Goal: Find specific page/section: Find specific page/section

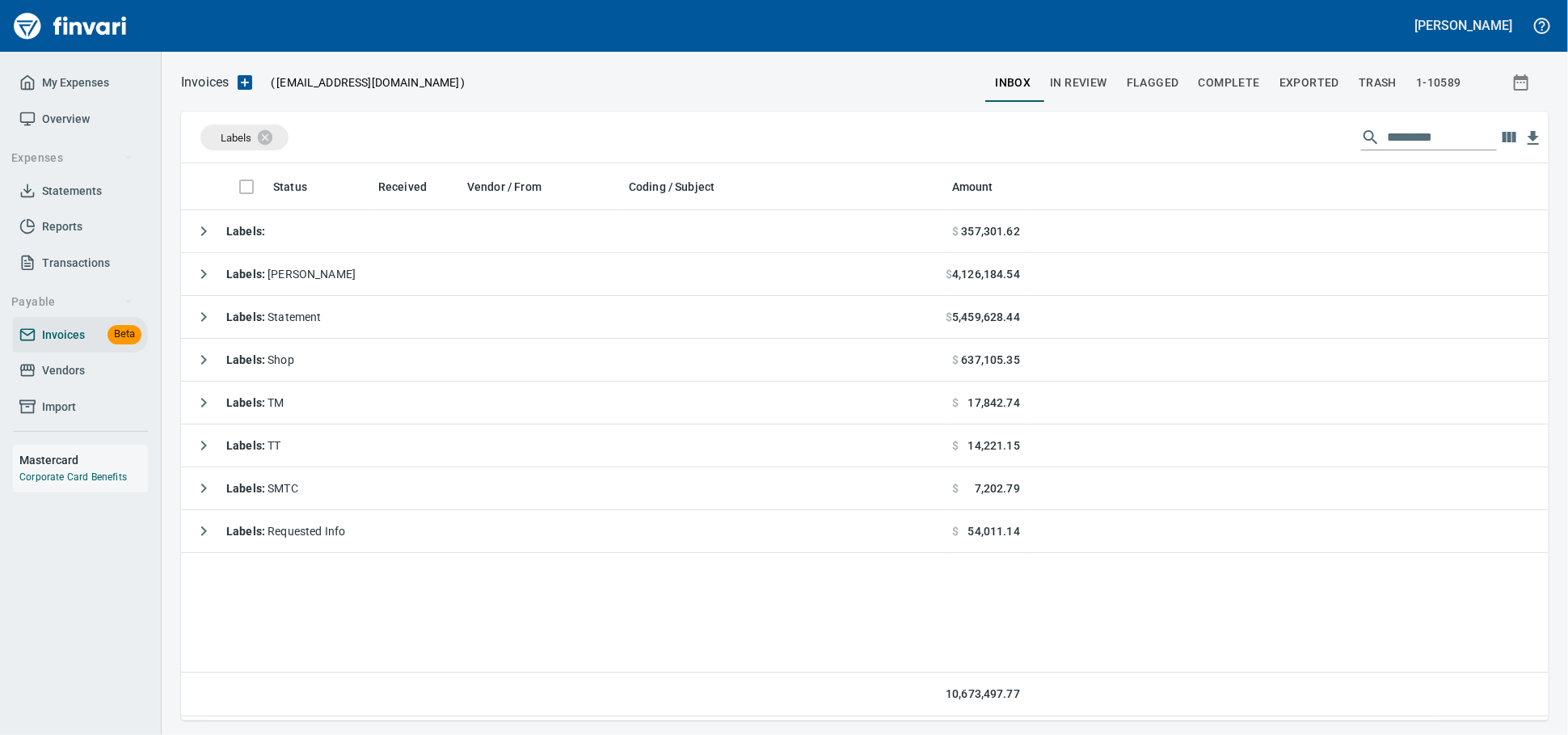
scroll to position [2, 2]
click at [378, 245] on td "Labels :" at bounding box center [563, 231] width 765 height 43
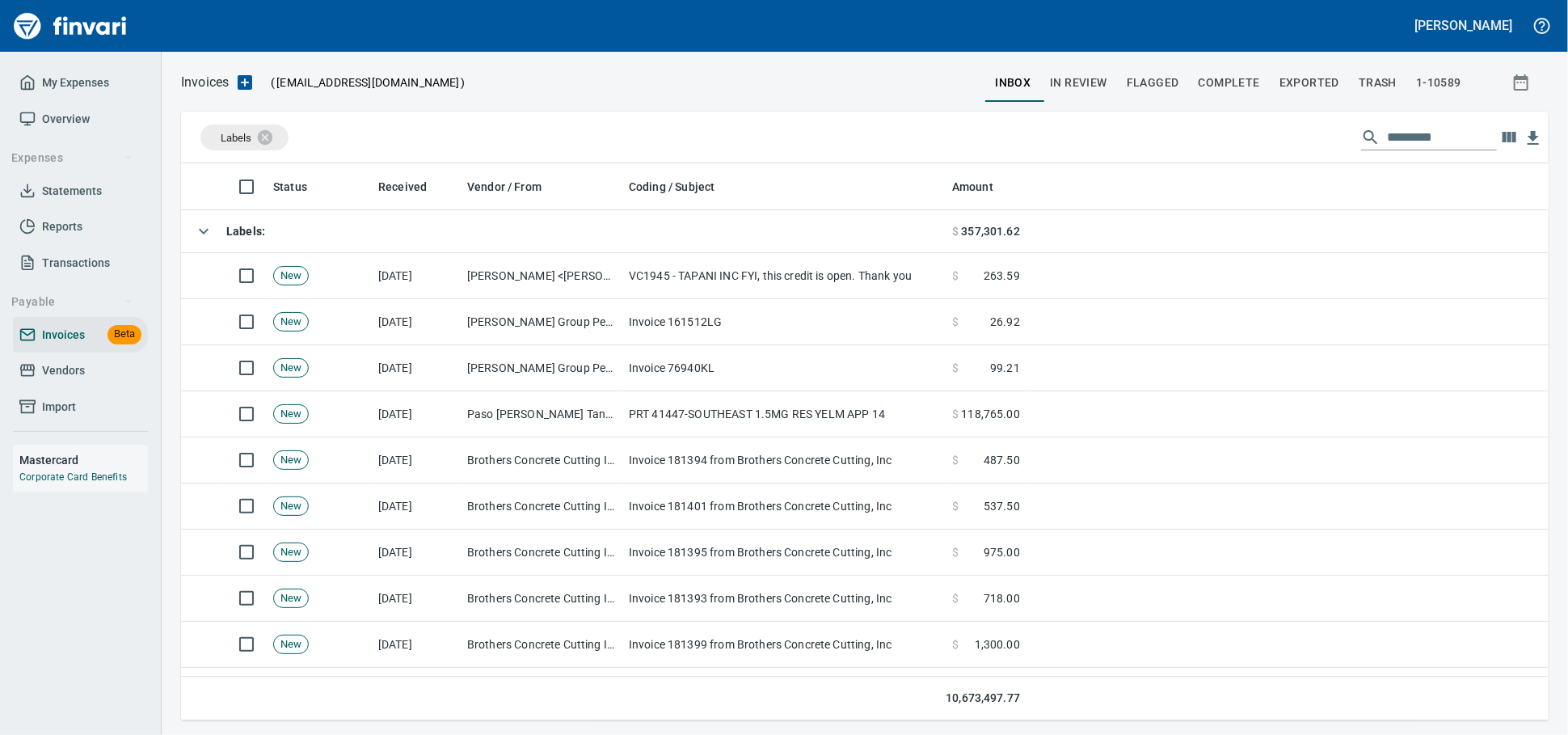
scroll to position [543, 1339]
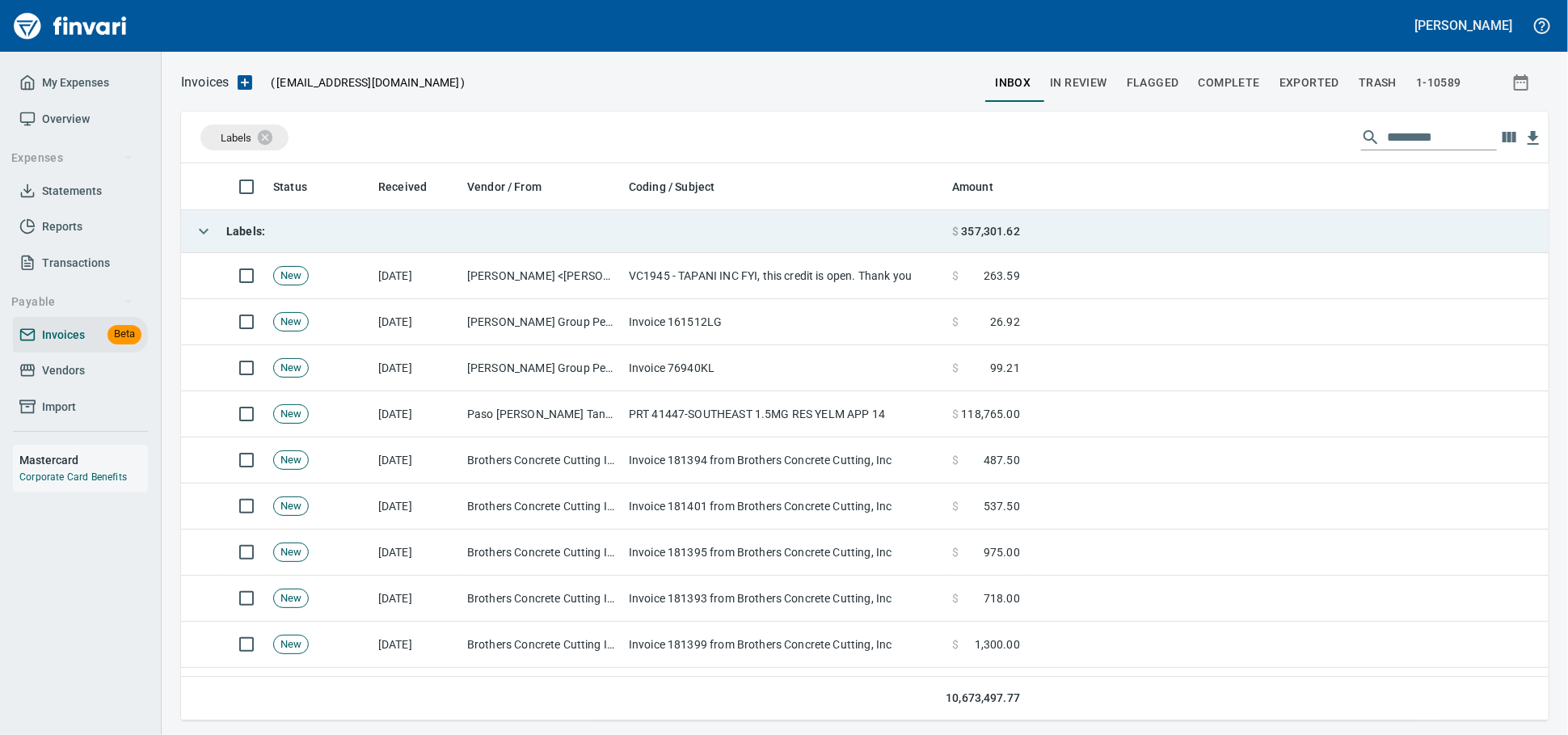
click at [378, 244] on td "Labels :" at bounding box center [563, 231] width 765 height 43
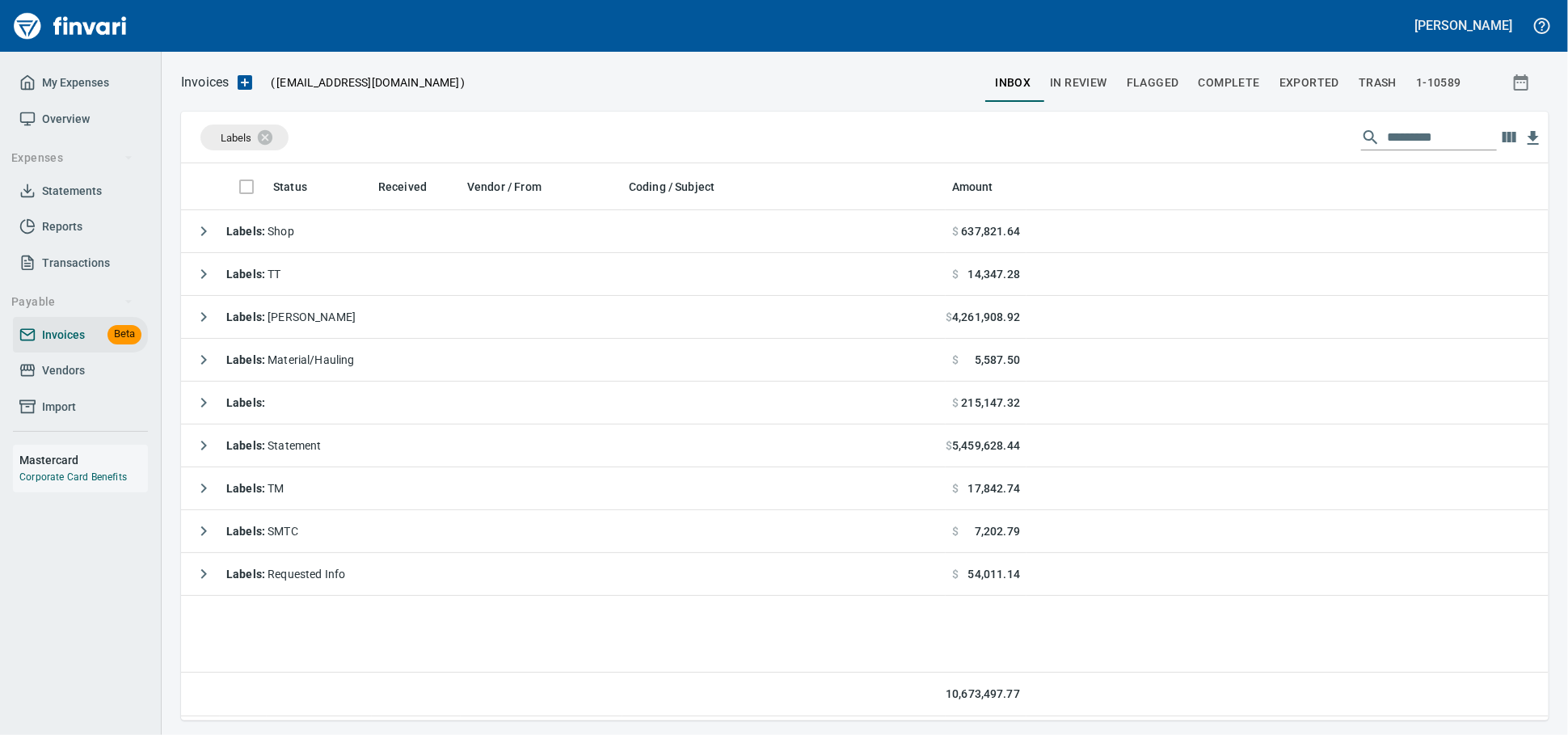
scroll to position [543, 1353]
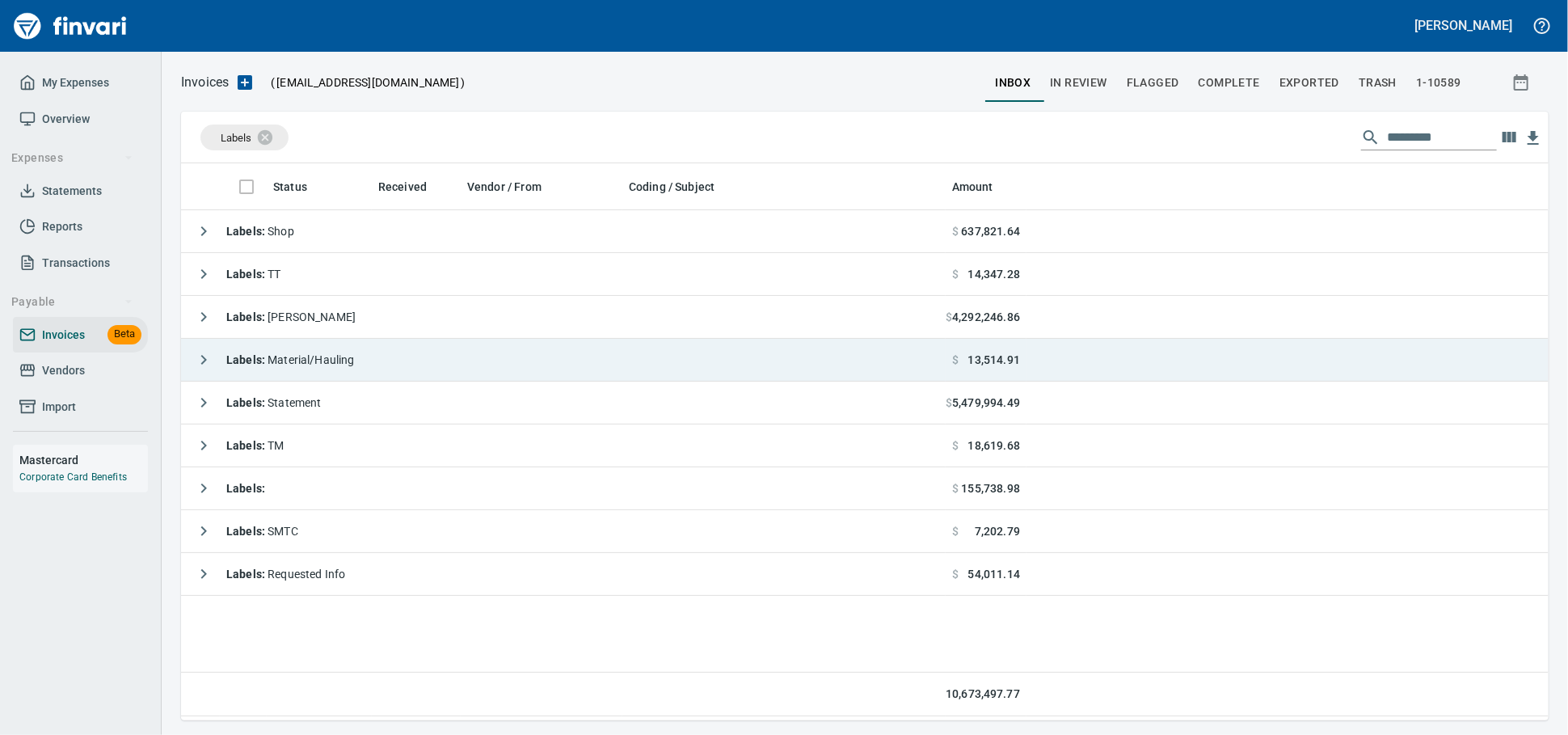
click at [442, 370] on td "Labels : Material/Hauling" at bounding box center [563, 360] width 765 height 43
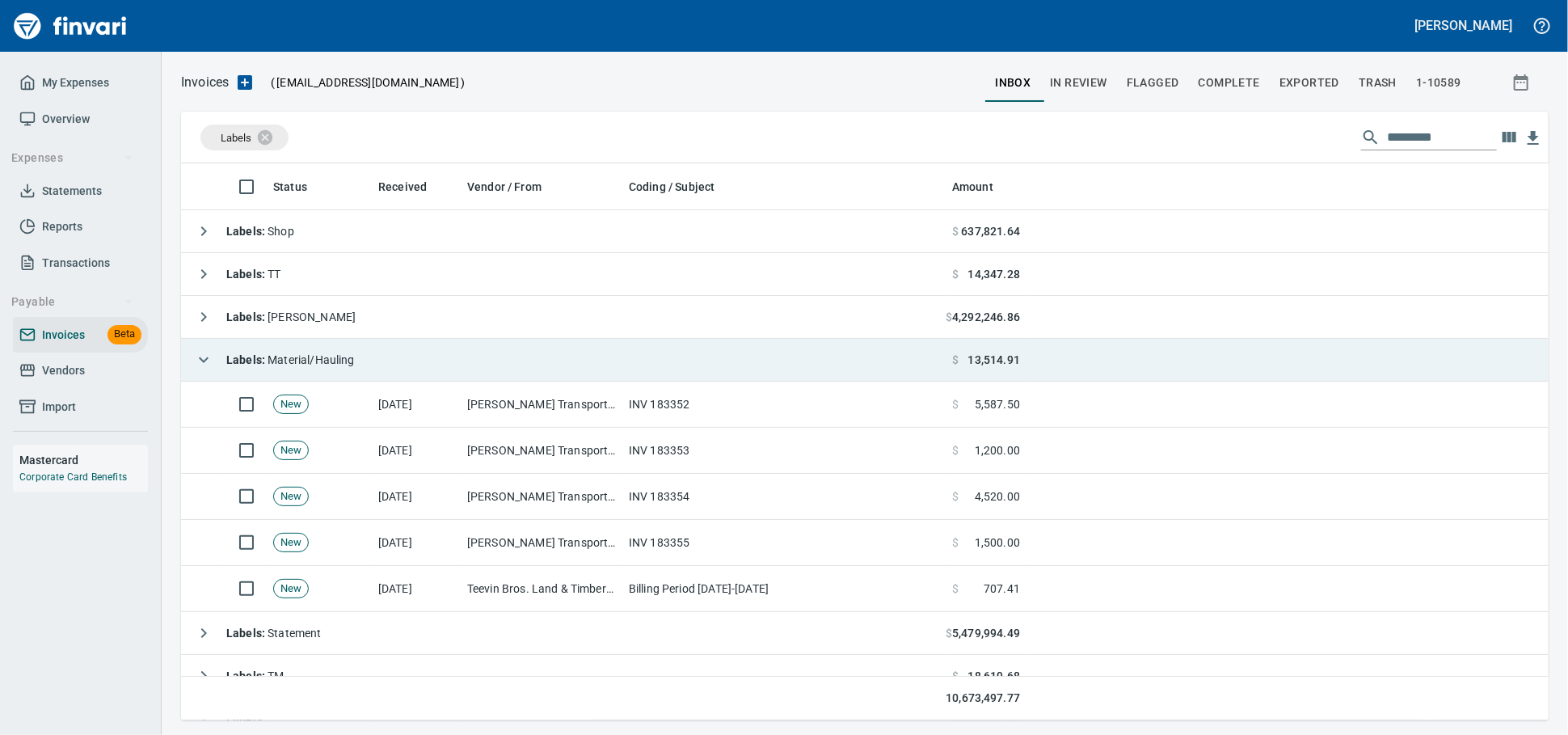
scroll to position [543, 1339]
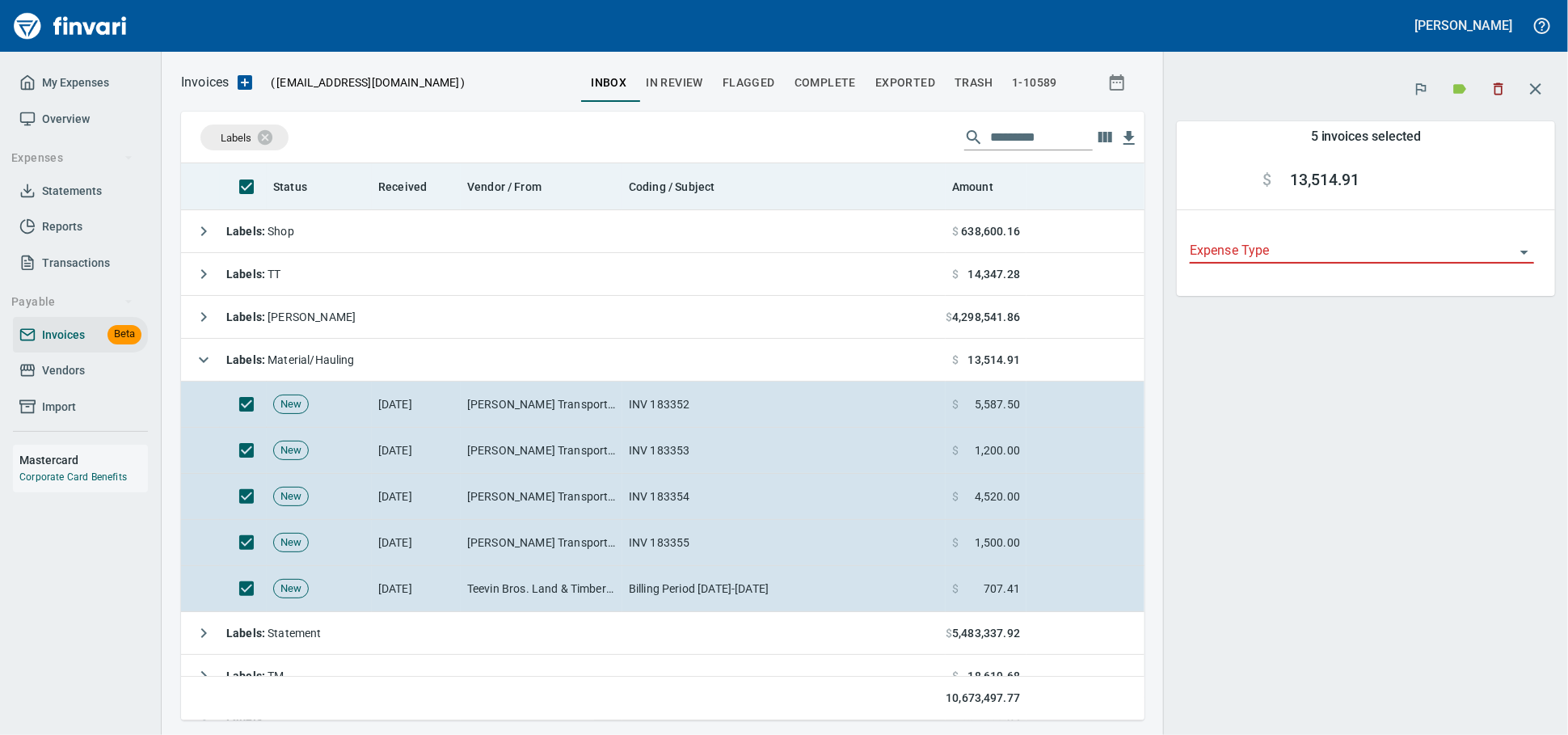
scroll to position [543, 935]
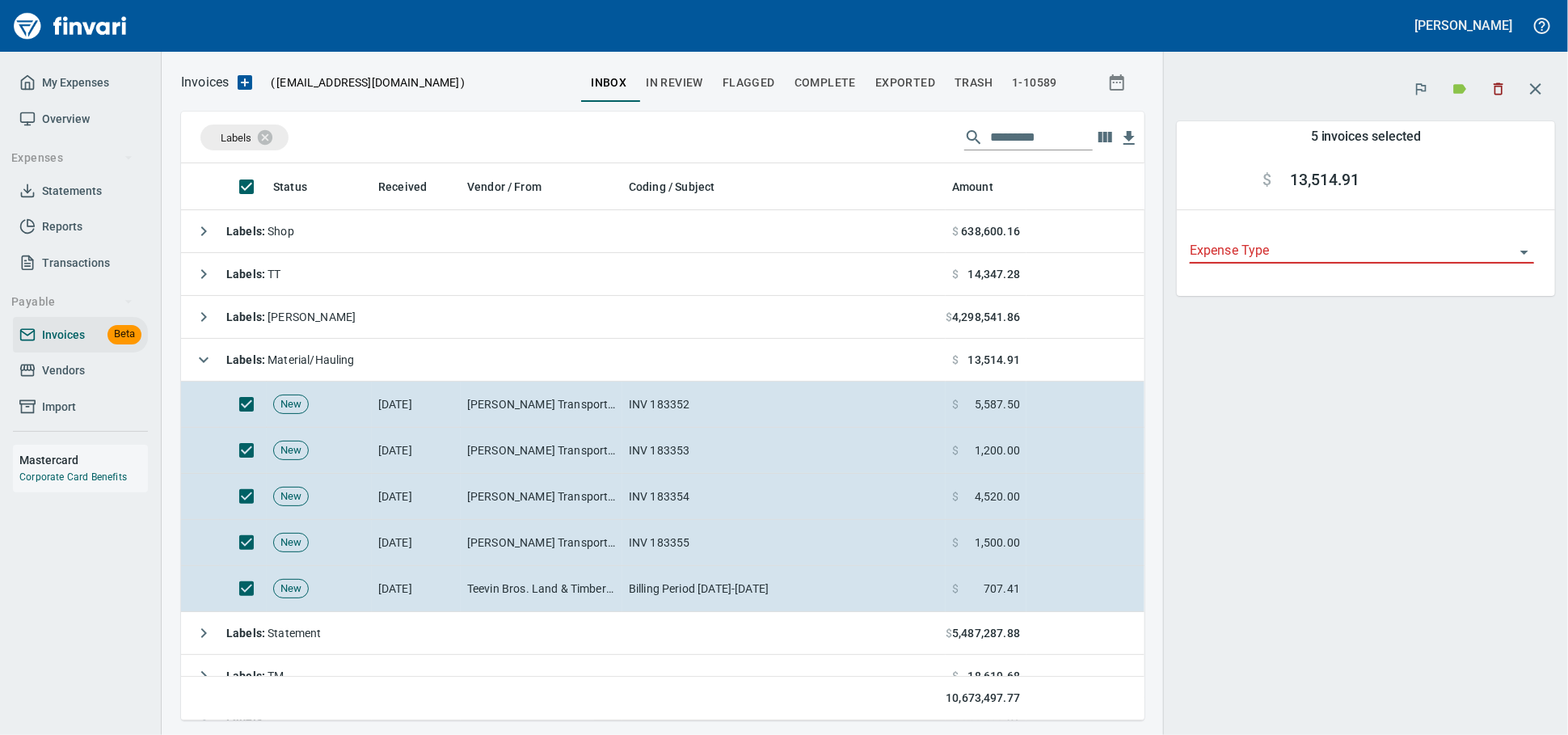
click at [1501, 85] on icon "button" at bounding box center [1498, 88] width 16 height 16
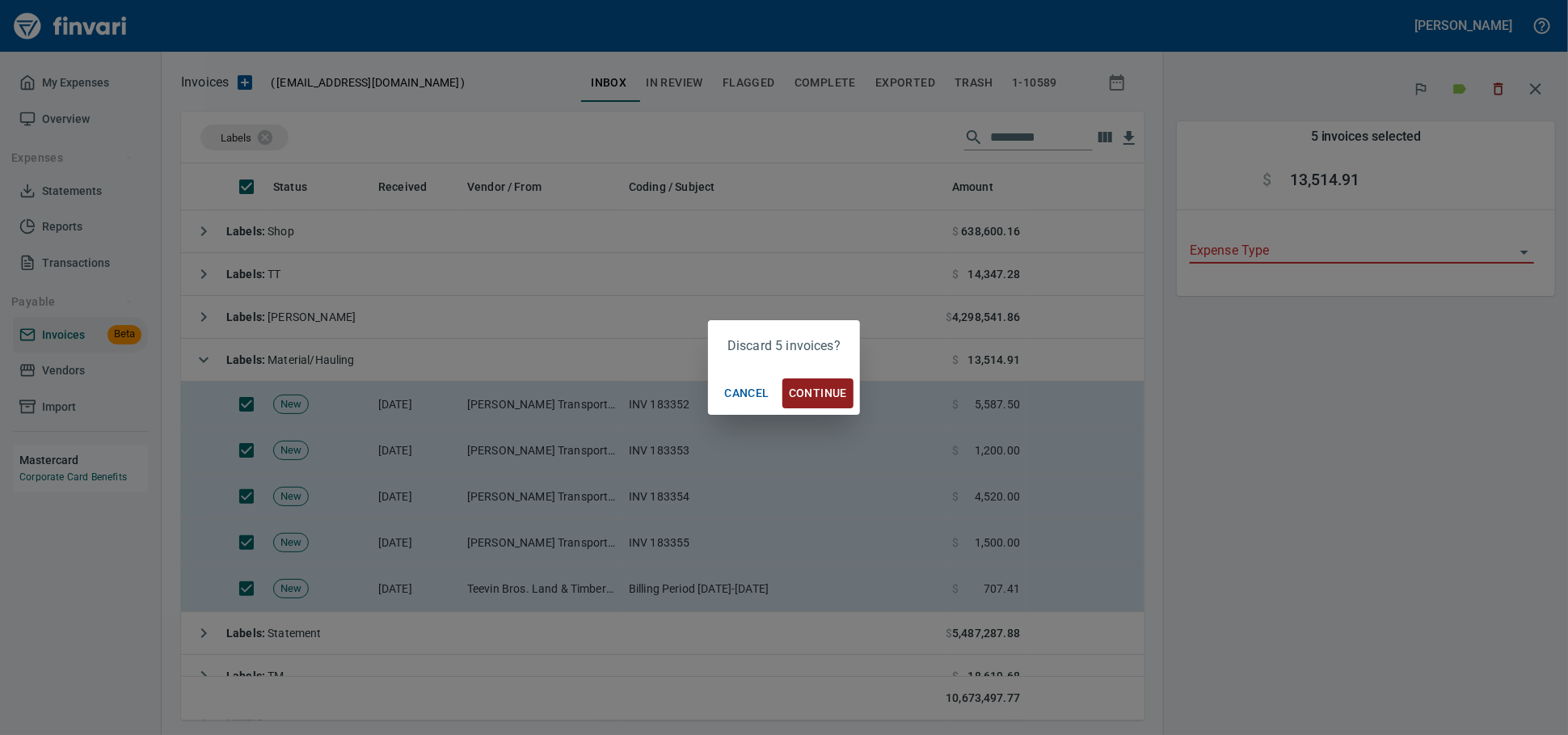
click at [829, 392] on span "Continue" at bounding box center [818, 393] width 58 height 20
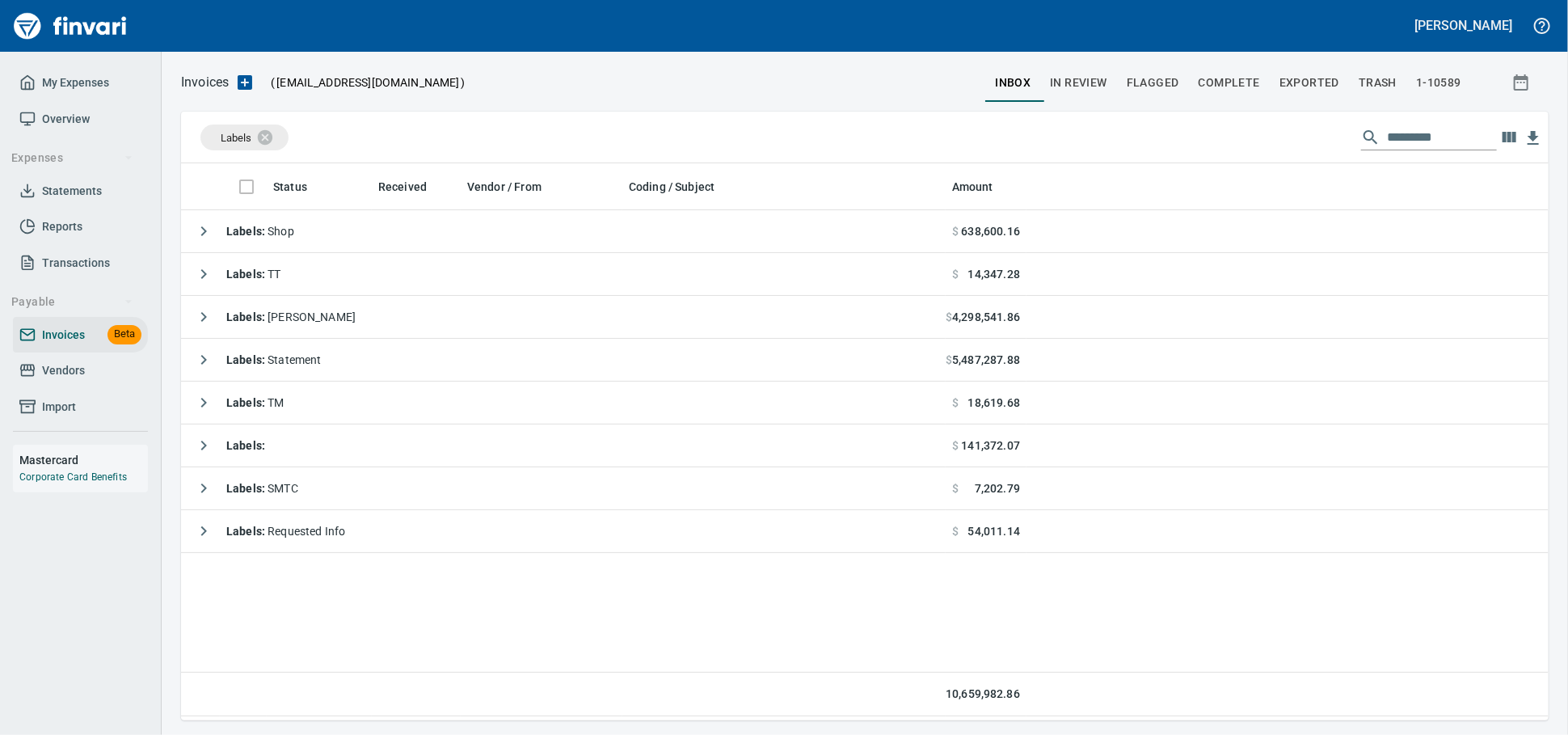
scroll to position [543, 1350]
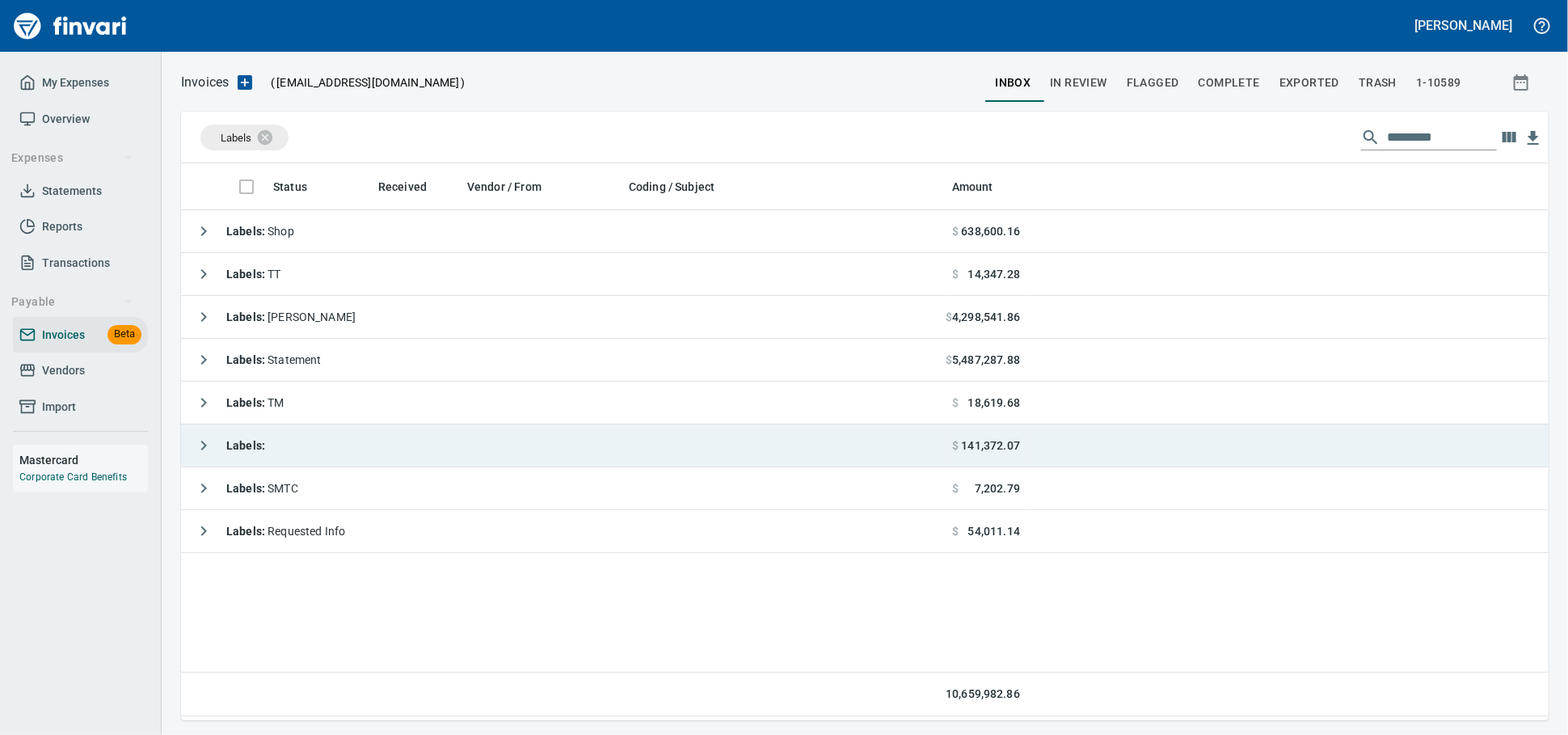
click at [316, 441] on td "Labels :" at bounding box center [563, 446] width 765 height 43
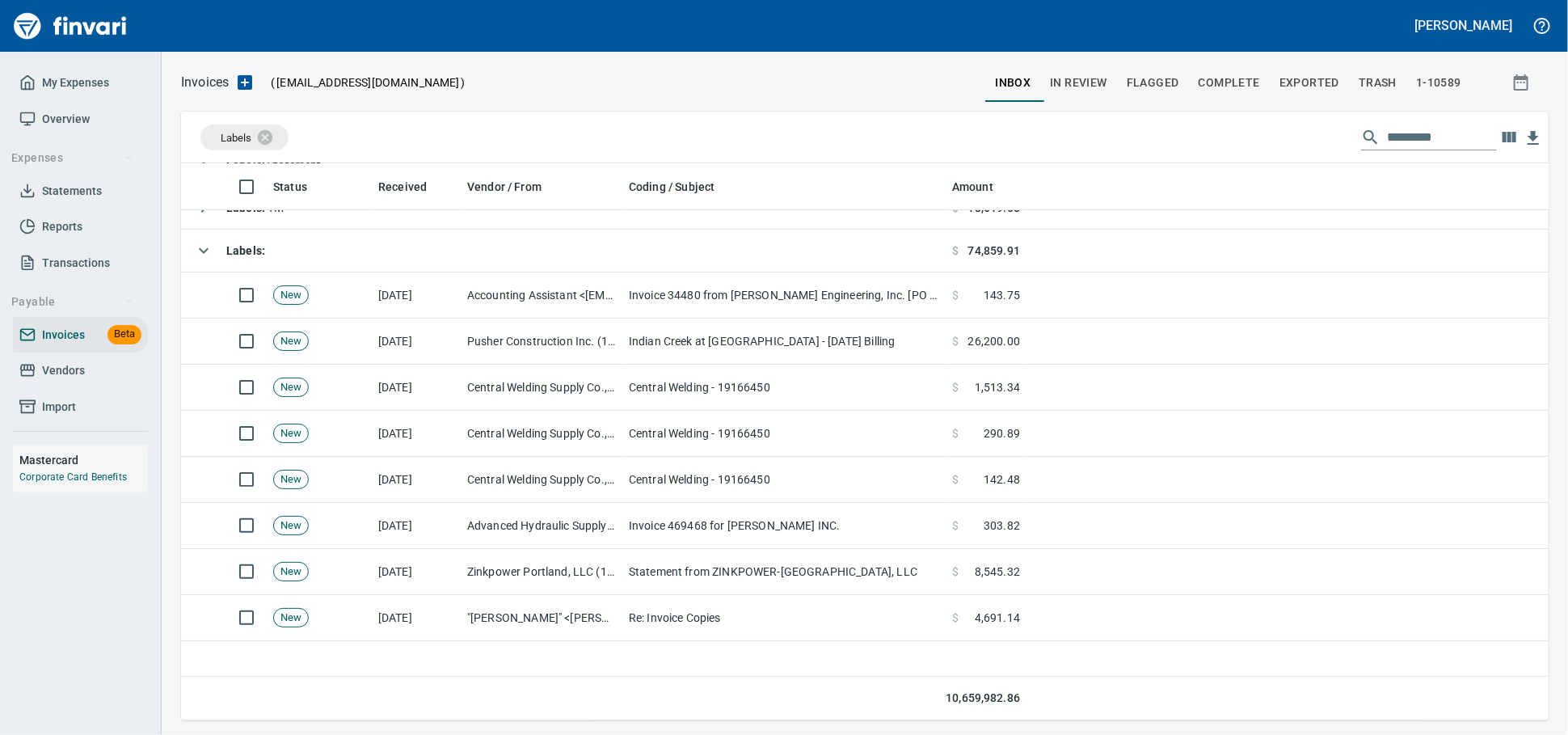
scroll to position [0, 0]
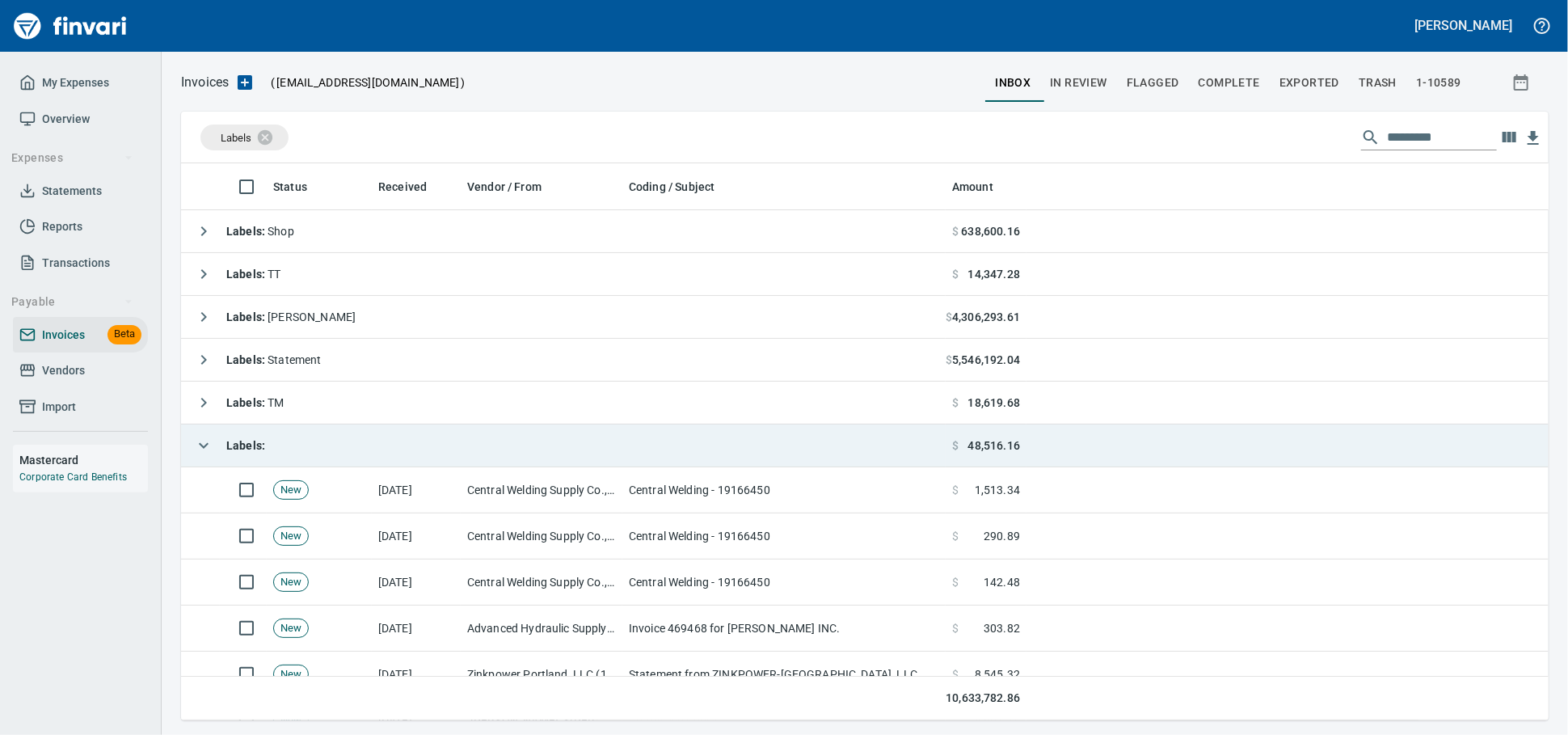
drag, startPoint x: 374, startPoint y: 436, endPoint x: 400, endPoint y: 436, distance: 26.0
click at [374, 436] on td "Labels :" at bounding box center [563, 446] width 765 height 43
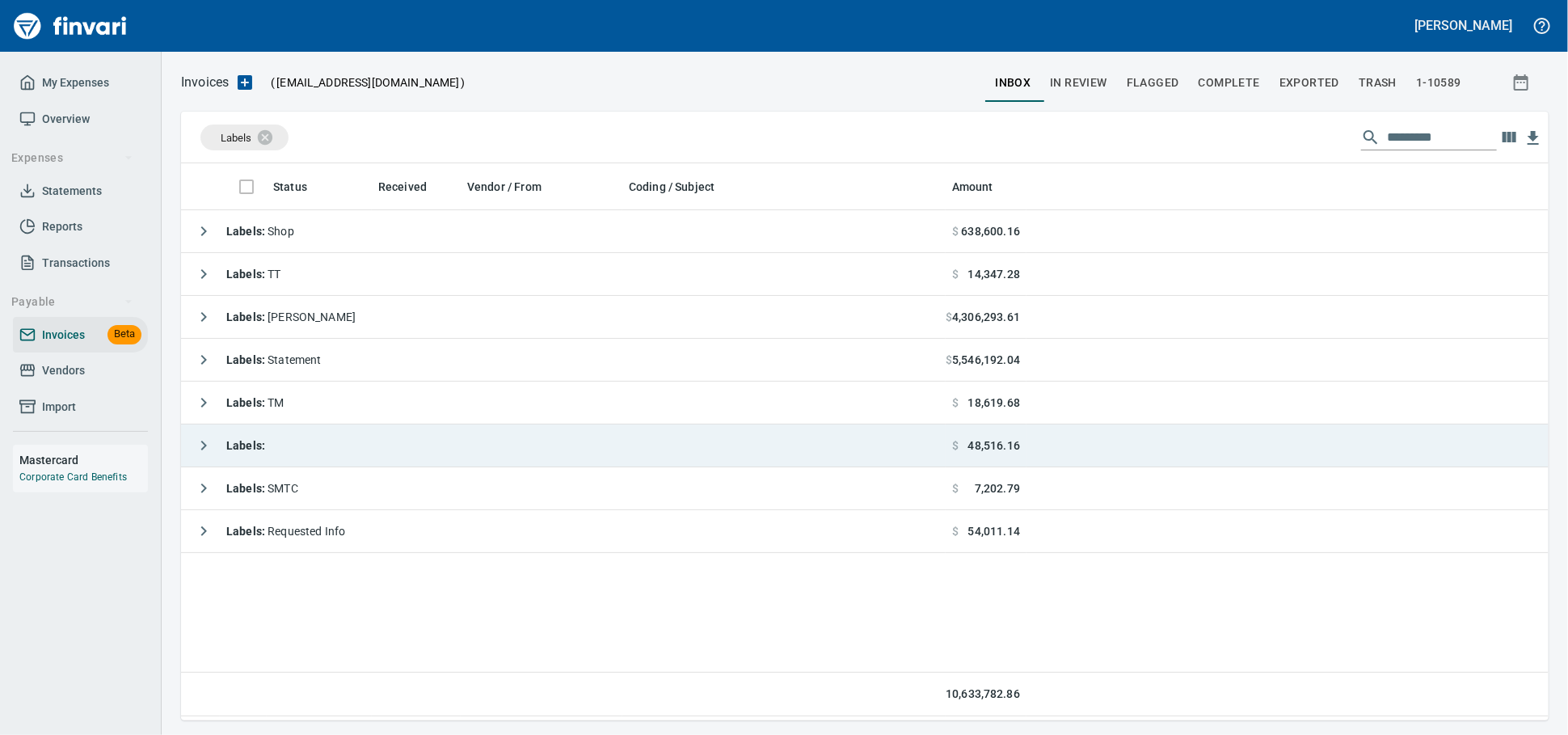
scroll to position [543, 1353]
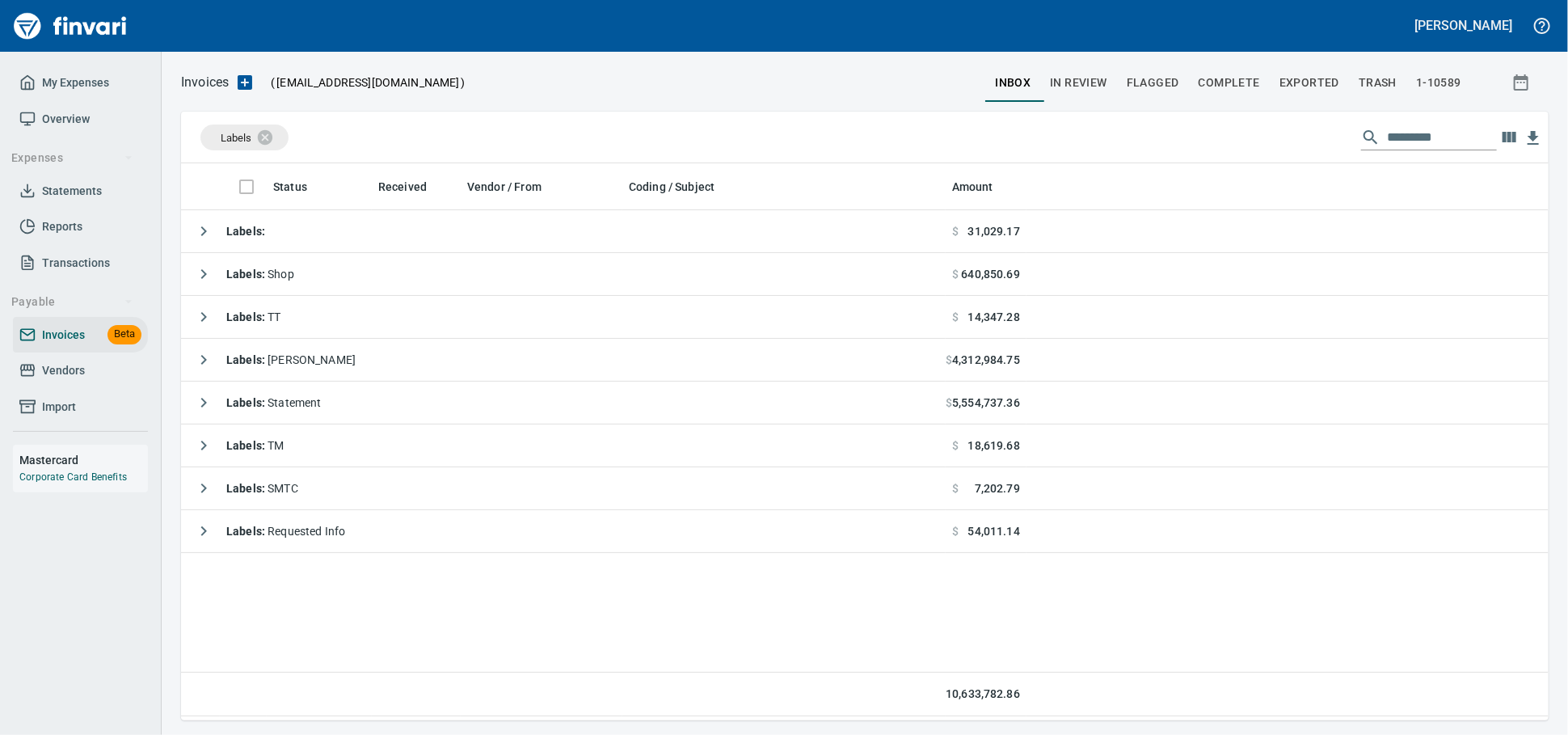
click at [95, 381] on span "Vendors" at bounding box center [80, 371] width 122 height 20
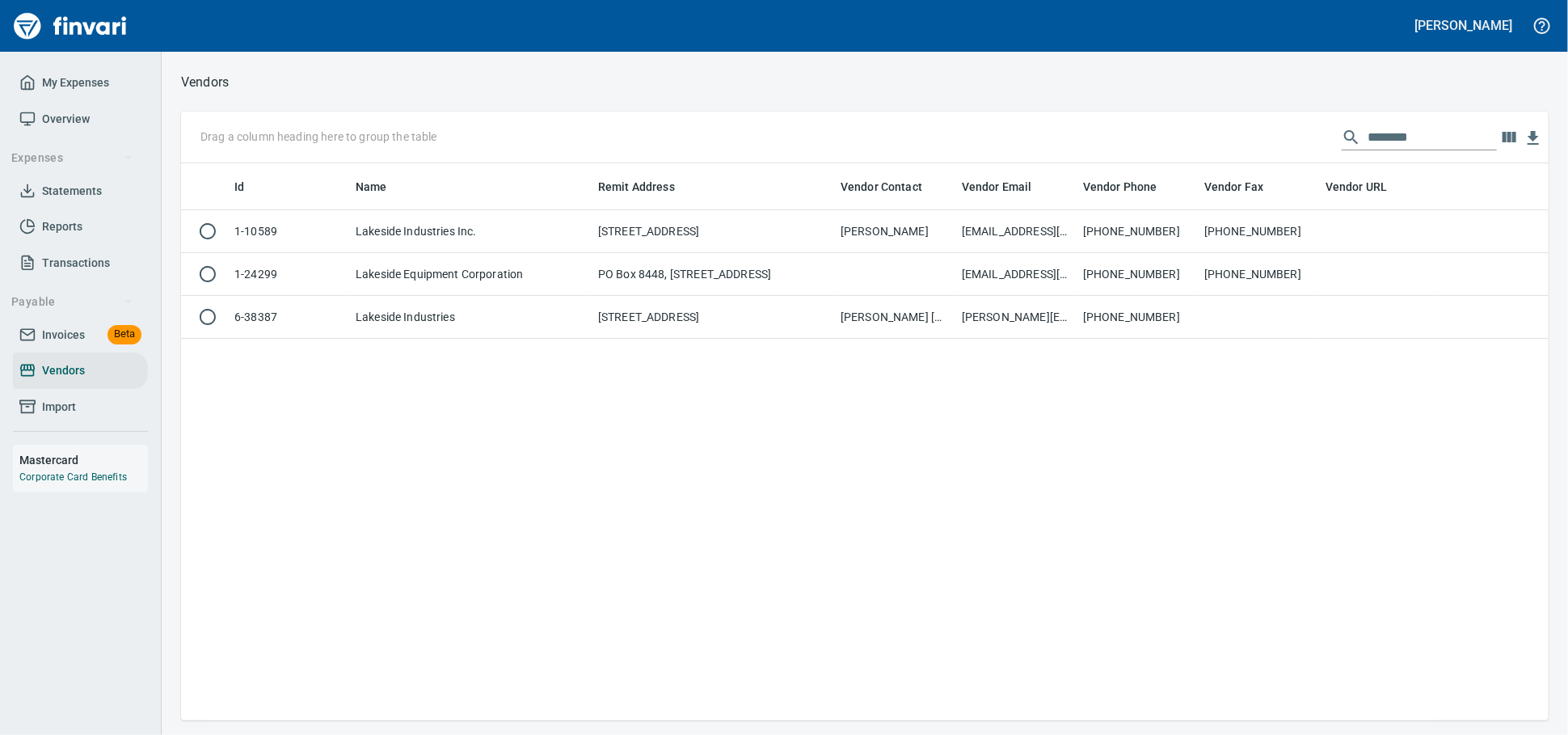
scroll to position [543, 1353]
drag, startPoint x: 1410, startPoint y: 140, endPoint x: 1122, endPoint y: 131, distance: 288.1
click at [1129, 135] on div "Drag a column heading here to group the table ********" at bounding box center [865, 138] width 1368 height 51
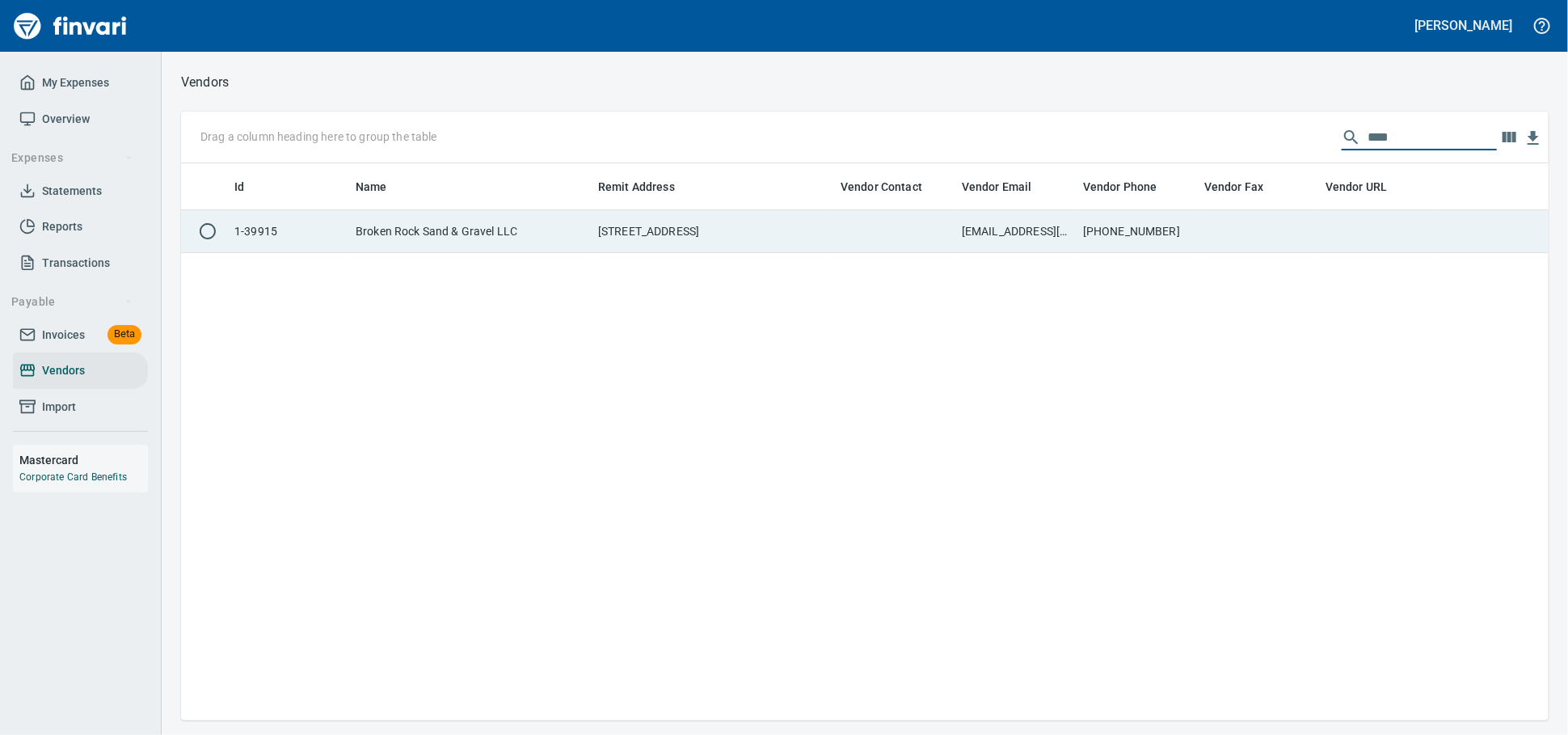
type input "****"
click at [866, 249] on td at bounding box center [895, 231] width 121 height 43
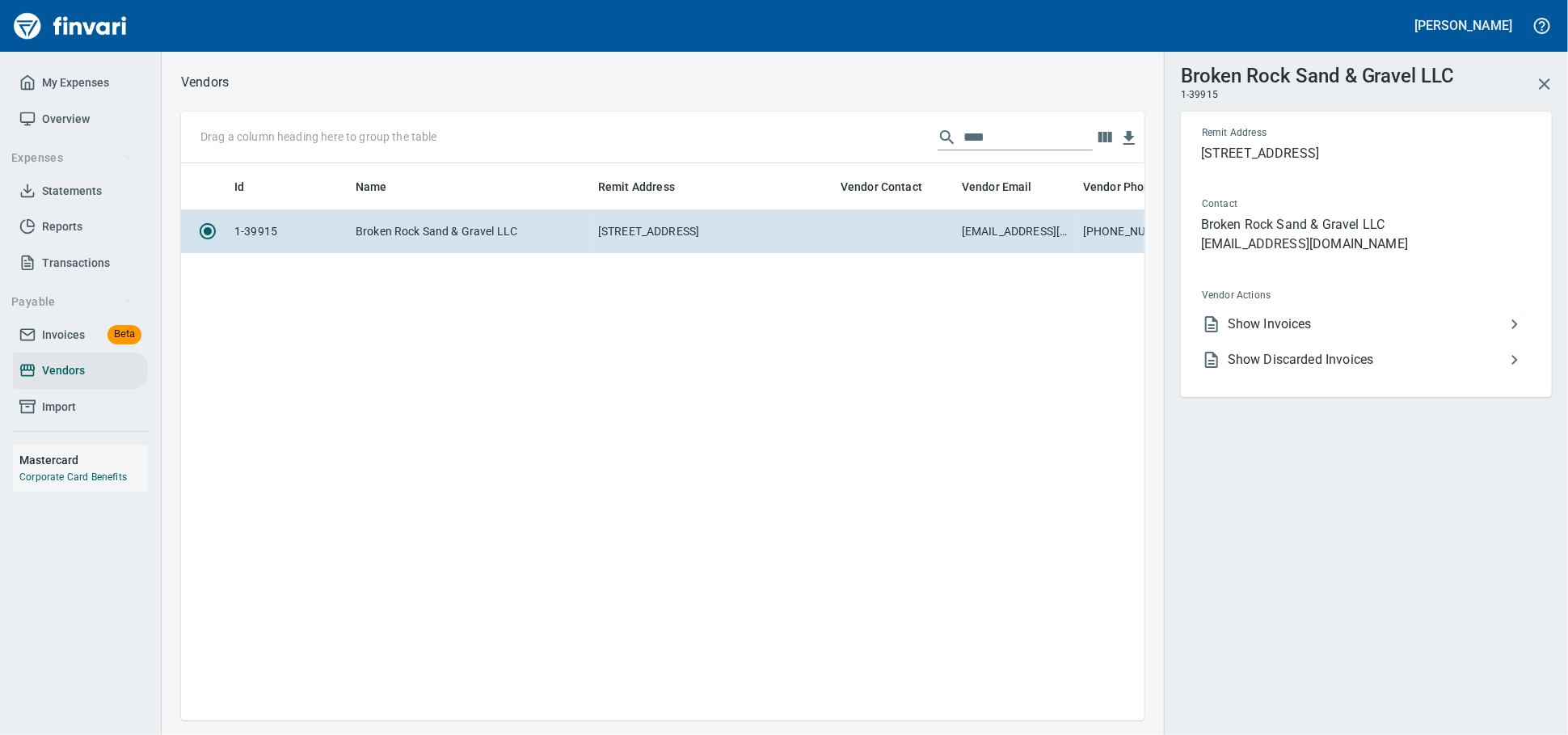
scroll to position [529, 949]
click at [1237, 334] on span "Show Invoices" at bounding box center [1367, 324] width 277 height 19
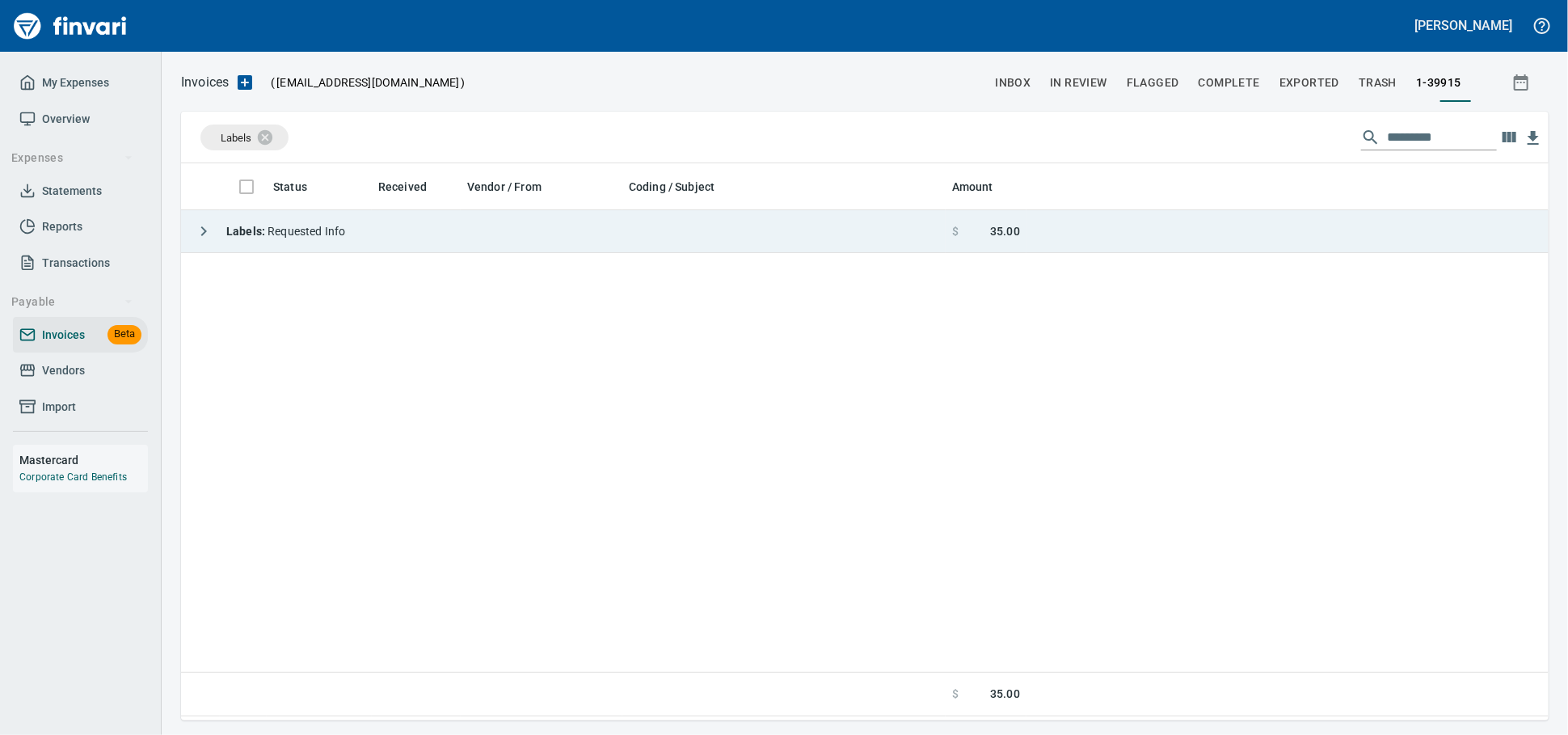
scroll to position [2, 2]
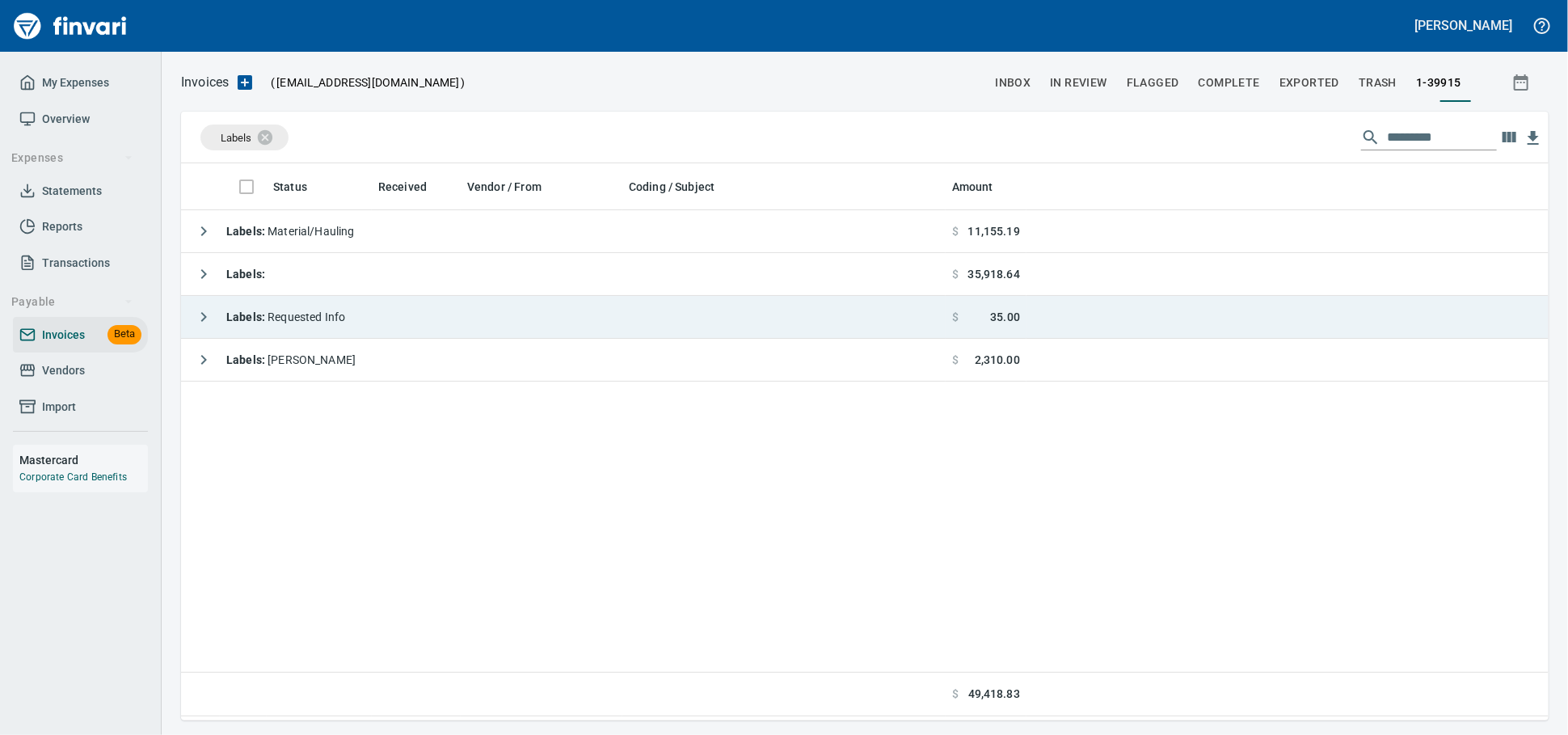
click at [394, 239] on td "Labels : Material/Hauling" at bounding box center [563, 231] width 765 height 43
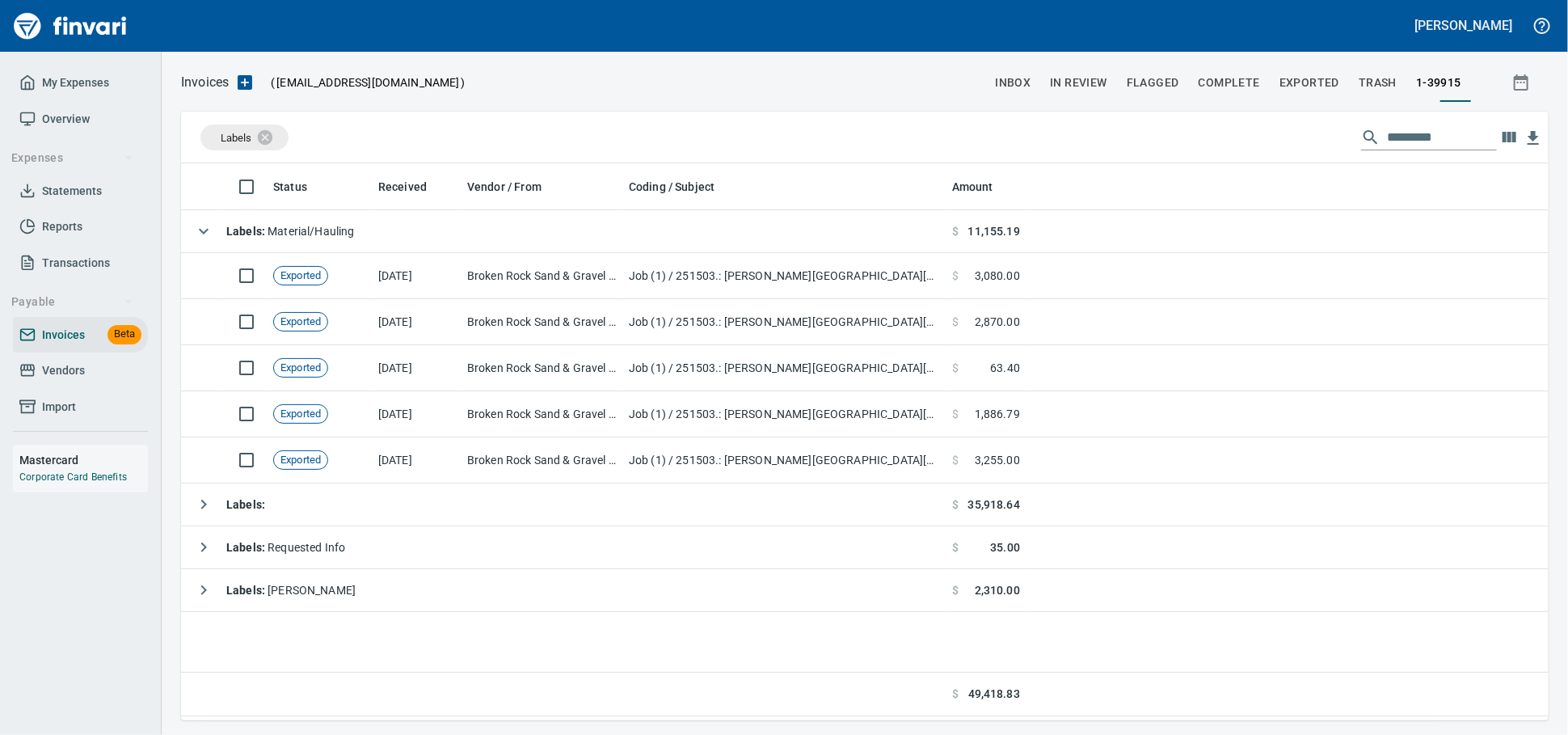
click at [1502, 140] on icon "button" at bounding box center [1509, 137] width 14 height 11
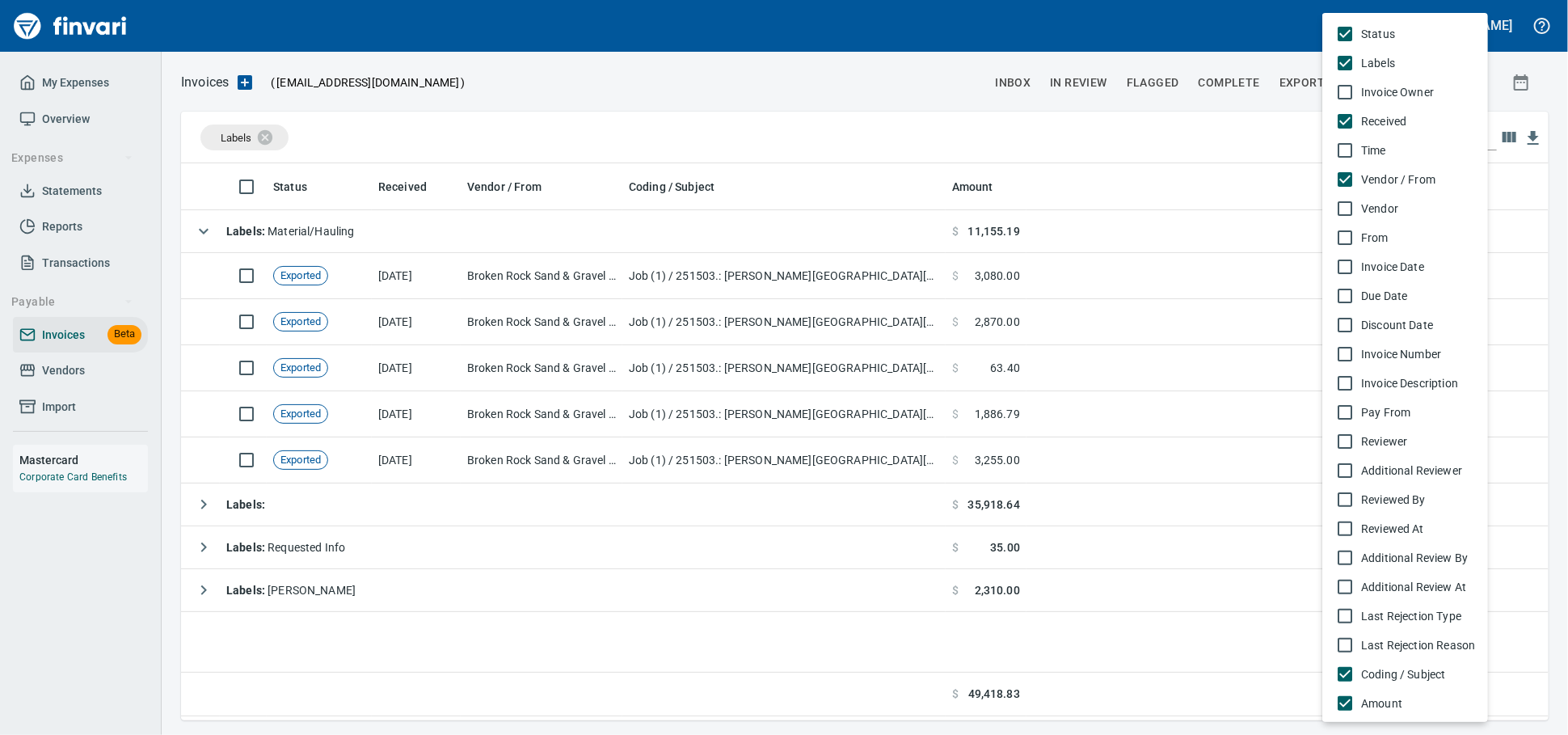
click at [1444, 363] on span "Invoice Number" at bounding box center [1418, 353] width 114 height 16
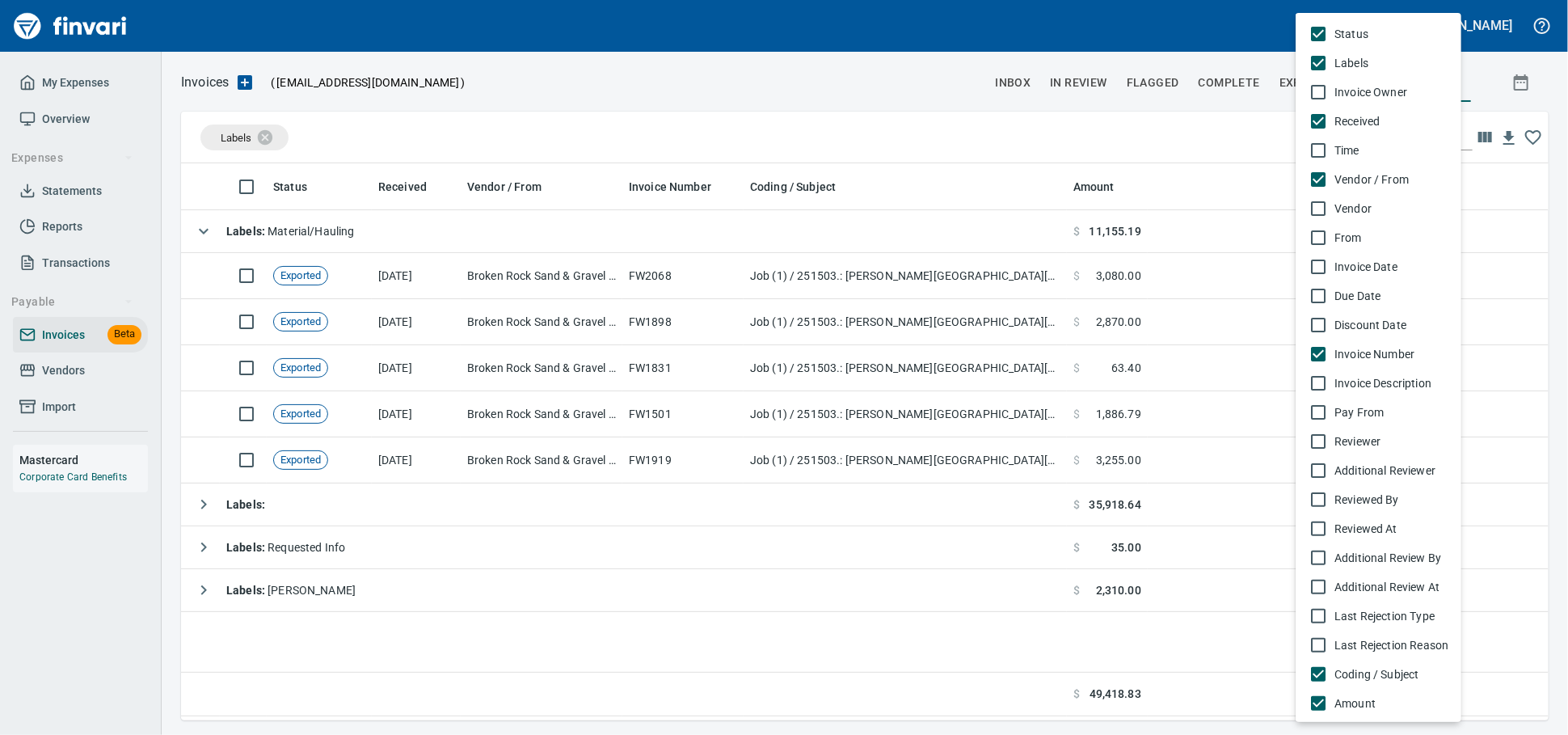
click at [403, 226] on div at bounding box center [784, 368] width 1568 height 735
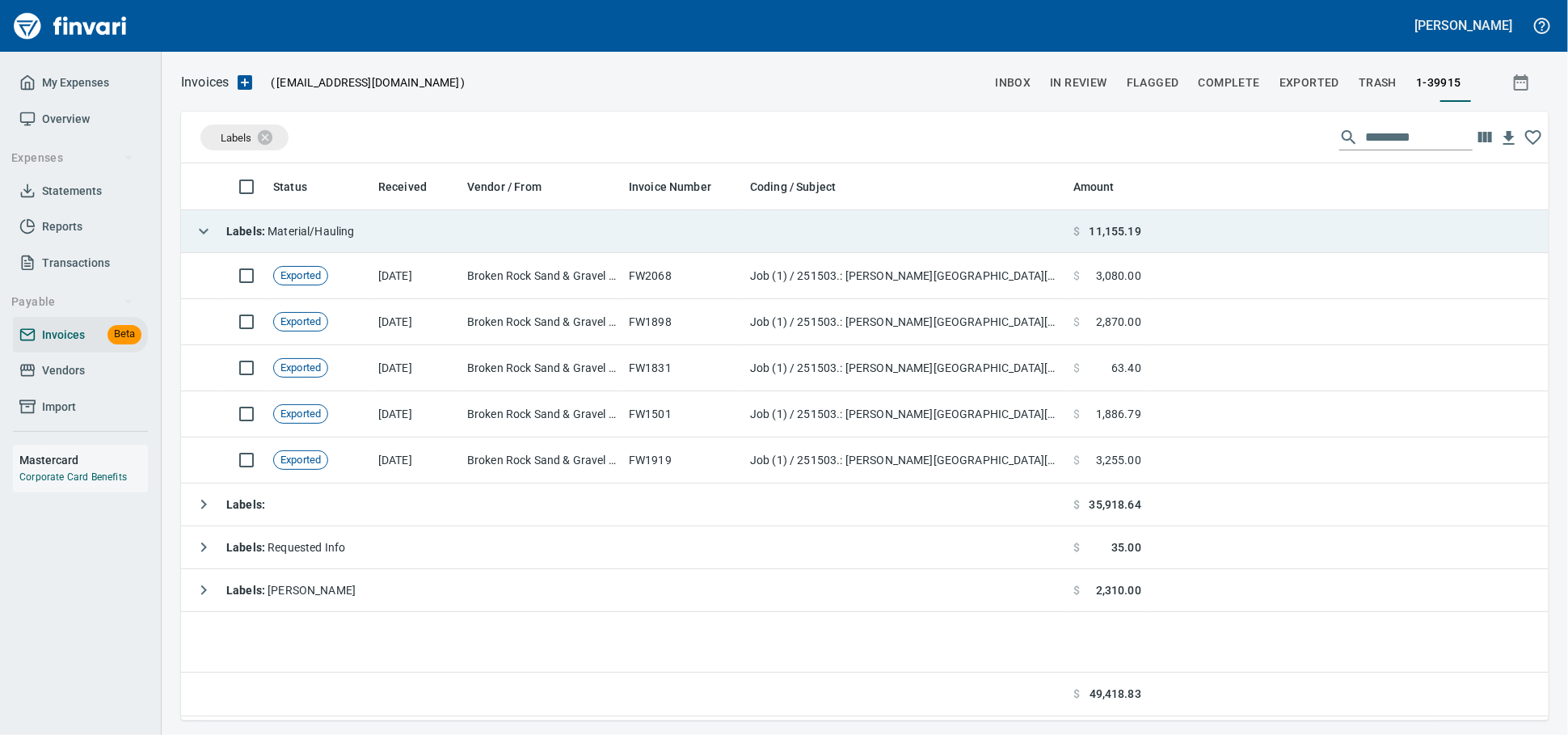
click at [403, 223] on td "Labels : Material/Hauling" at bounding box center [624, 231] width 886 height 43
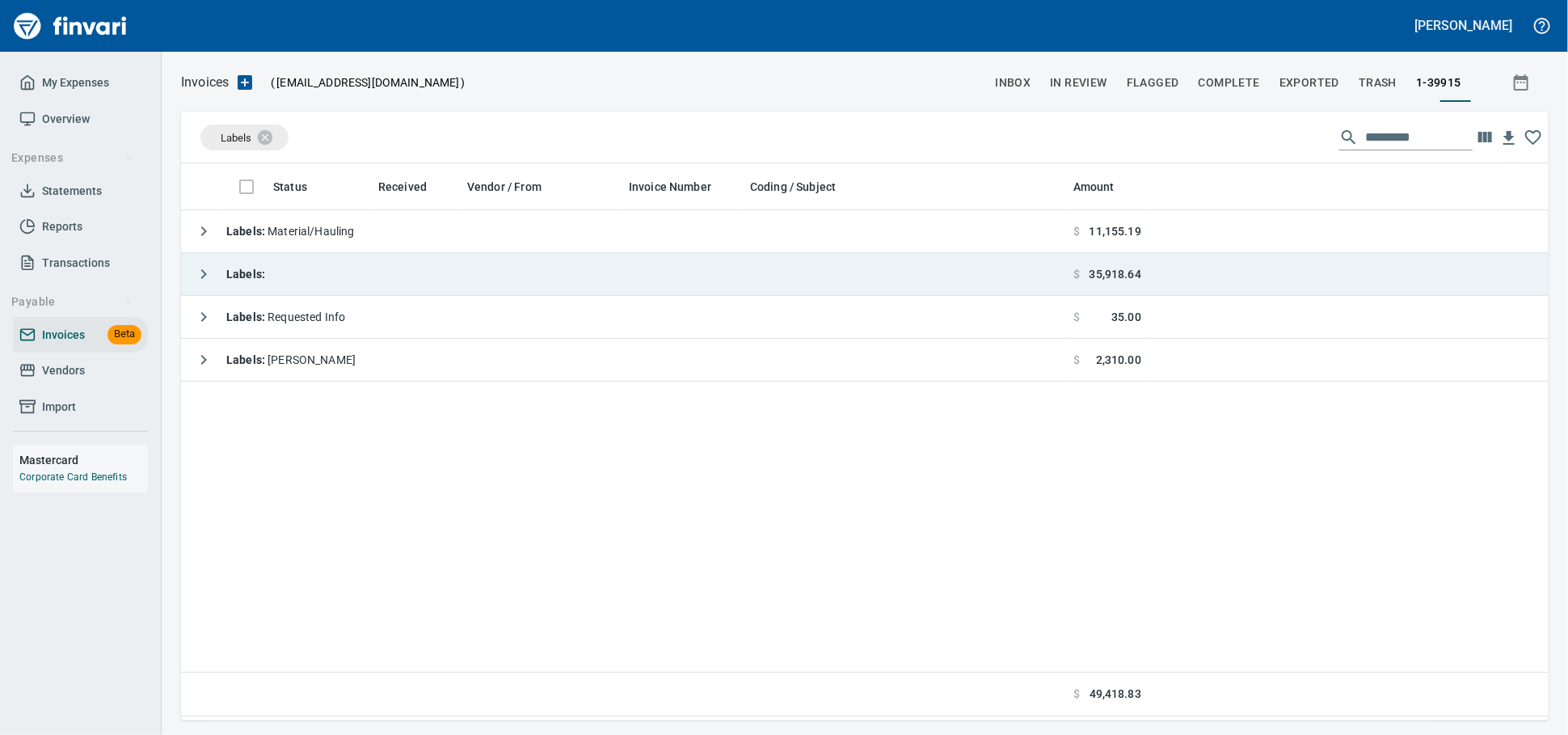
click at [422, 271] on td "Labels :" at bounding box center [624, 275] width 886 height 43
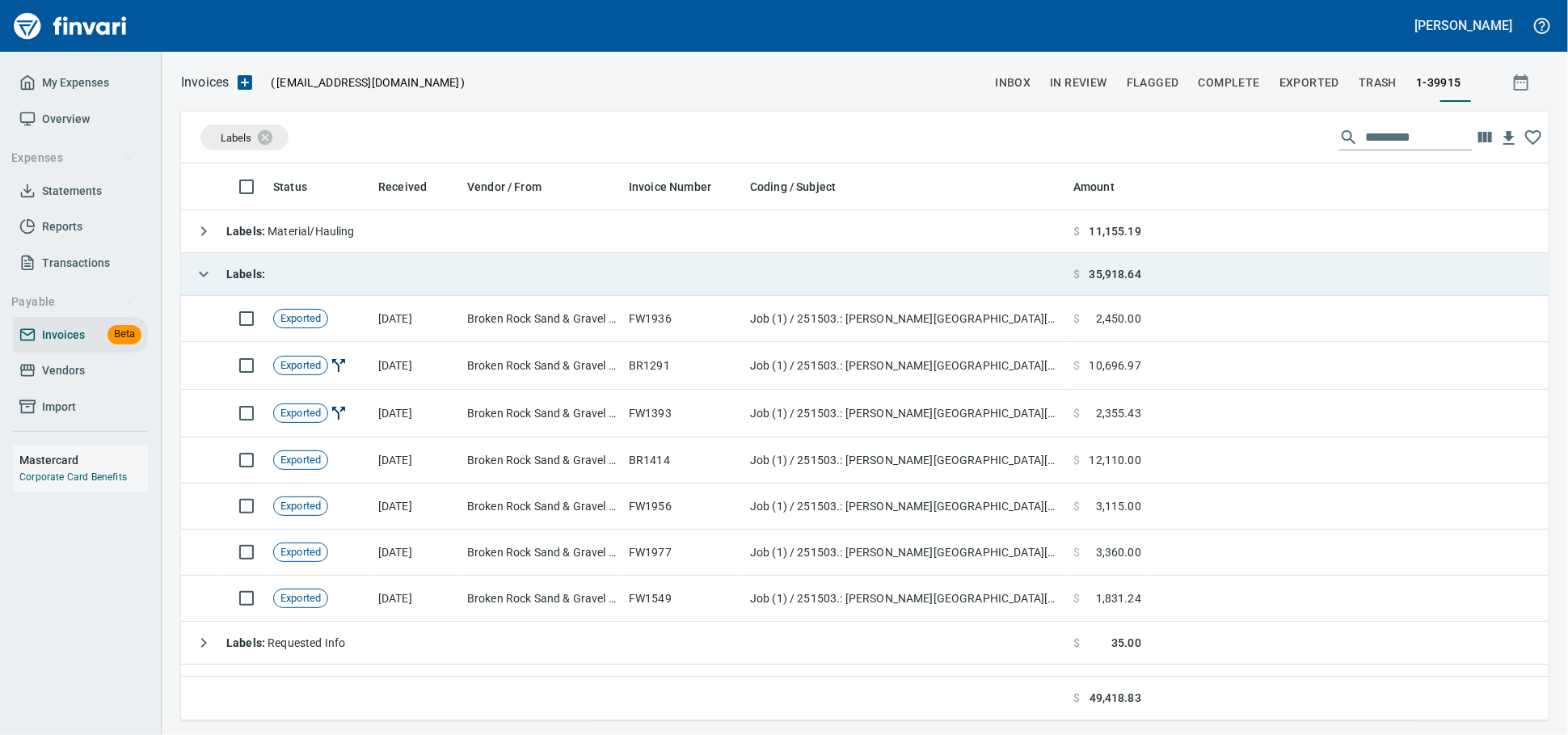
click at [403, 275] on td "Labels :" at bounding box center [624, 275] width 886 height 43
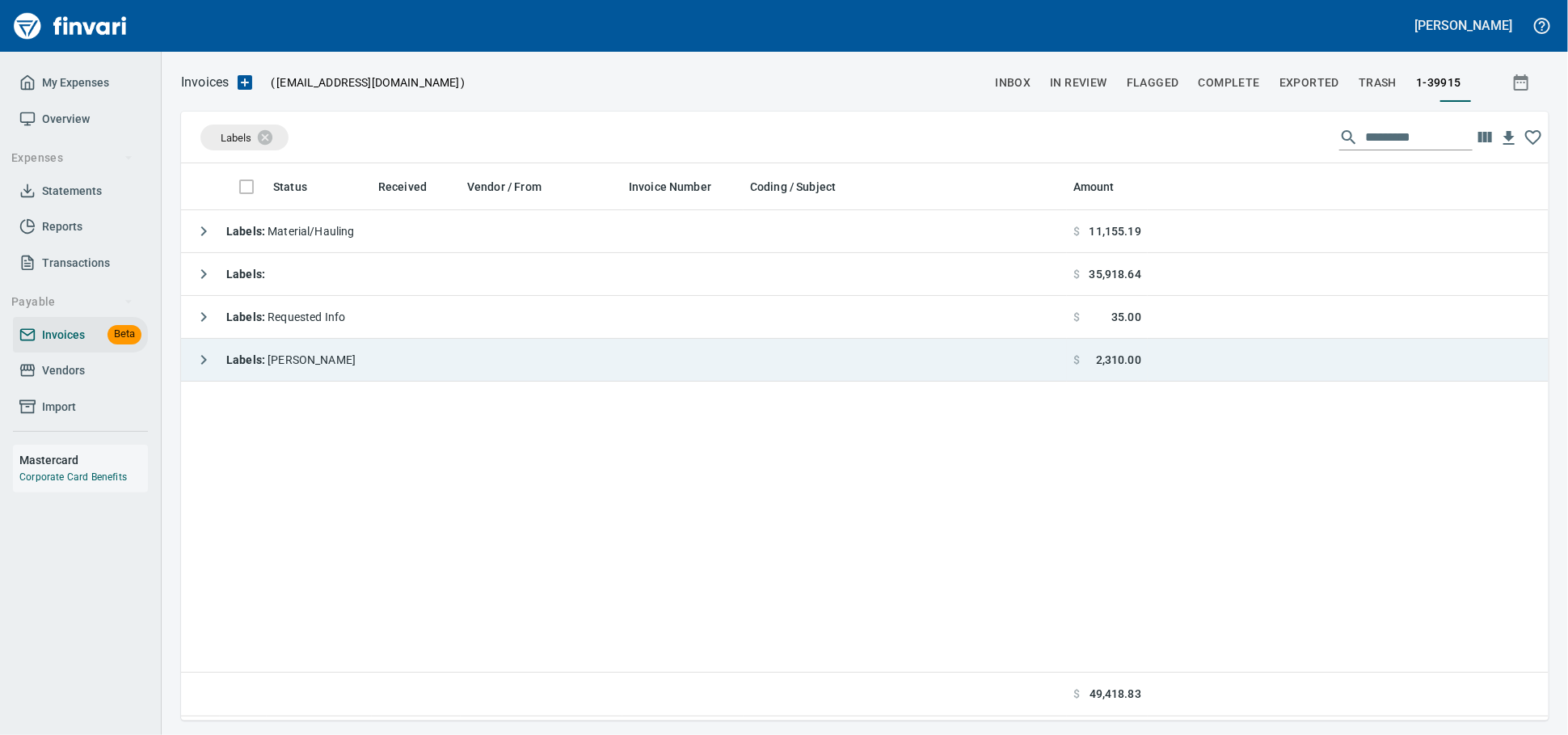
scroll to position [543, 1353]
click at [426, 353] on td "Labels : [PERSON_NAME]" at bounding box center [624, 360] width 886 height 43
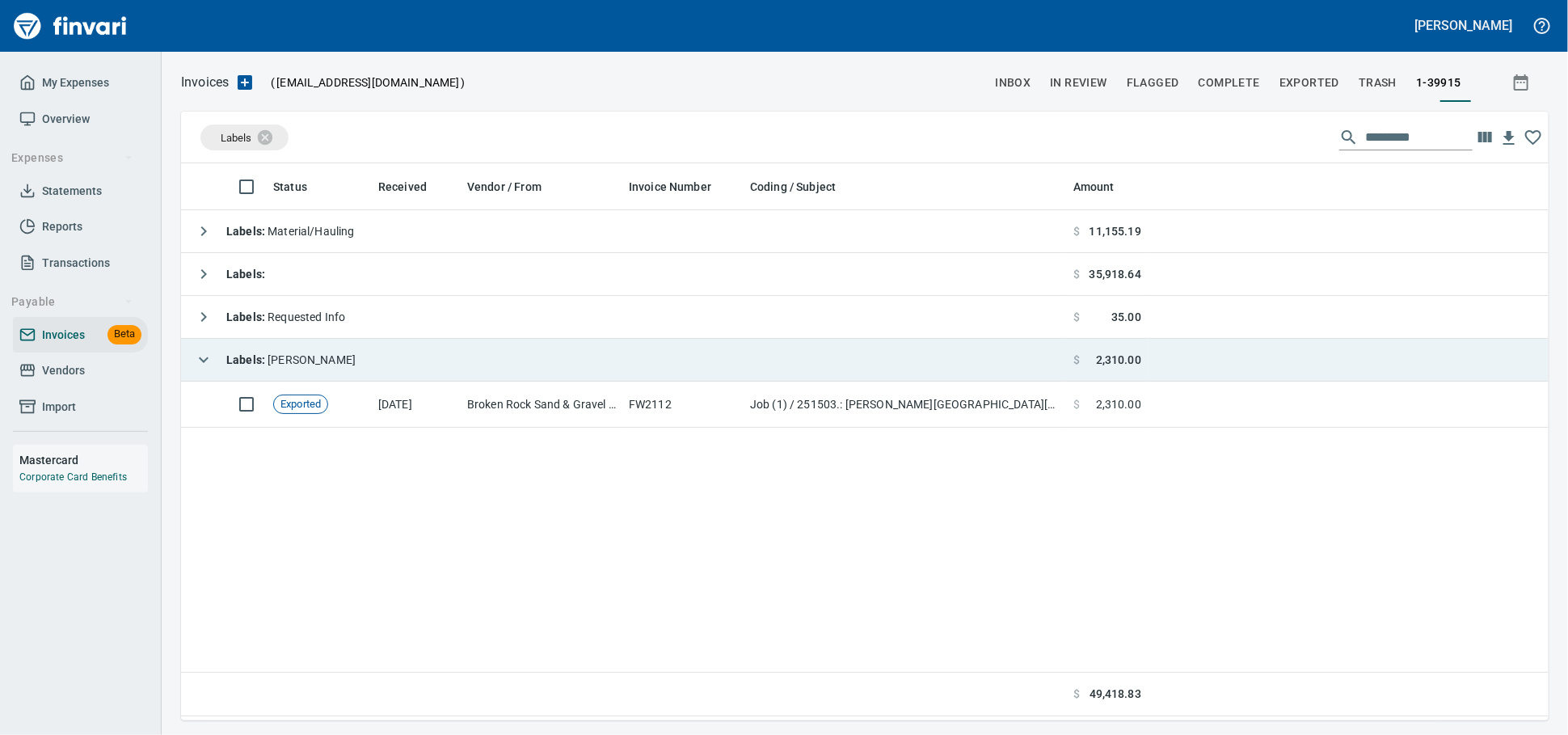
click at [425, 356] on td "Labels : [PERSON_NAME]" at bounding box center [624, 360] width 886 height 43
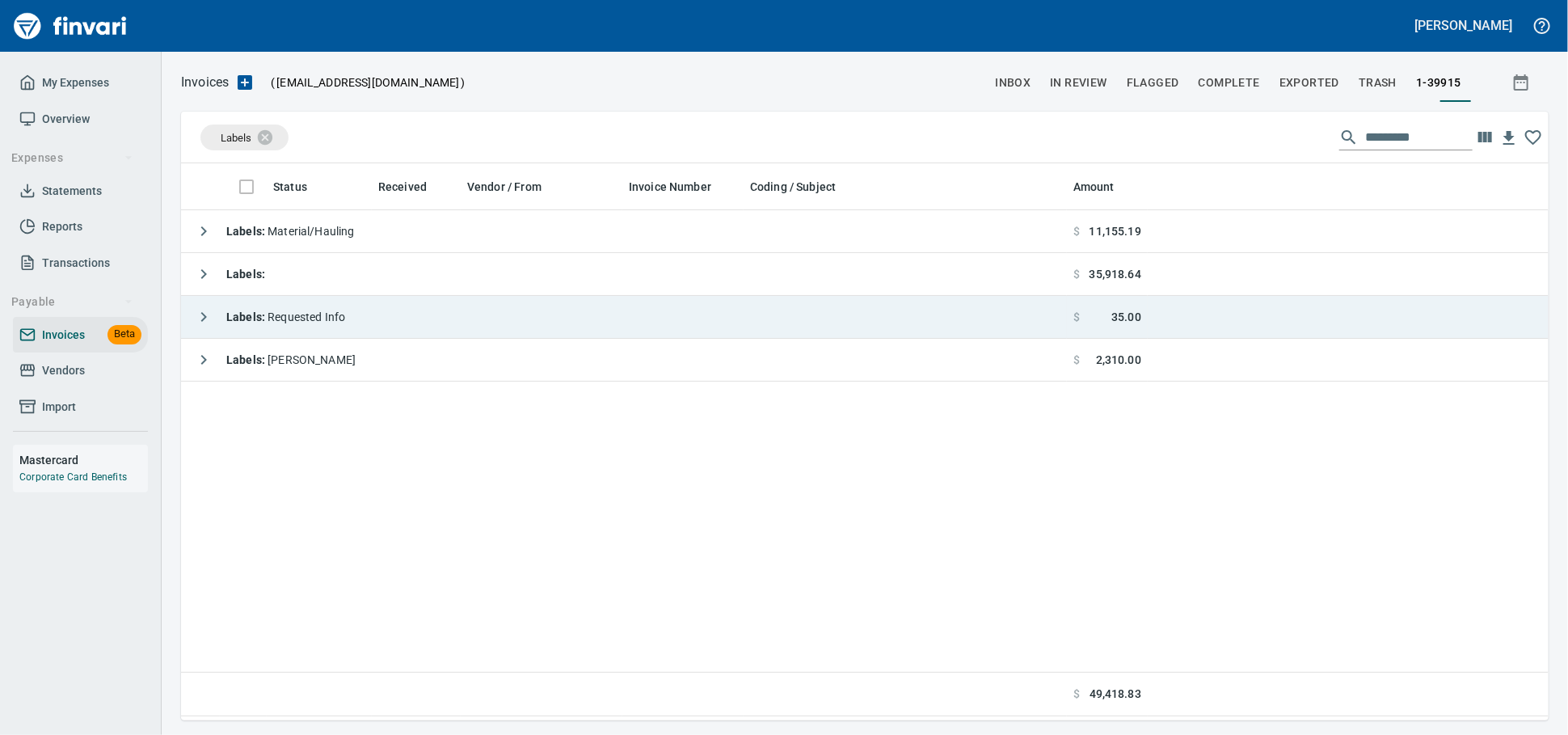
click at [434, 324] on td "Labels : Requested Info" at bounding box center [624, 318] width 886 height 43
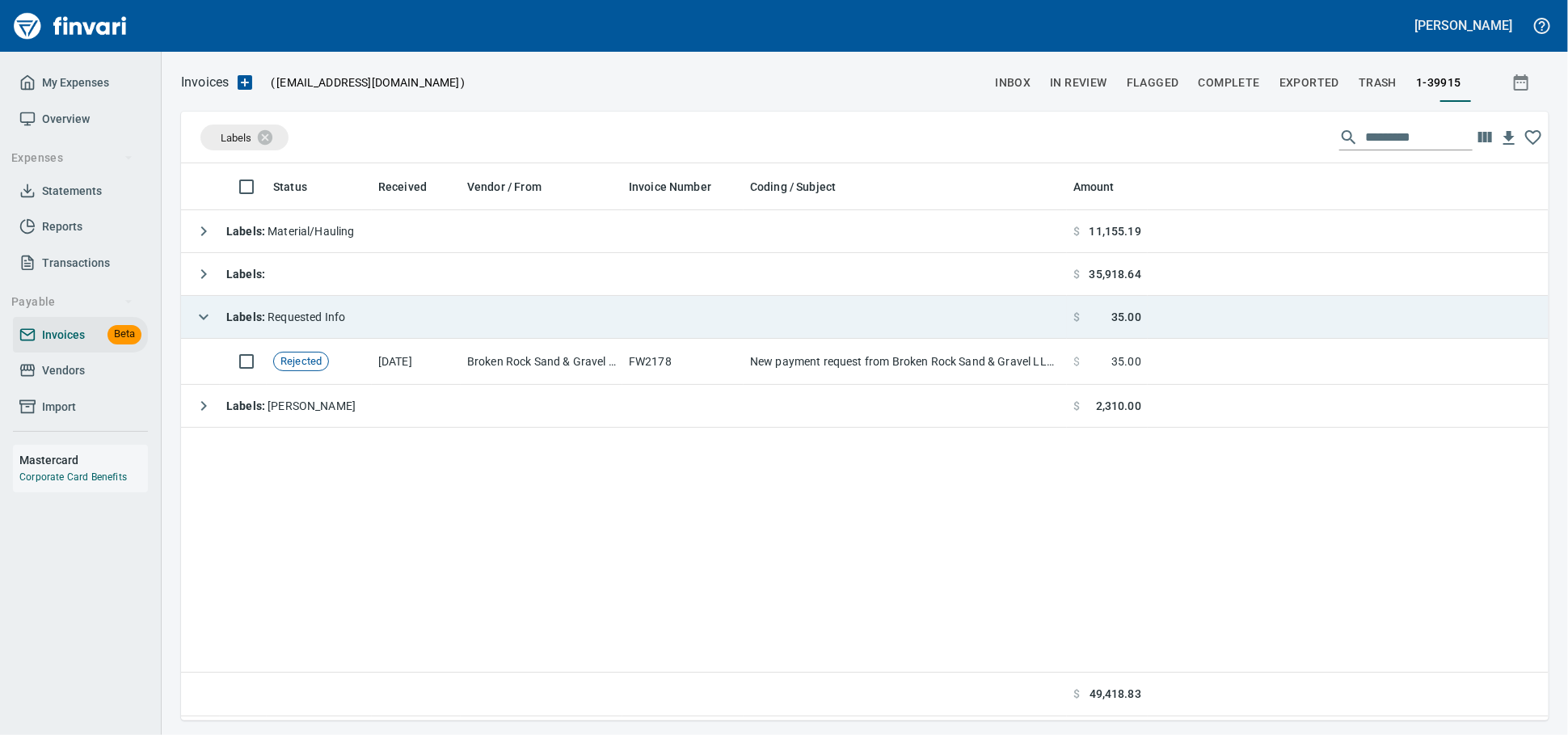
click at [434, 324] on td "Labels : Requested Info" at bounding box center [624, 318] width 886 height 43
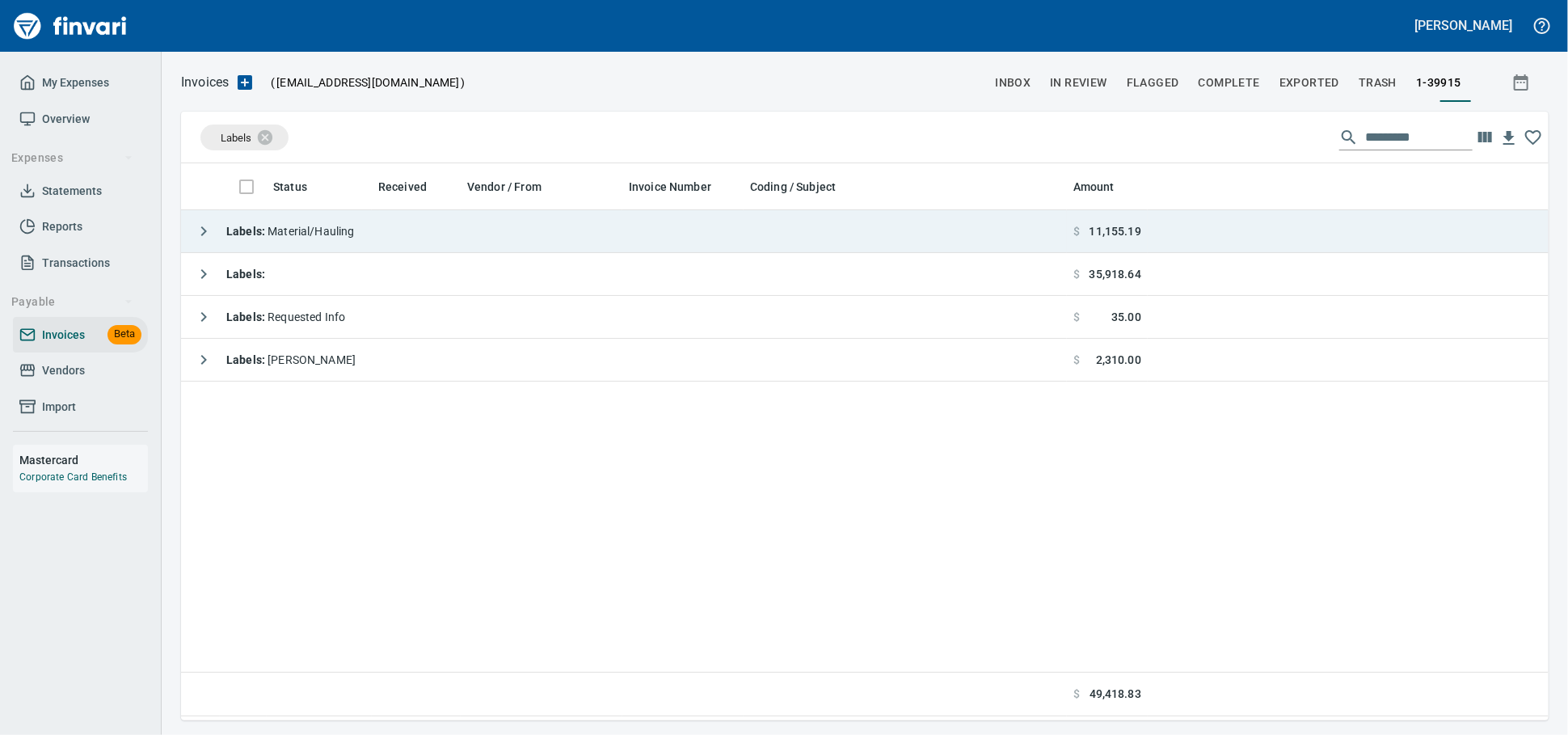
click at [428, 241] on td "Labels : Material/Hauling" at bounding box center [624, 231] width 886 height 43
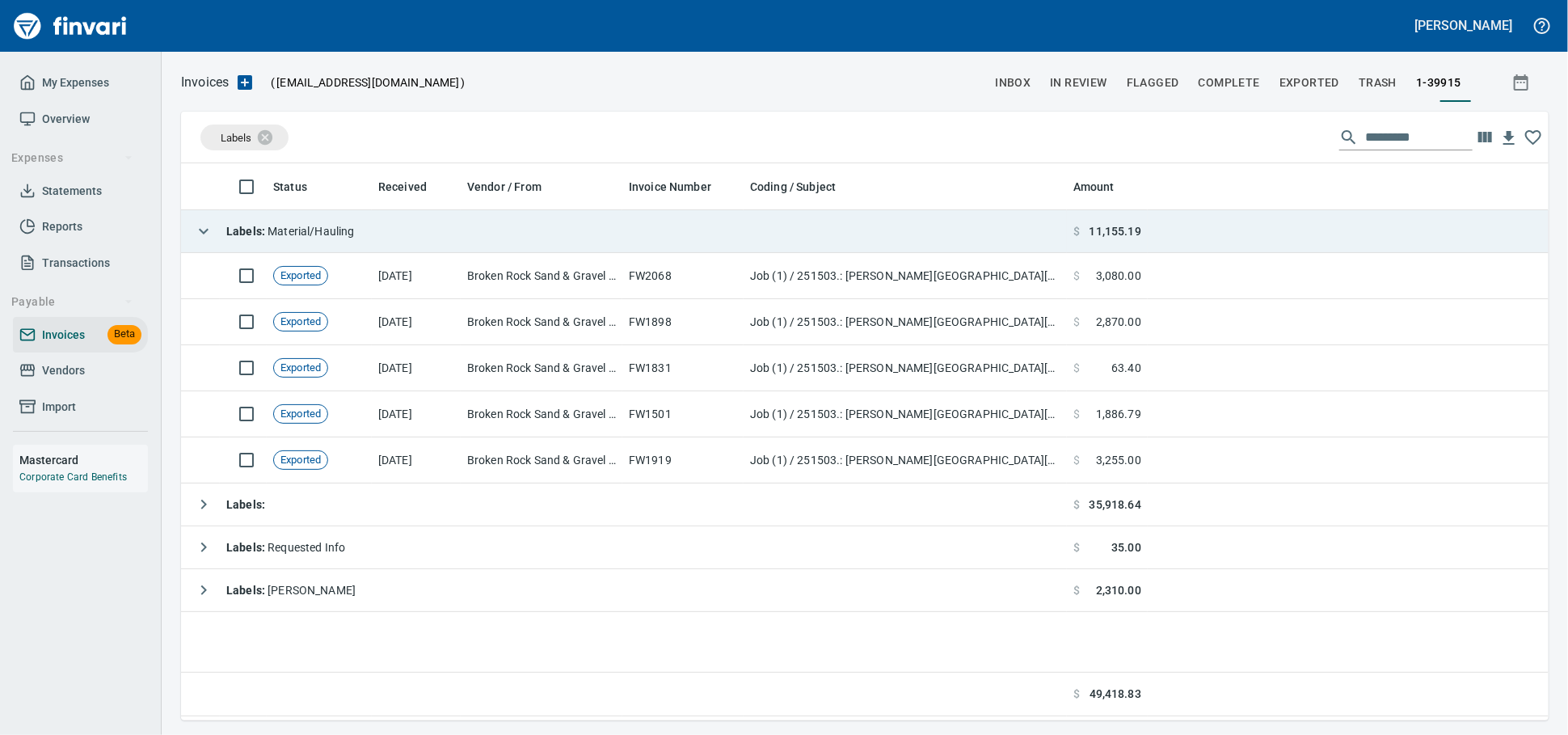
click at [428, 241] on td "Labels : Material/Hauling" at bounding box center [624, 231] width 886 height 43
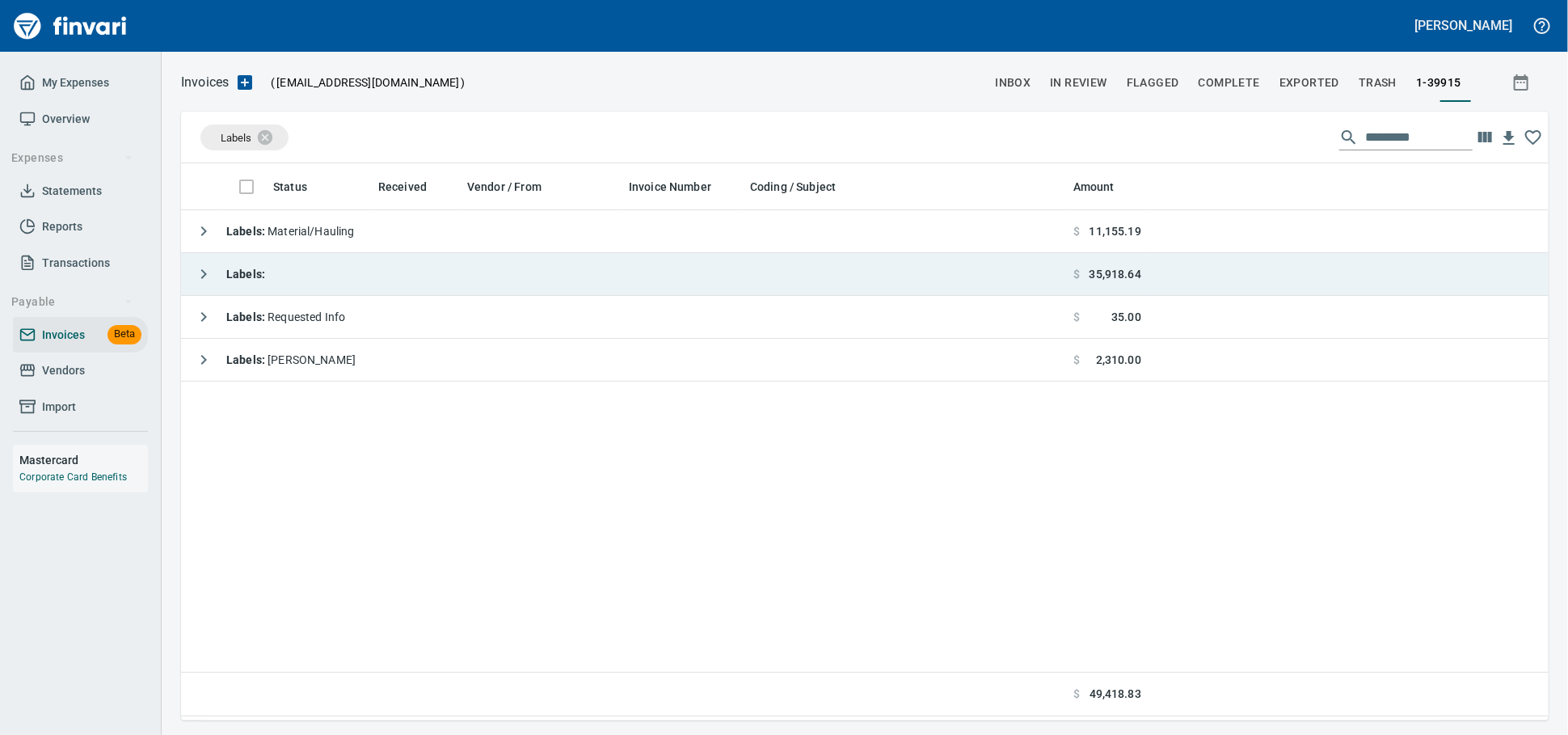
click at [425, 275] on td "Labels :" at bounding box center [624, 275] width 886 height 43
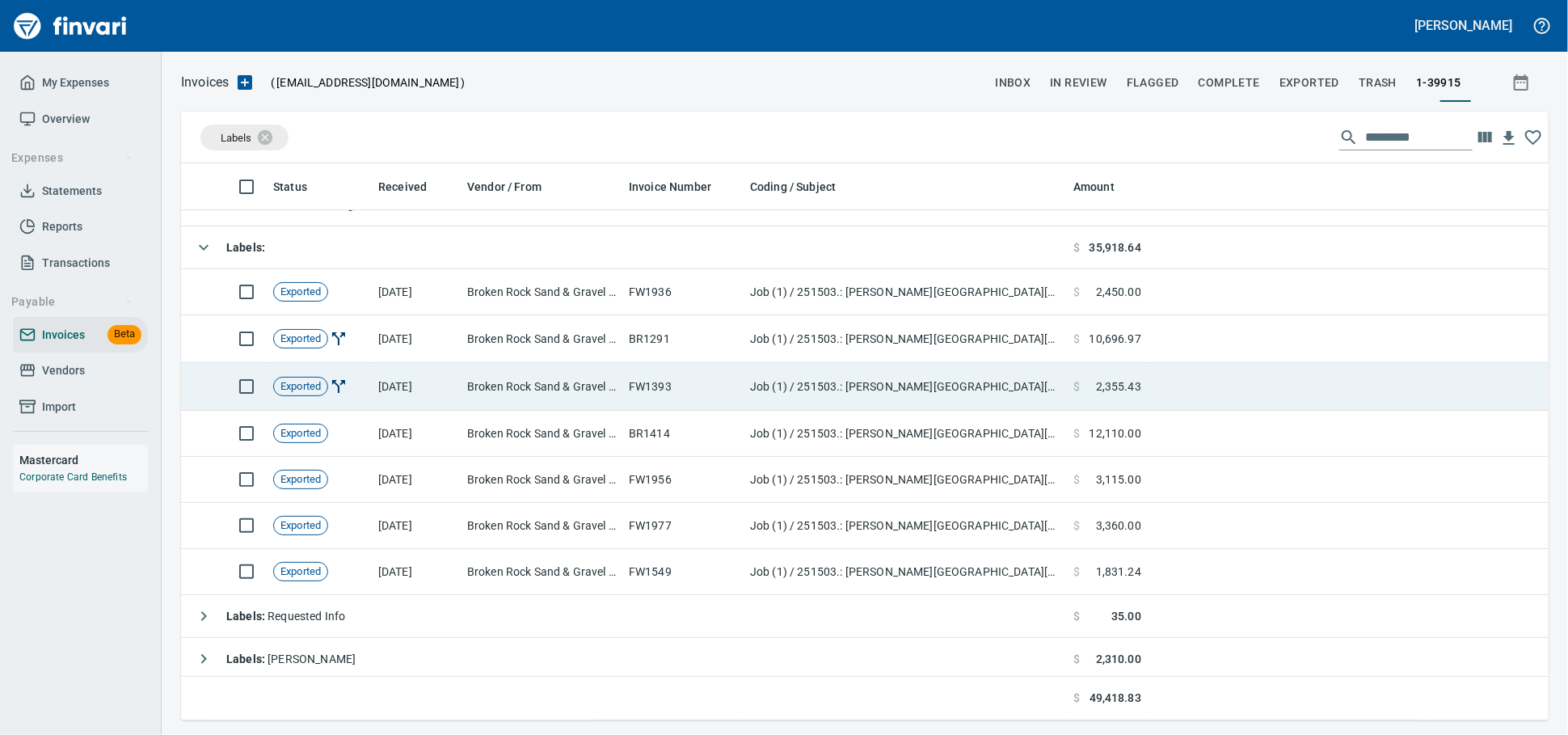
scroll to position [40, 0]
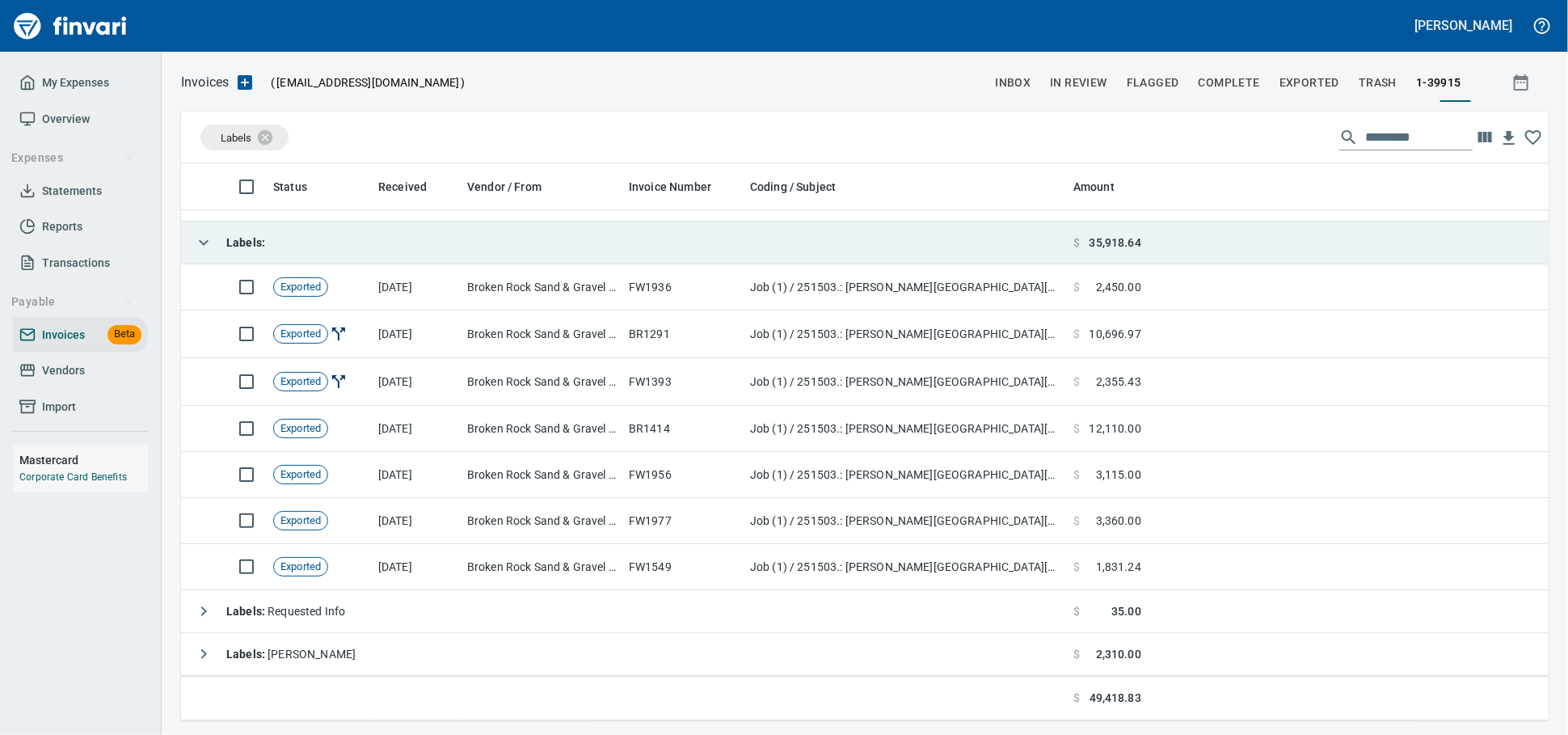
click at [403, 241] on td "Labels :" at bounding box center [624, 243] width 886 height 43
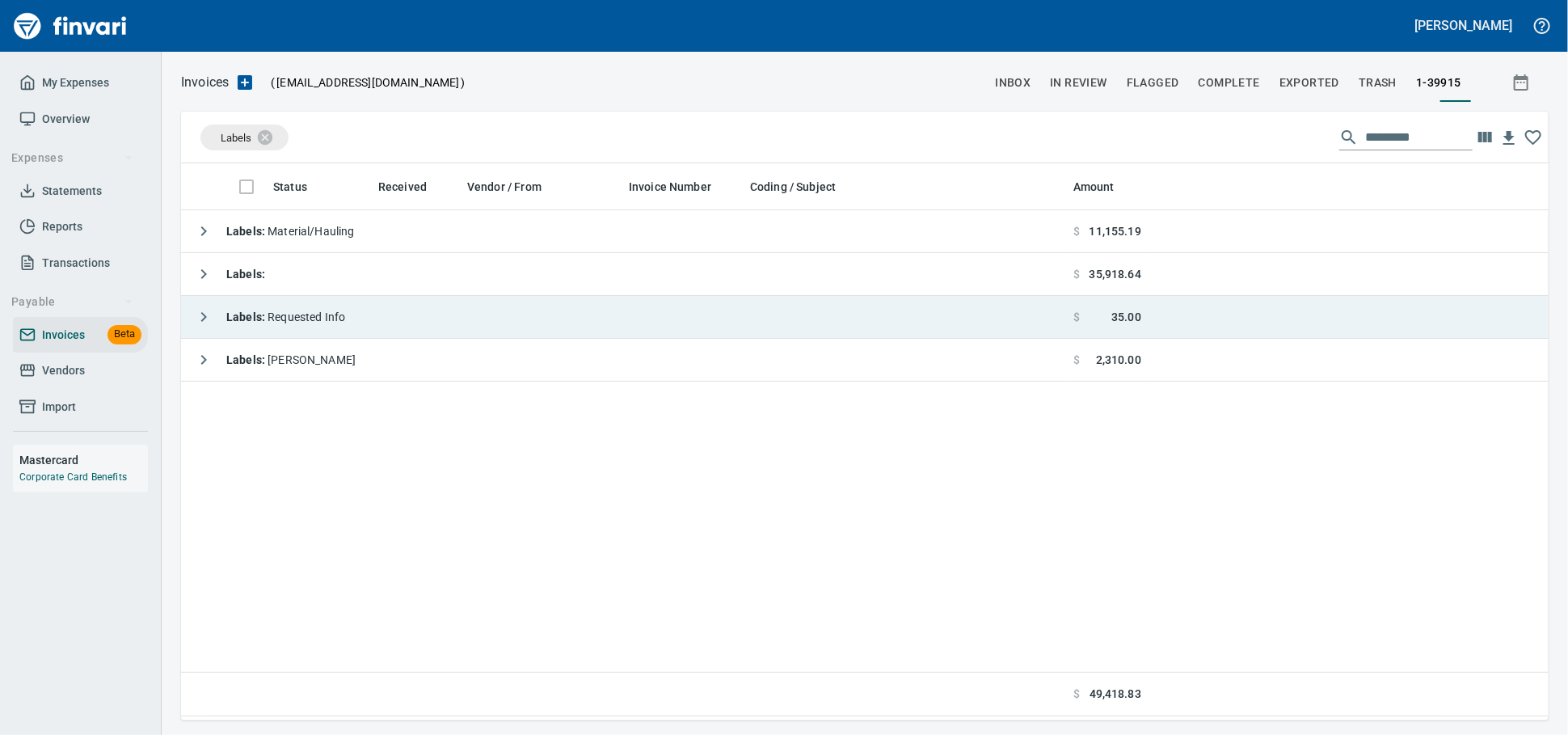
scroll to position [2, 2]
click at [499, 322] on td "Labels : Requested Info" at bounding box center [624, 318] width 886 height 43
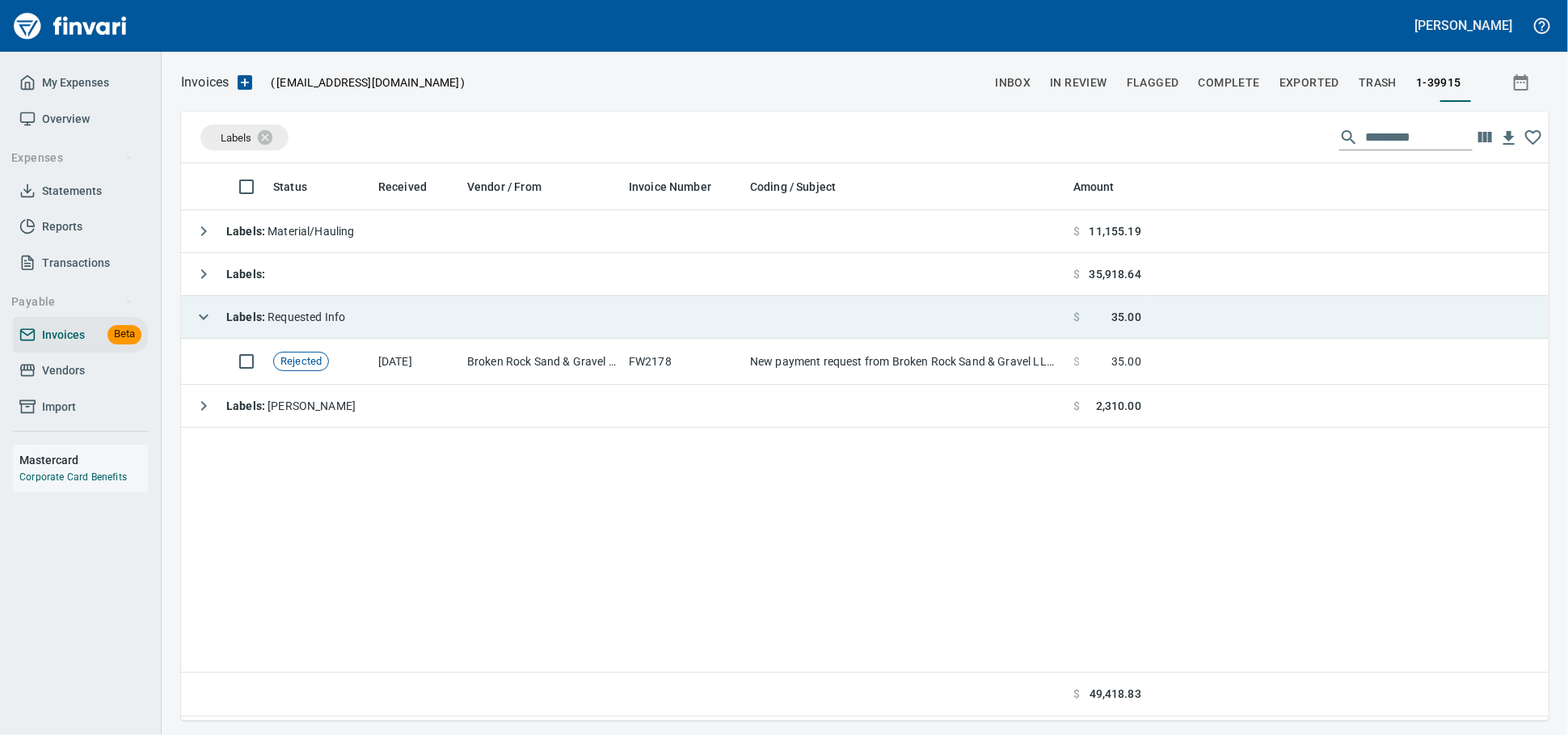
click at [499, 322] on td "Labels : Requested Info" at bounding box center [624, 318] width 886 height 43
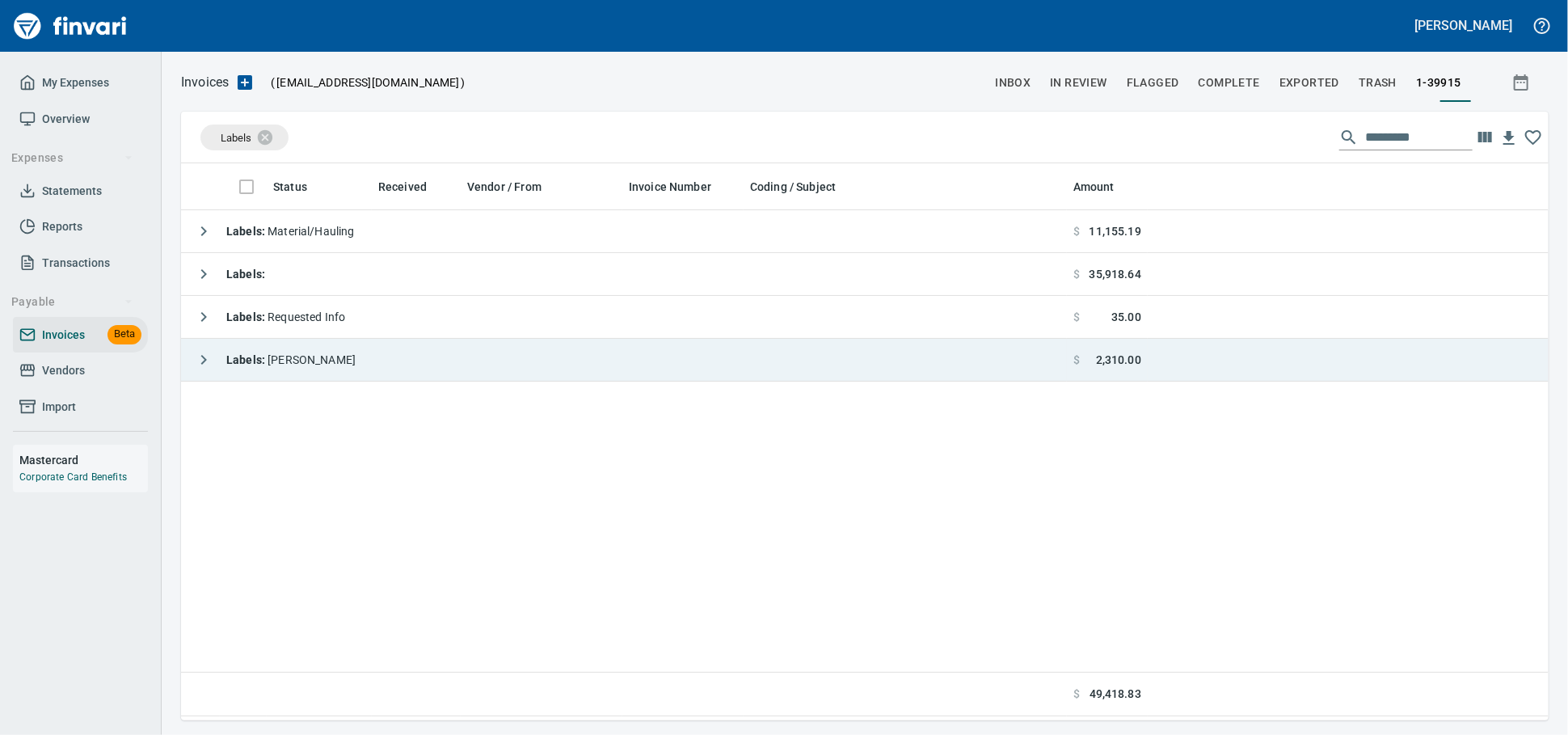
click at [488, 359] on td "Labels : [PERSON_NAME]" at bounding box center [624, 360] width 886 height 43
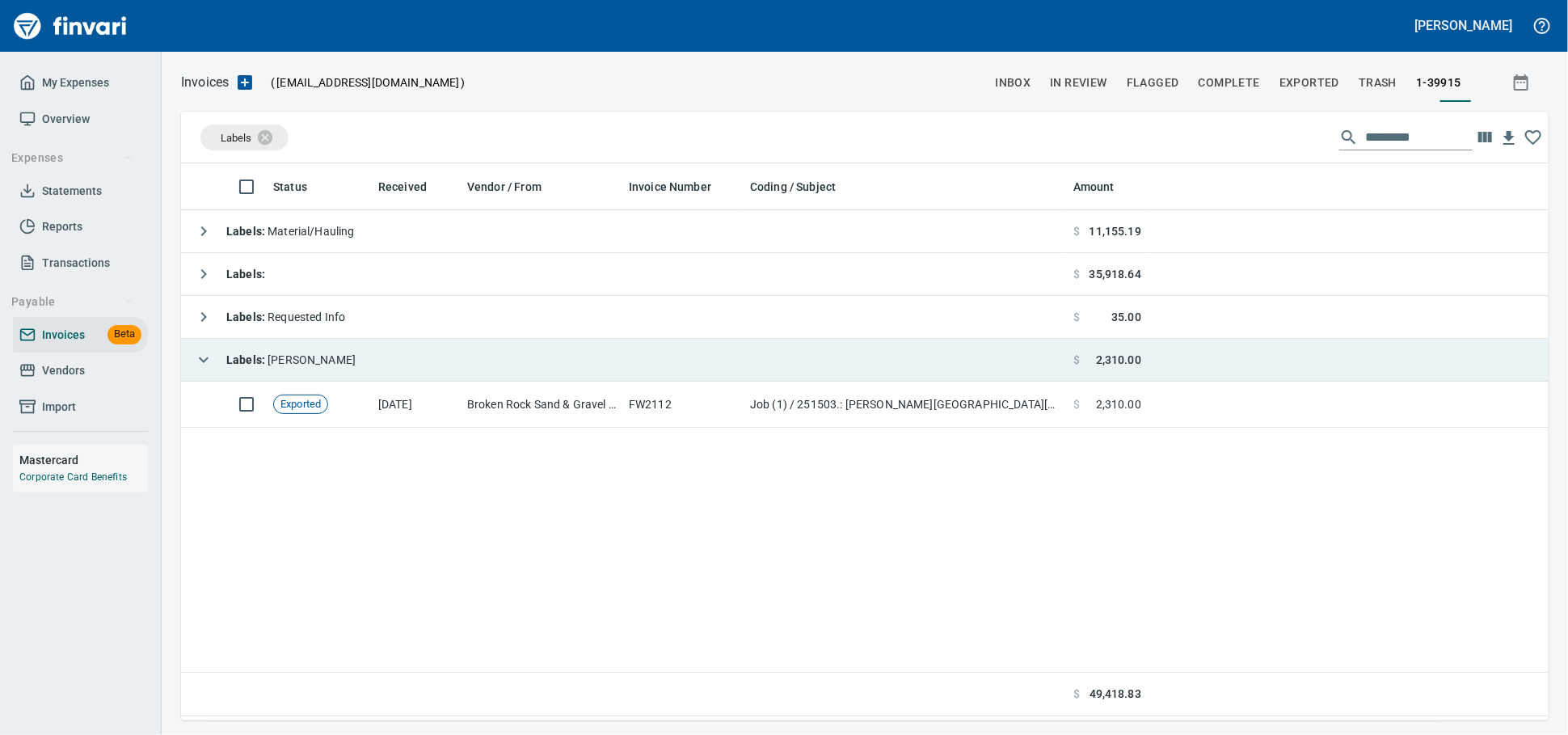
click at [488, 359] on td "Labels : [PERSON_NAME]" at bounding box center [624, 360] width 886 height 43
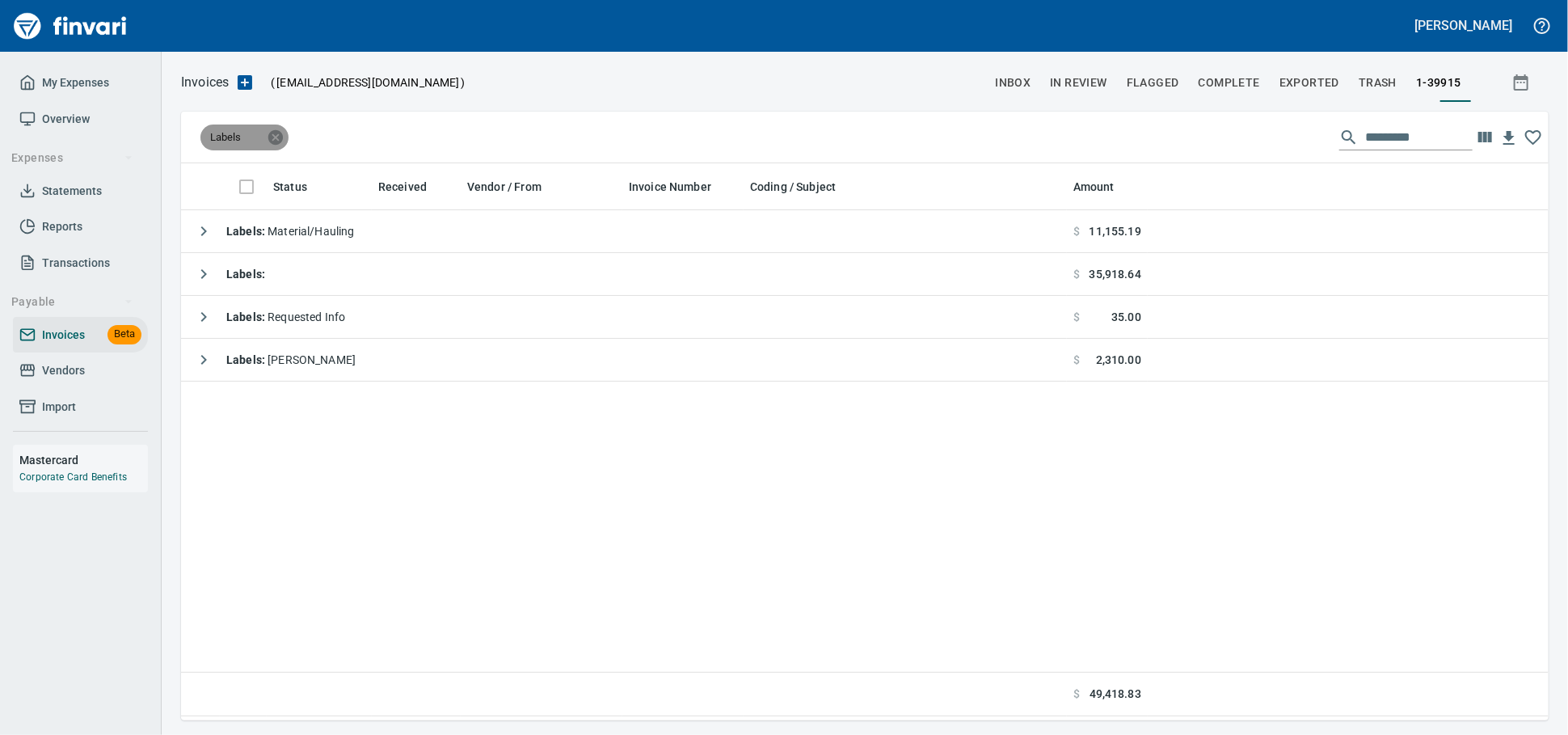
click at [277, 142] on icon at bounding box center [275, 137] width 17 height 17
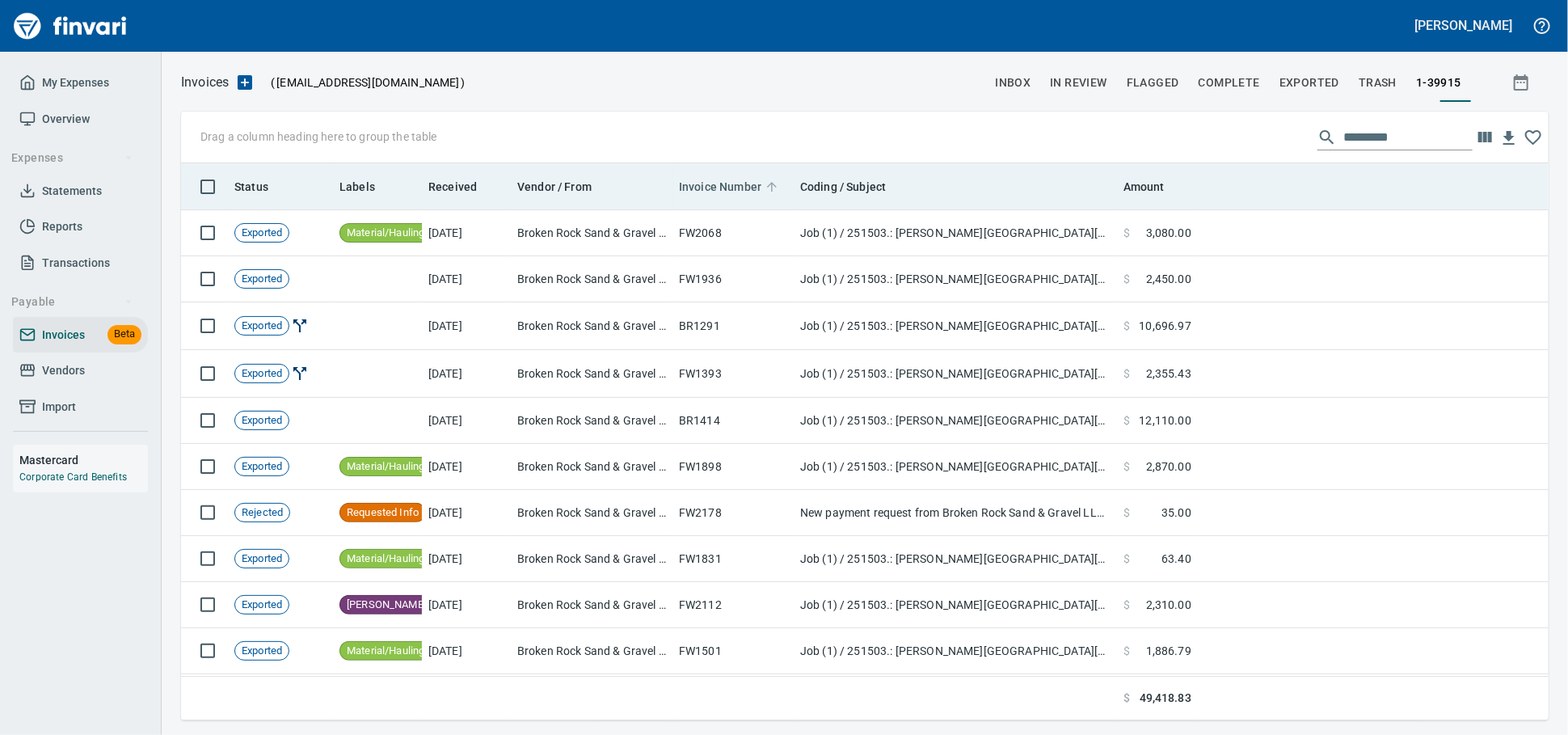
click at [711, 192] on span "Invoice Number" at bounding box center [720, 187] width 82 height 19
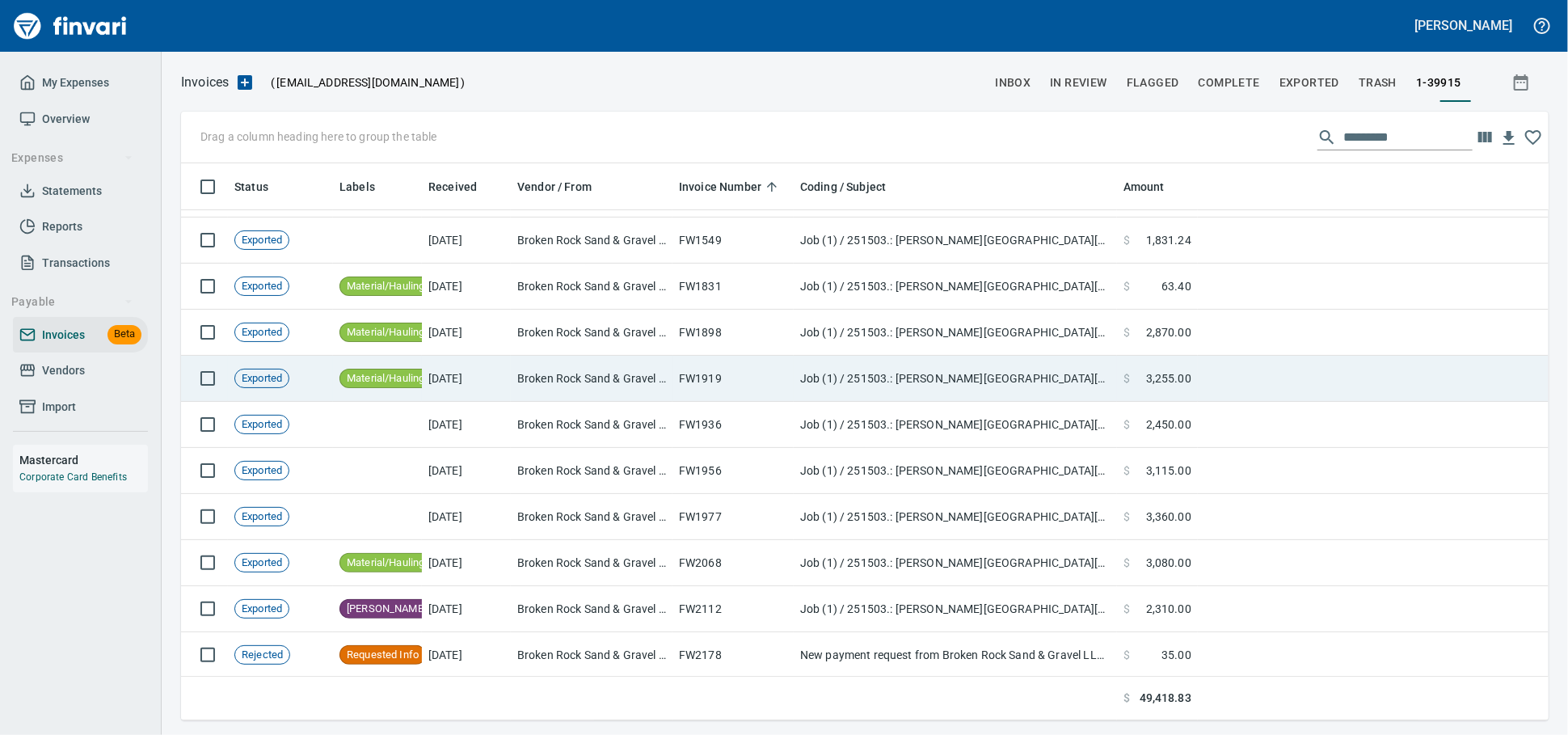
scroll to position [191, 0]
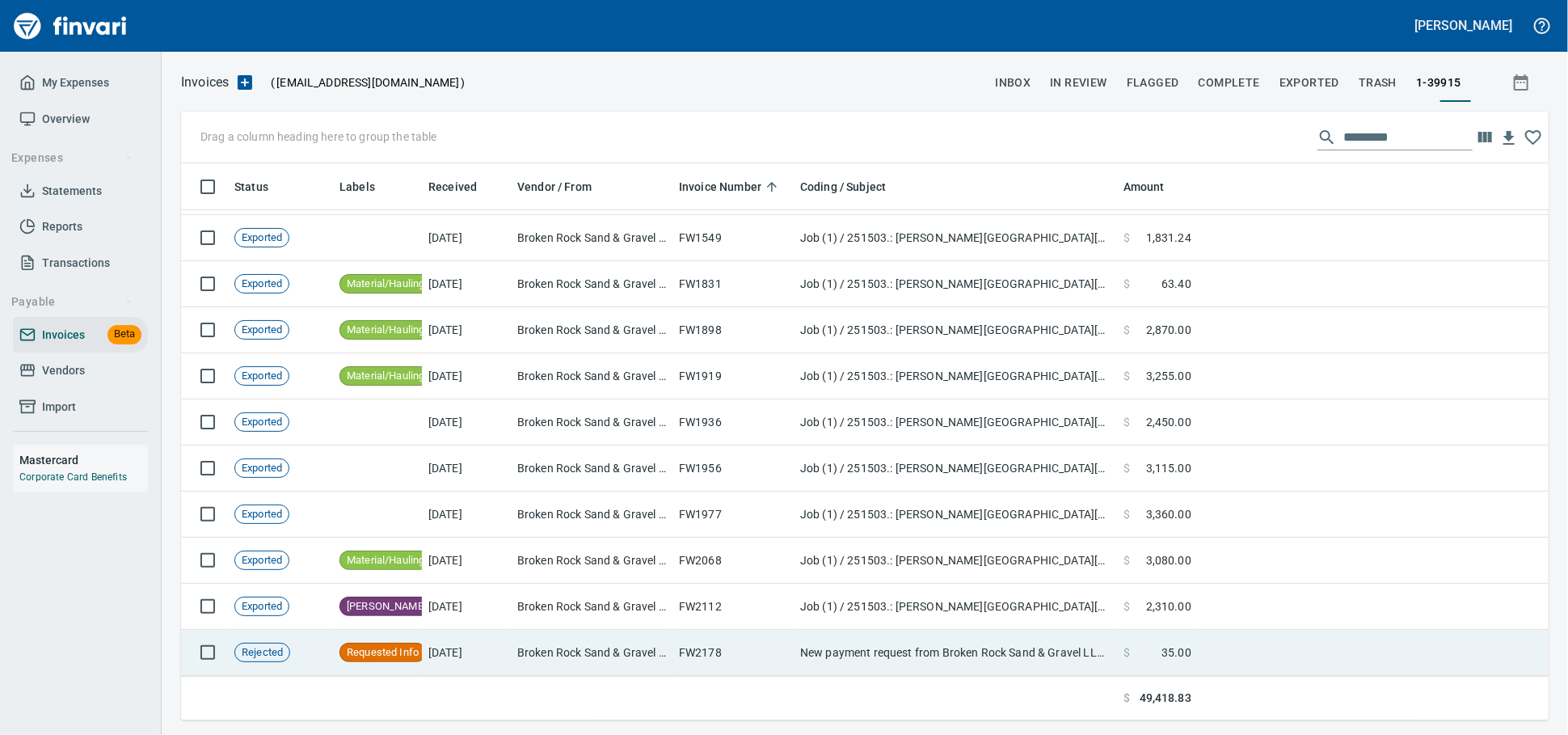
click at [614, 648] on td "Broken Rock Sand & Gravel LLC (1-39915)" at bounding box center [591, 653] width 162 height 46
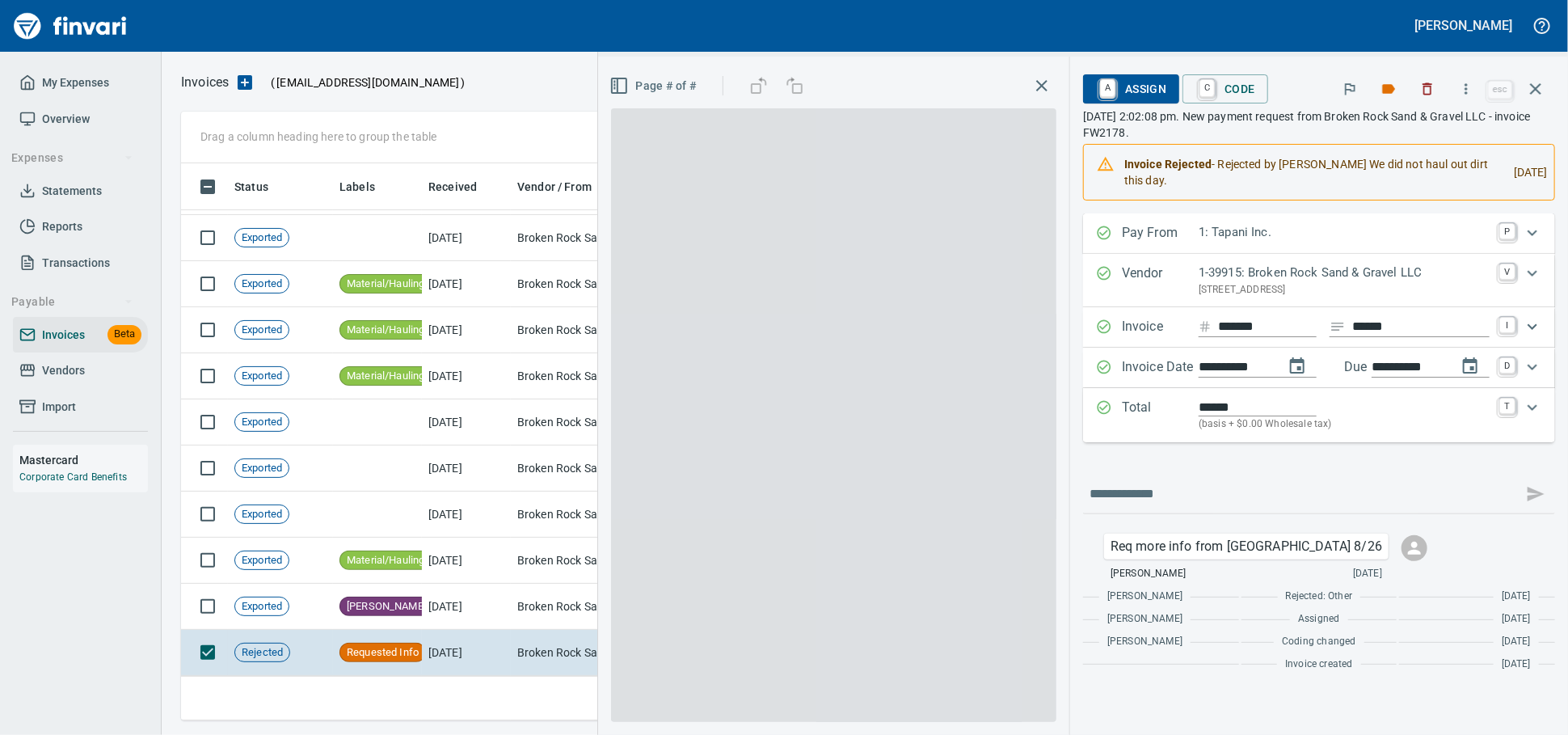
scroll to position [543, 1338]
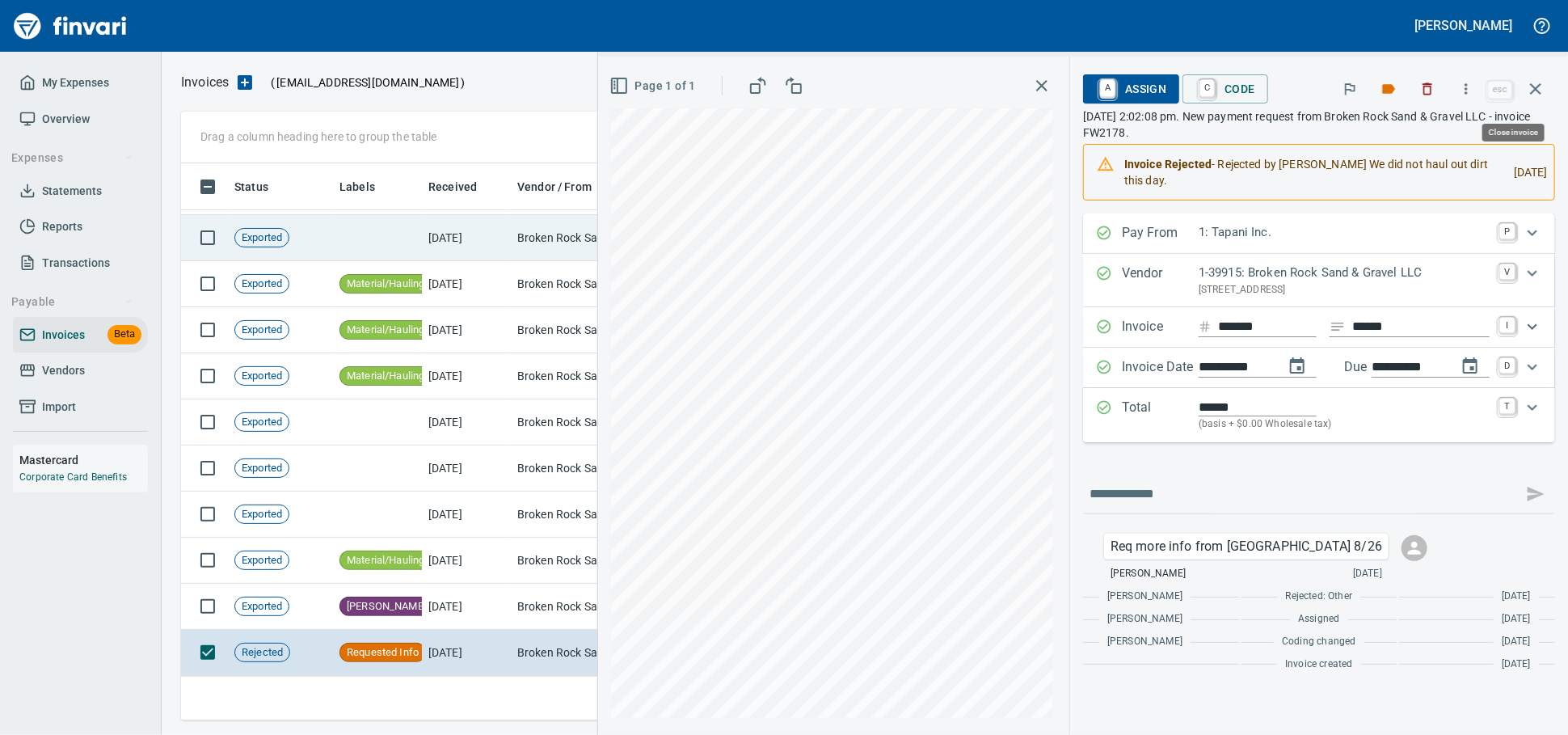
click at [1540, 85] on icon "button" at bounding box center [1536, 89] width 19 height 19
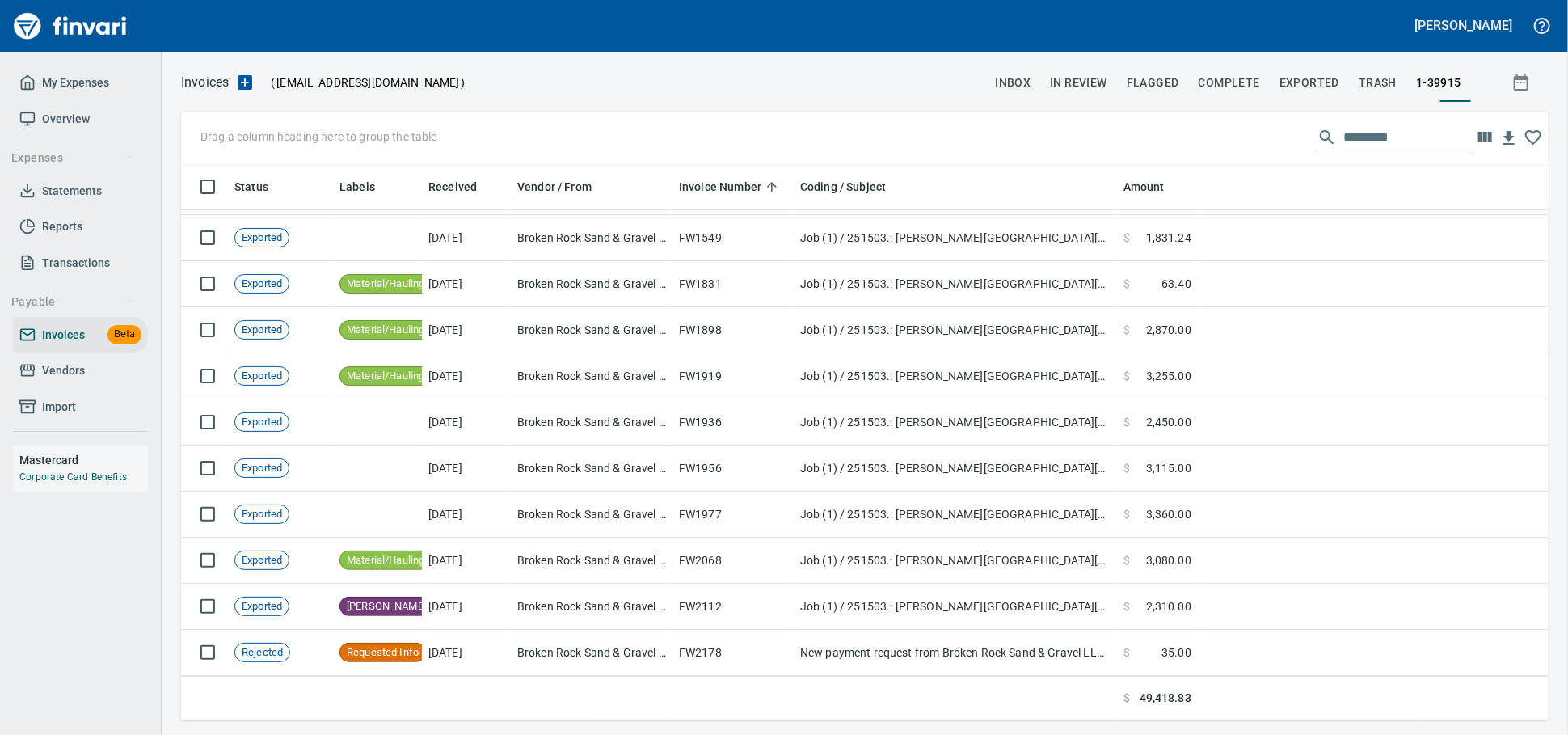
scroll to position [543, 1338]
click at [65, 381] on span "Vendors" at bounding box center [64, 371] width 43 height 20
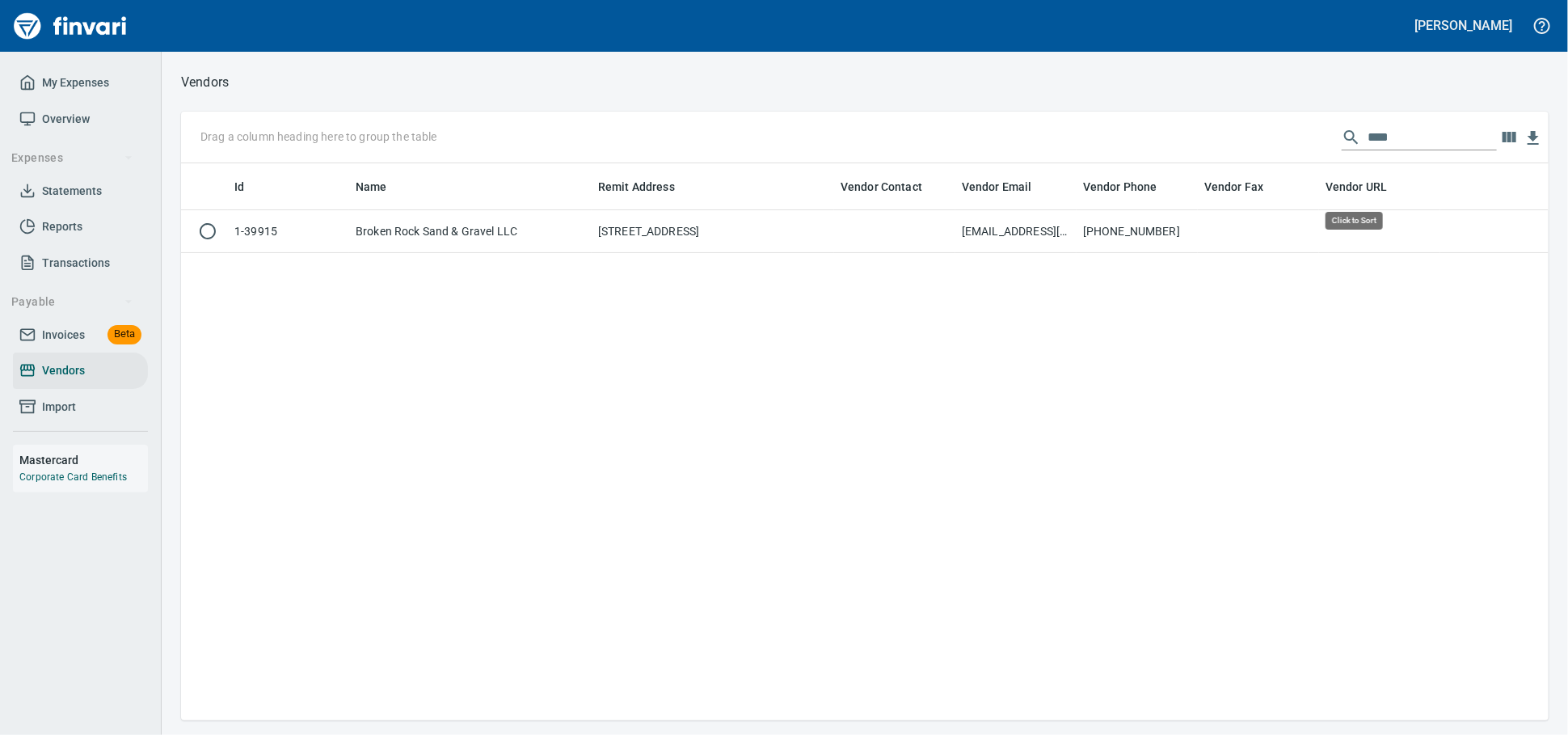
scroll to position [543, 1353]
drag, startPoint x: 1140, startPoint y: 127, endPoint x: 820, endPoint y: 107, distance: 320.6
click at [962, 113] on div "Drag a column heading here to group the table ****" at bounding box center [865, 138] width 1368 height 51
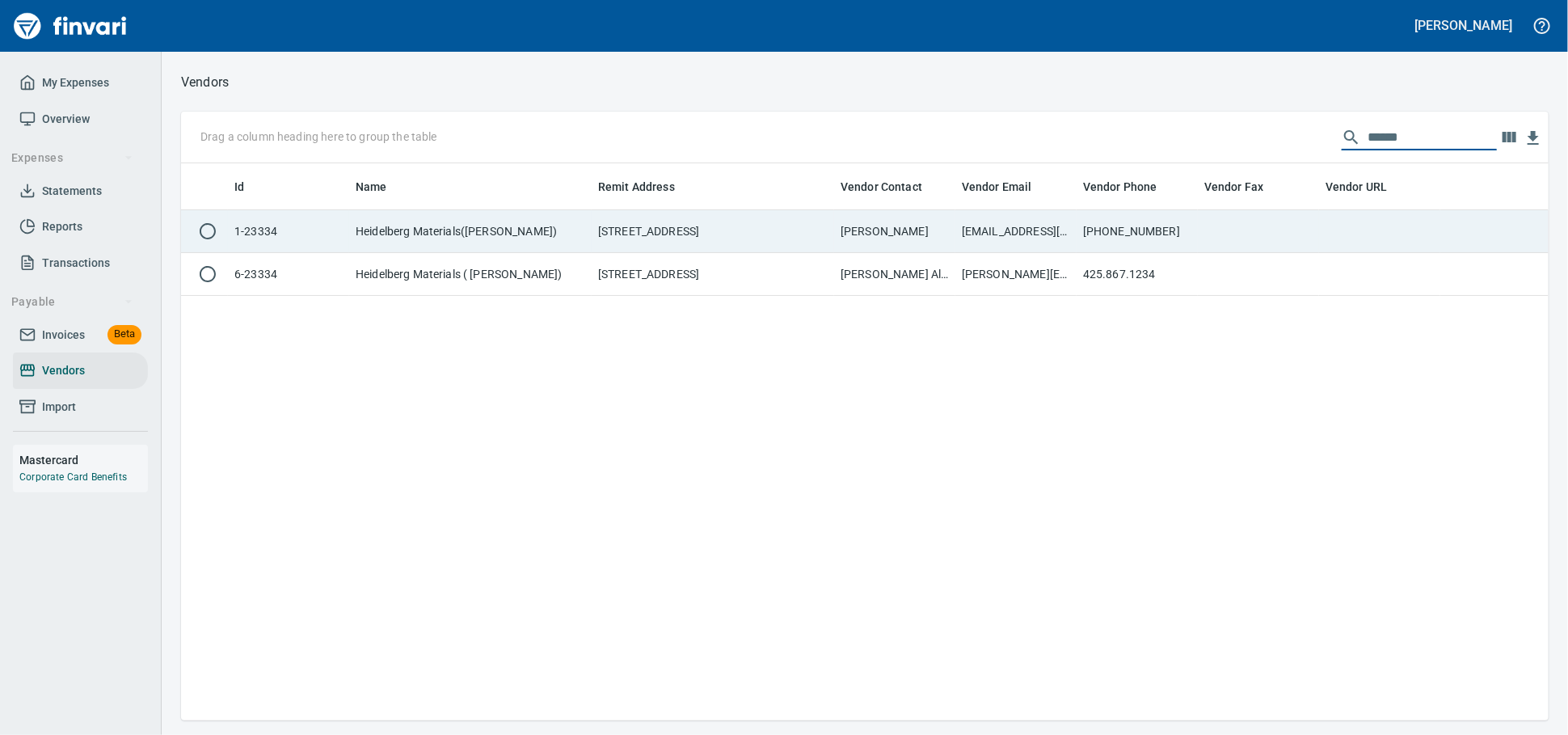
type input "******"
click at [685, 222] on td "[STREET_ADDRESS]" at bounding box center [713, 231] width 242 height 43
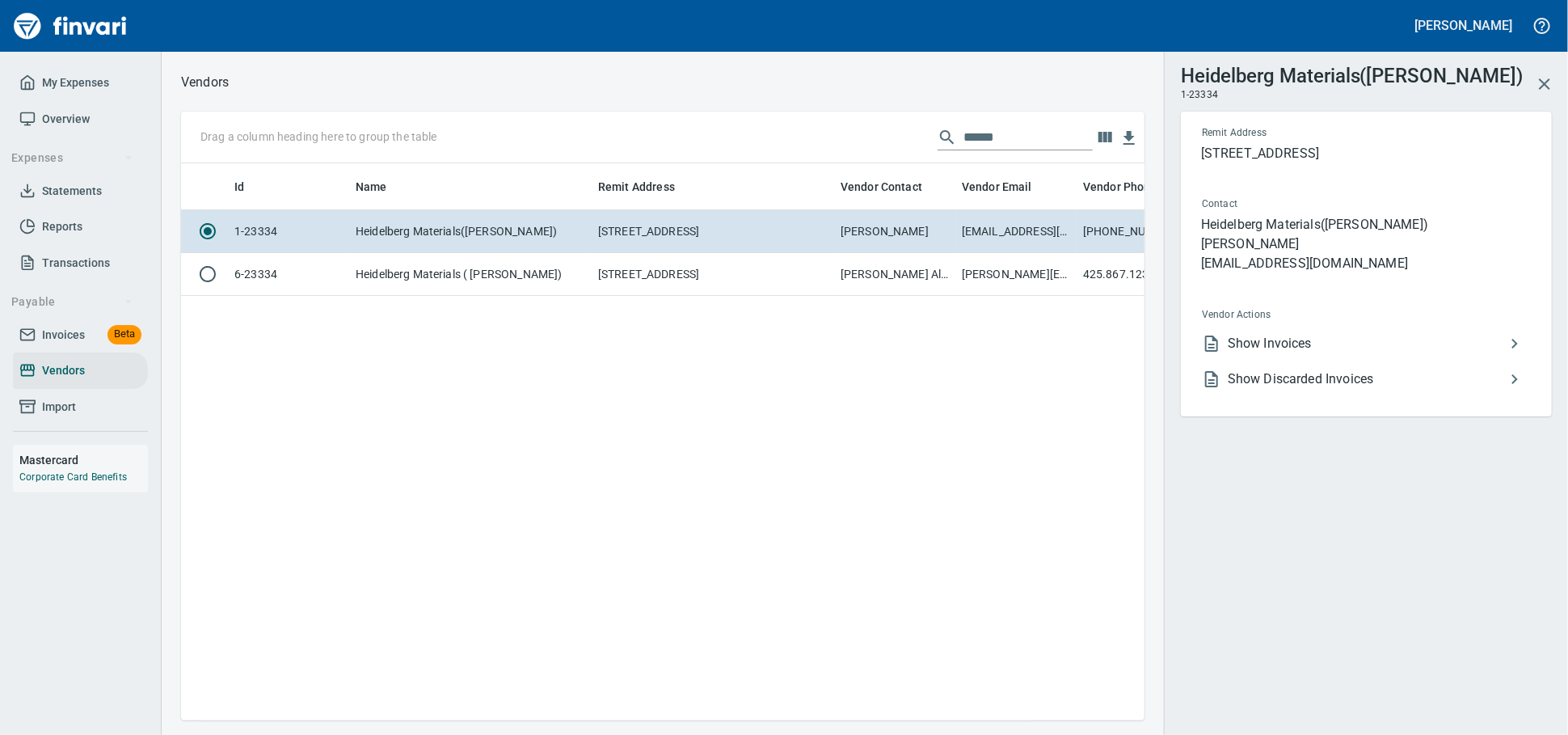
scroll to position [529, 949]
click at [1246, 397] on li "Show Discarded Invoices" at bounding box center [1360, 379] width 342 height 36
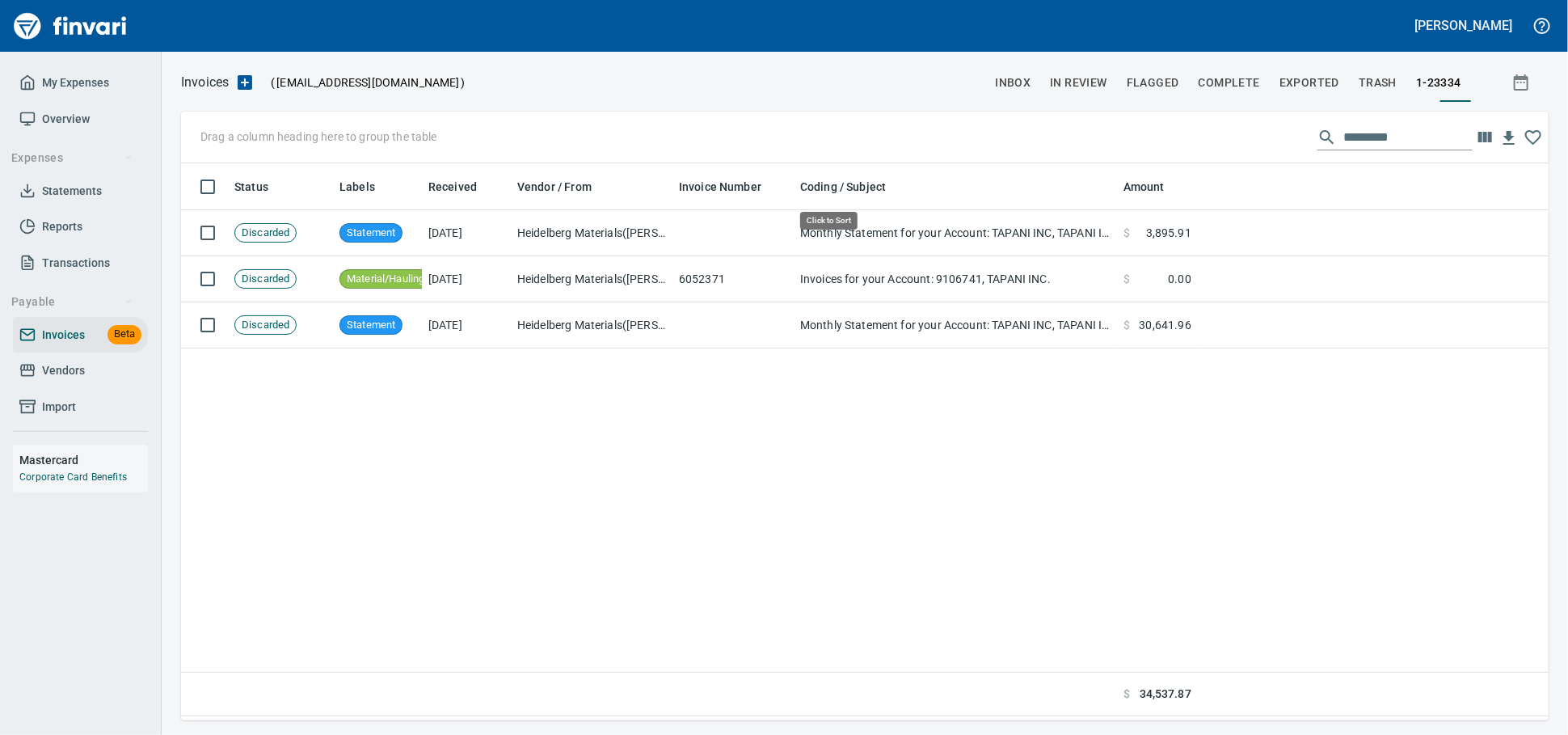
scroll to position [543, 1353]
click at [49, 381] on span "Vendors" at bounding box center [64, 371] width 43 height 20
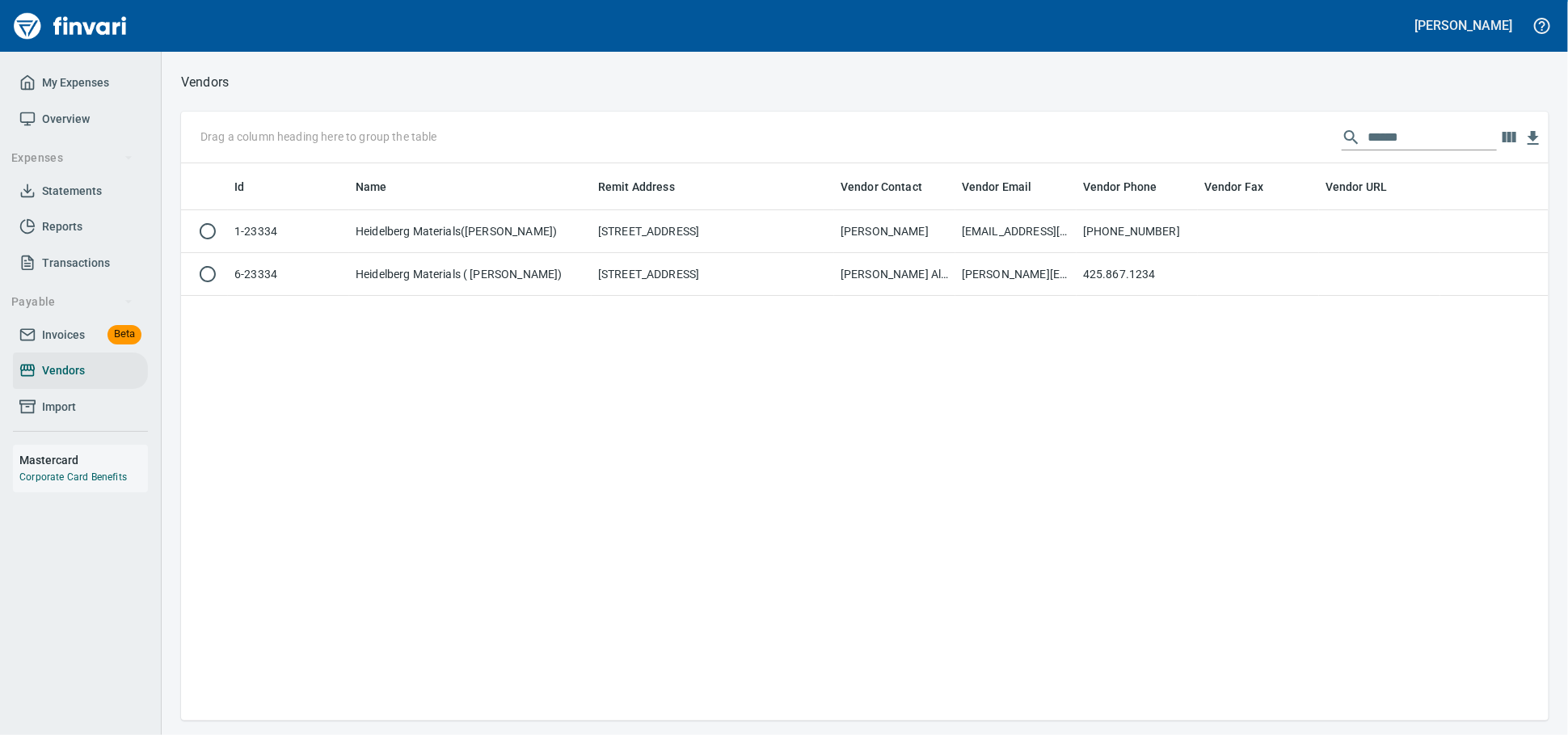
scroll to position [543, 1353]
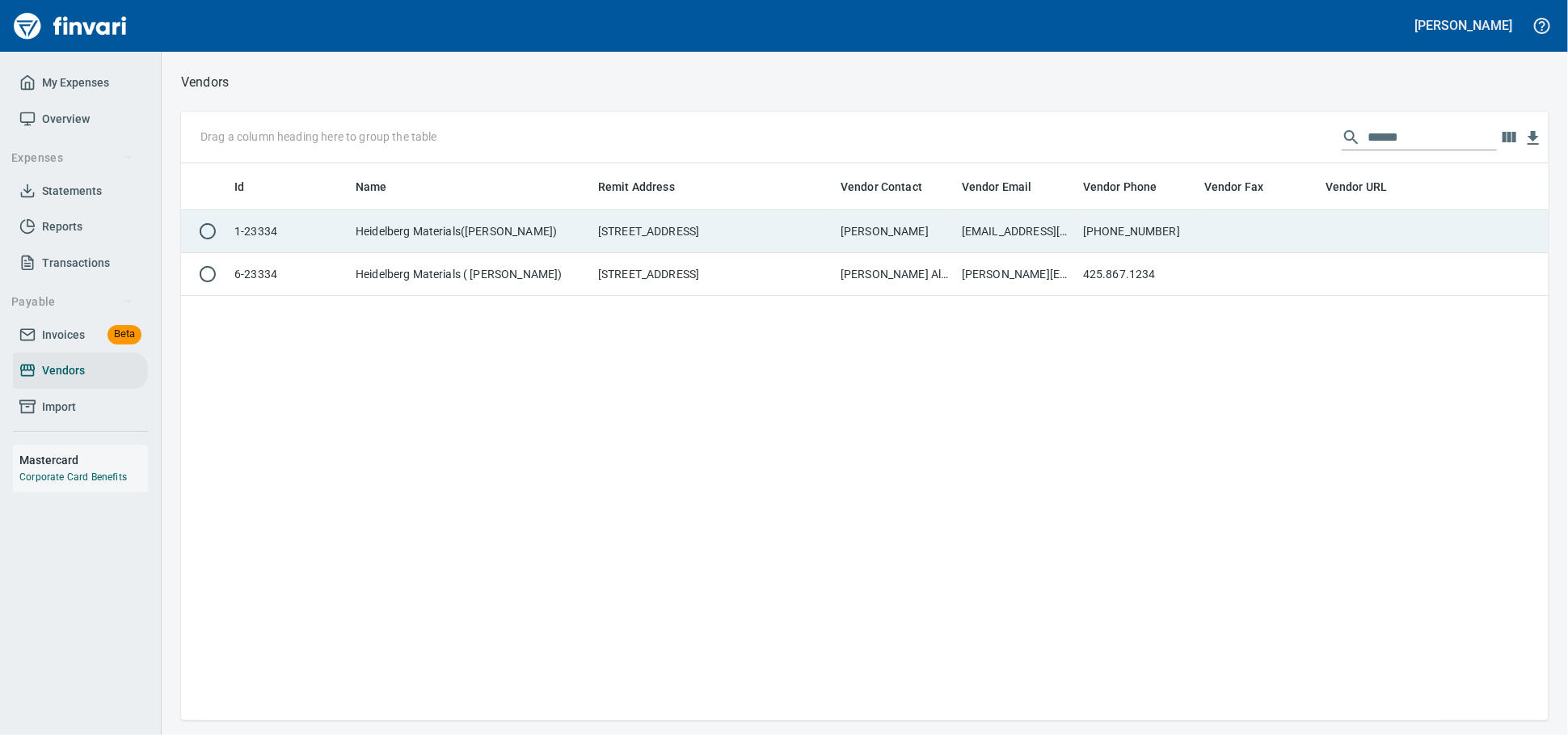
click at [725, 226] on td "[STREET_ADDRESS]" at bounding box center [713, 231] width 242 height 43
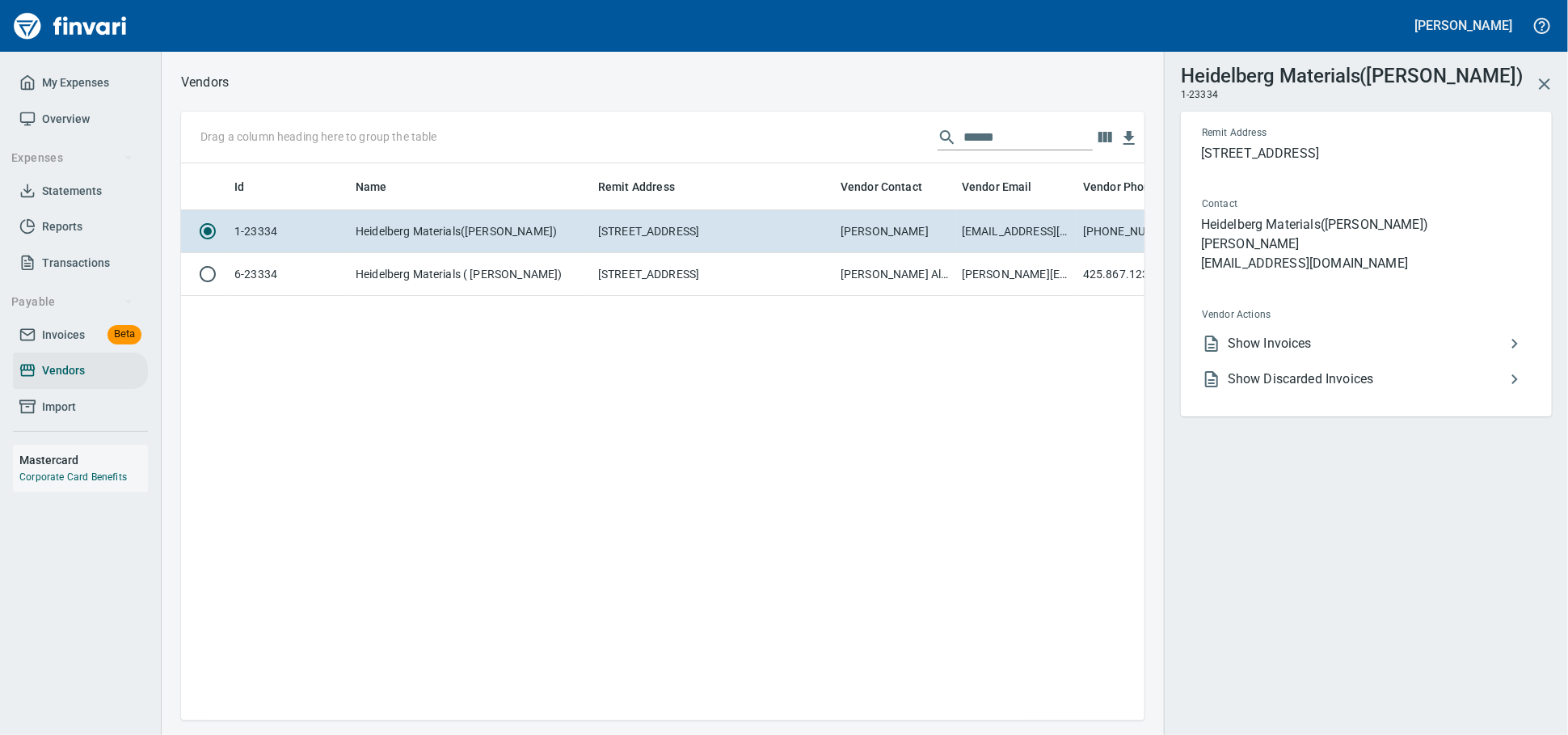
scroll to position [529, 949]
click at [1308, 353] on span "Show Invoices" at bounding box center [1367, 343] width 277 height 19
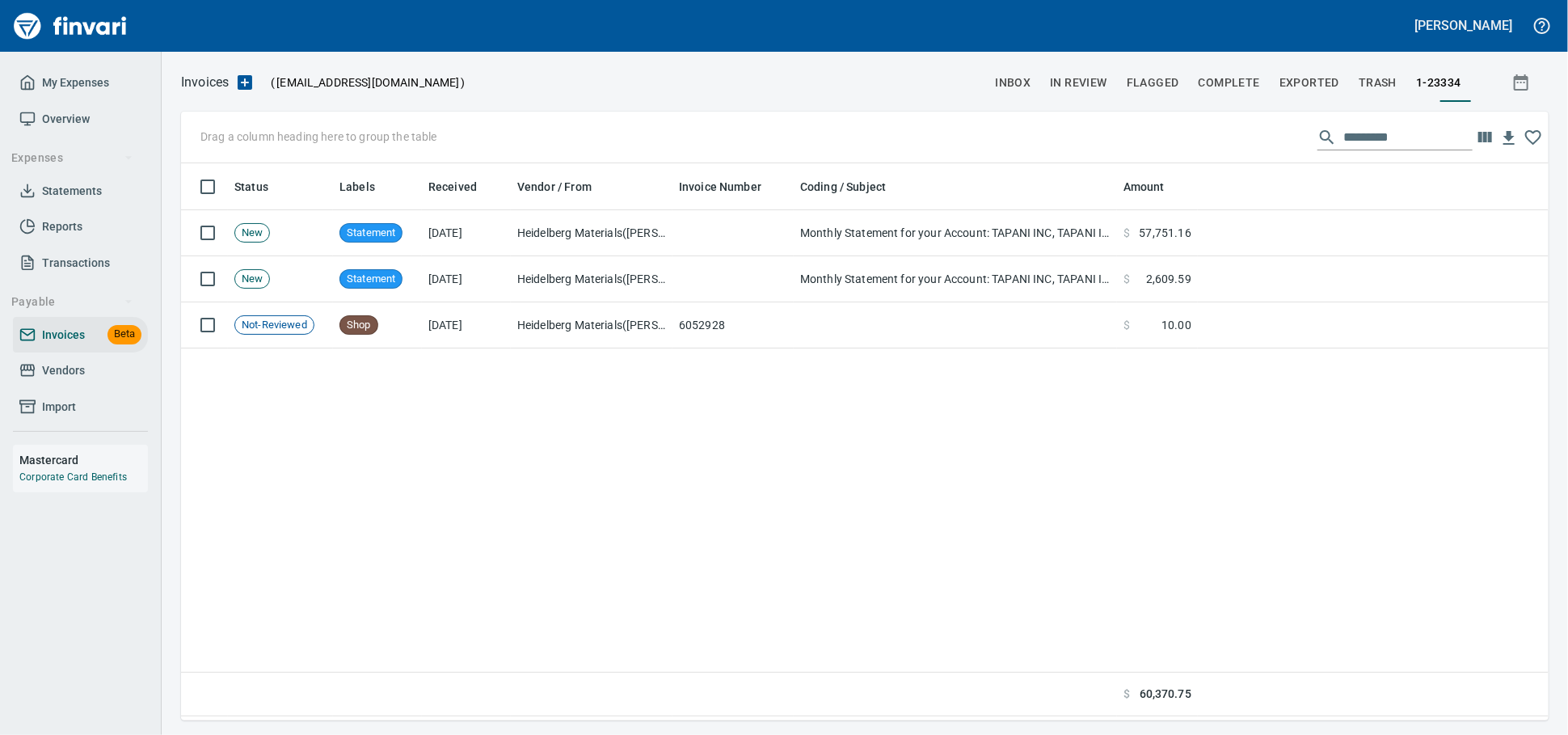
scroll to position [543, 1353]
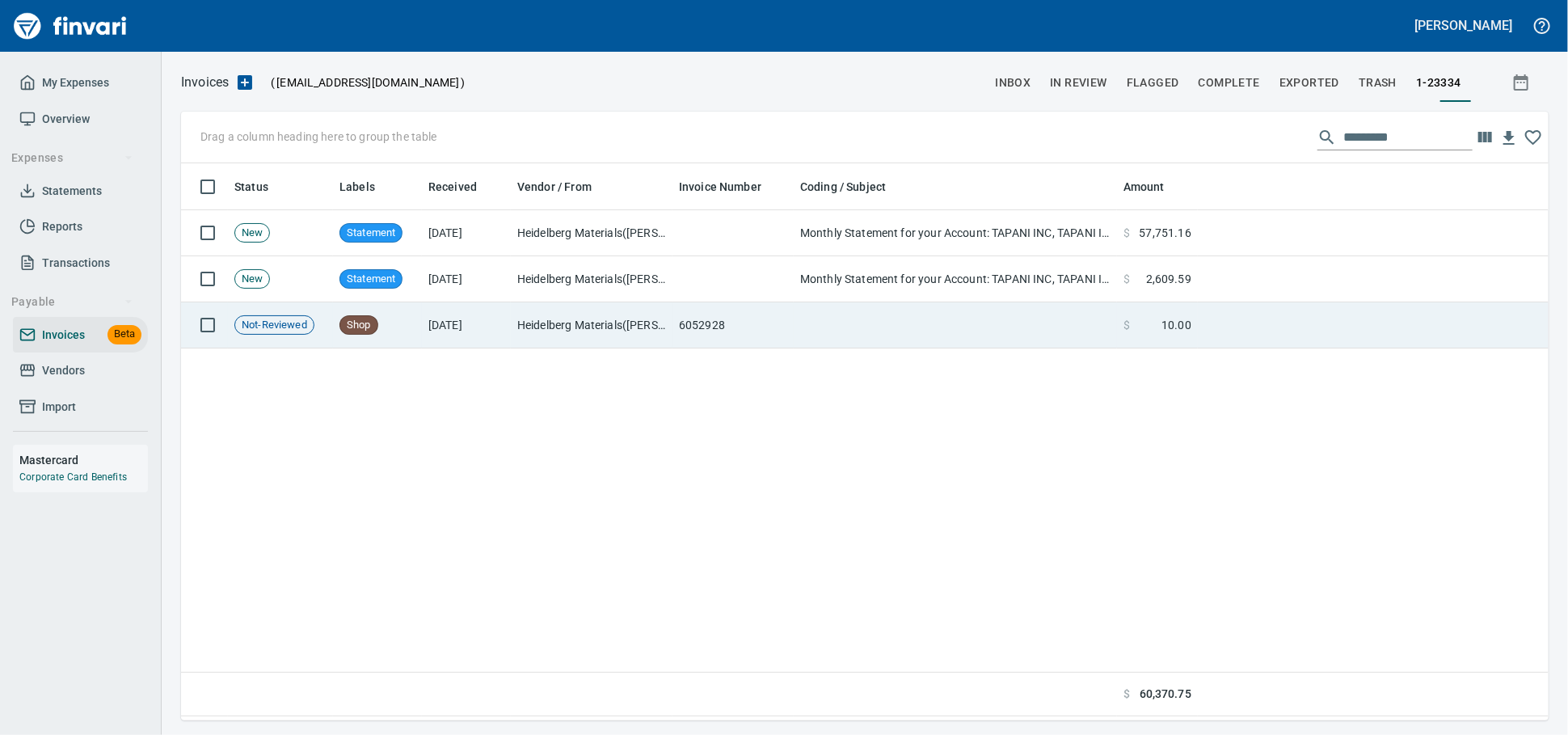
click at [486, 333] on td "[DATE]" at bounding box center [466, 326] width 89 height 46
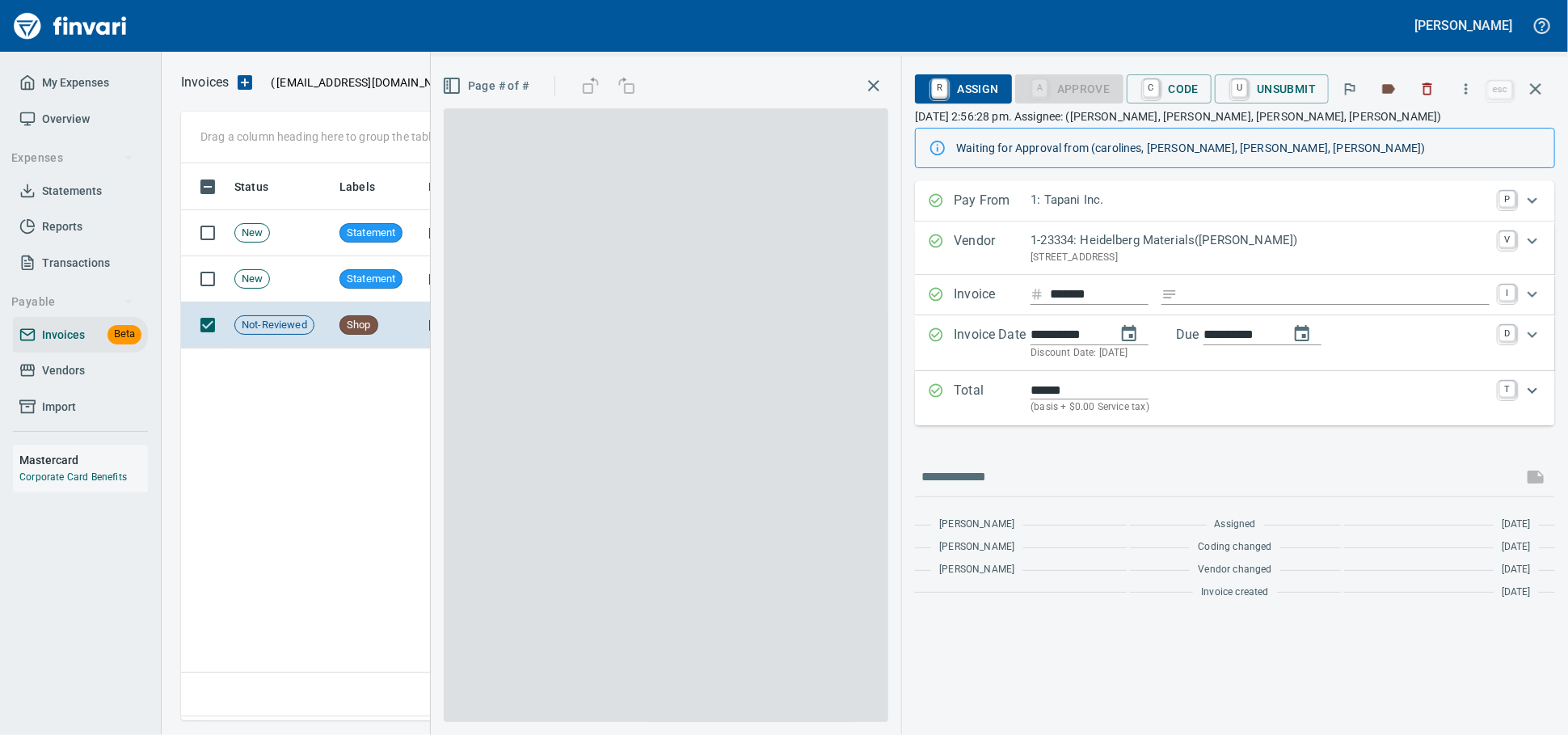
scroll to position [543, 1352]
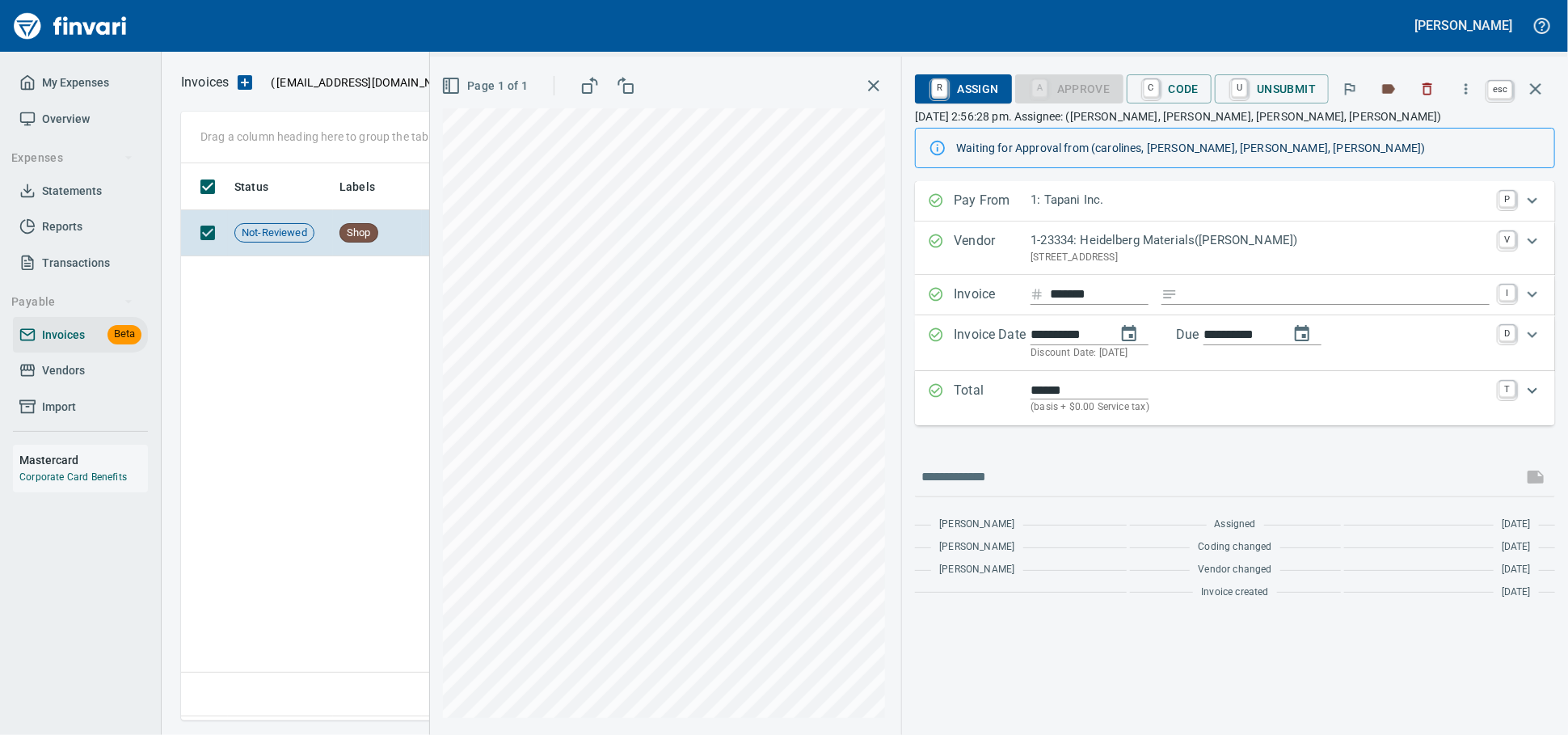
click at [1531, 97] on icon "button" at bounding box center [1536, 89] width 19 height 19
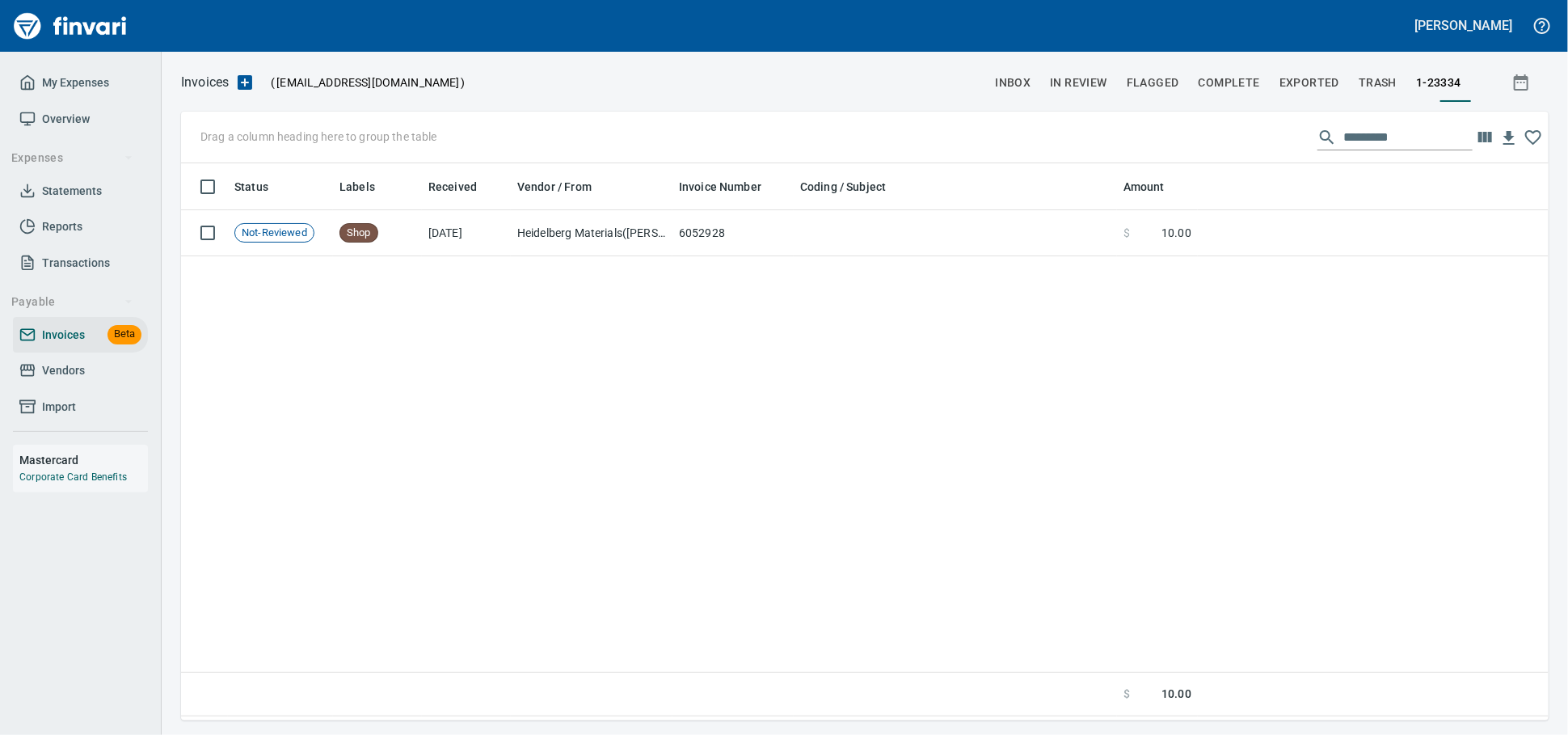
click at [63, 381] on span "Vendors" at bounding box center [64, 371] width 43 height 20
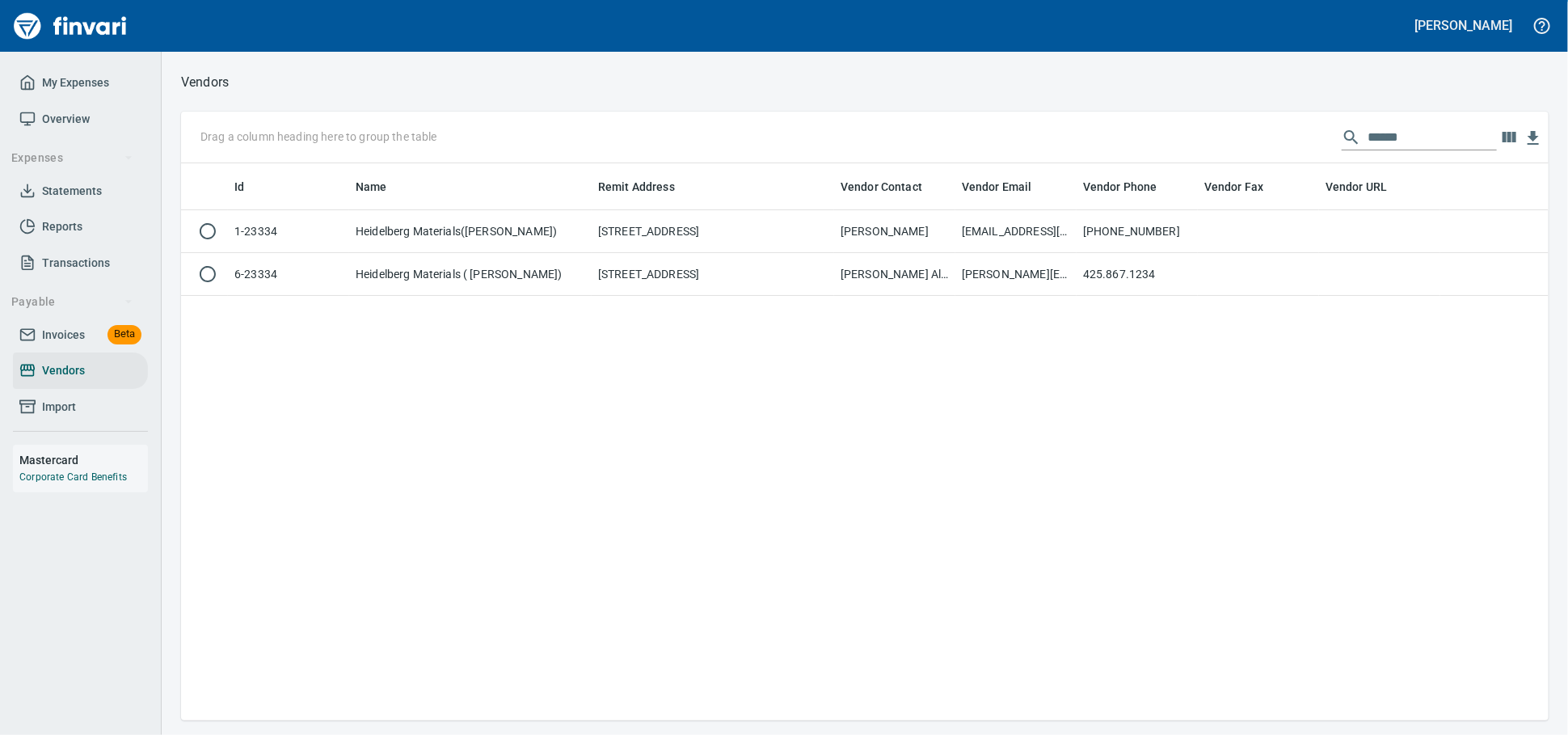
scroll to position [543, 1353]
drag, startPoint x: 1202, startPoint y: 140, endPoint x: 956, endPoint y: 140, distance: 246.0
click at [968, 134] on div "Drag a column heading here to group the table ******" at bounding box center [865, 138] width 1368 height 51
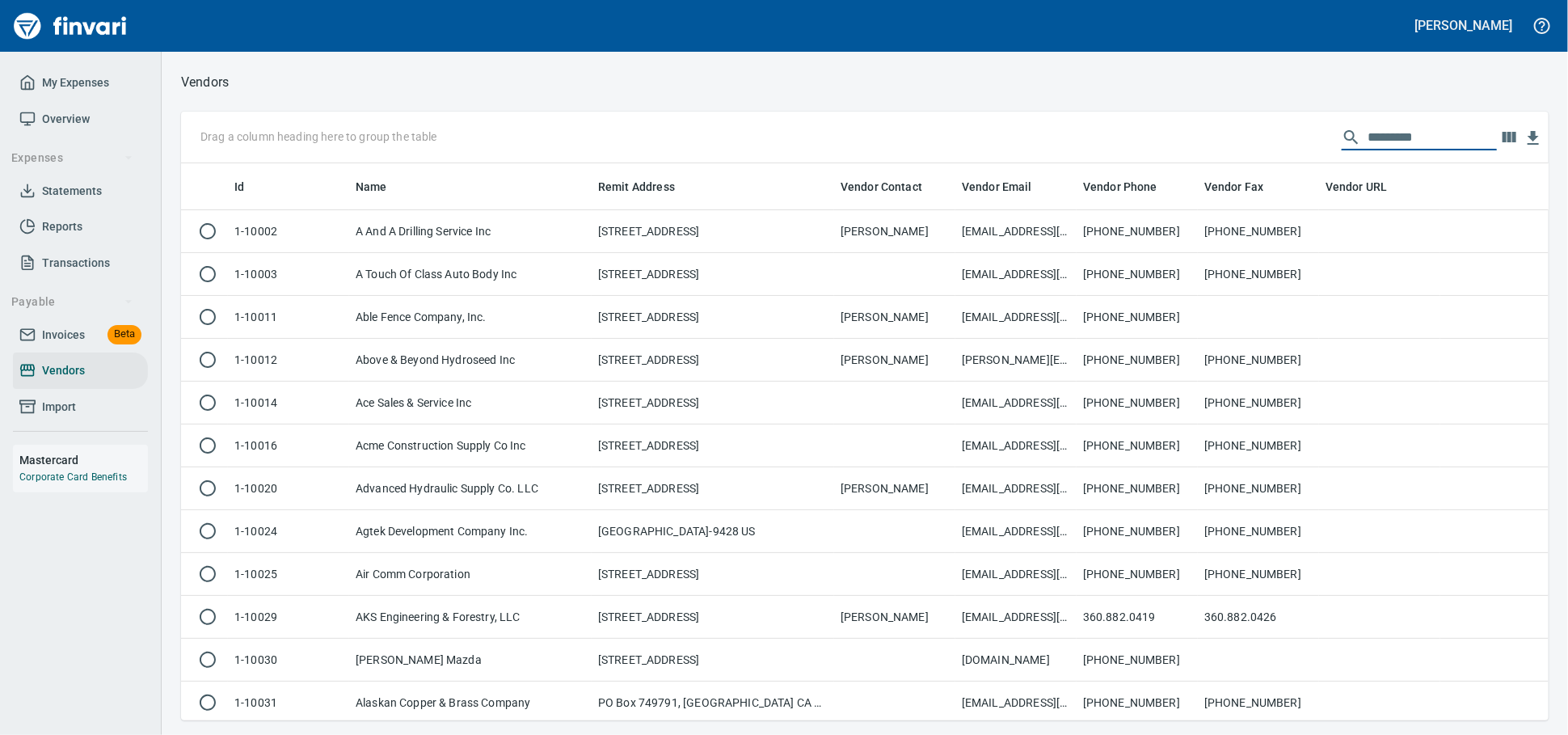
scroll to position [543, 1339]
click at [52, 345] on span "Invoices" at bounding box center [64, 335] width 43 height 20
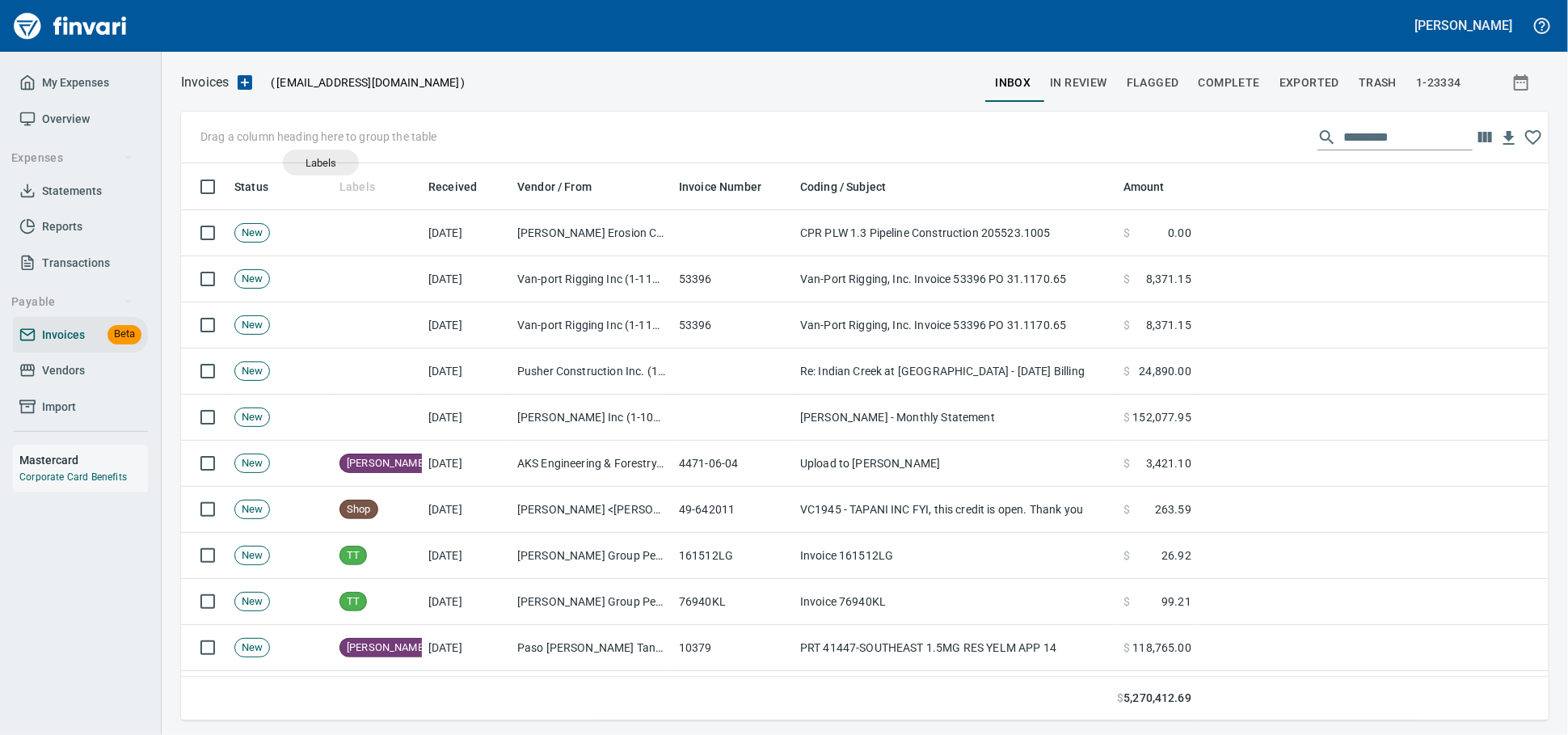
scroll to position [543, 1339]
drag, startPoint x: 343, startPoint y: 186, endPoint x: 268, endPoint y: 144, distance: 86.0
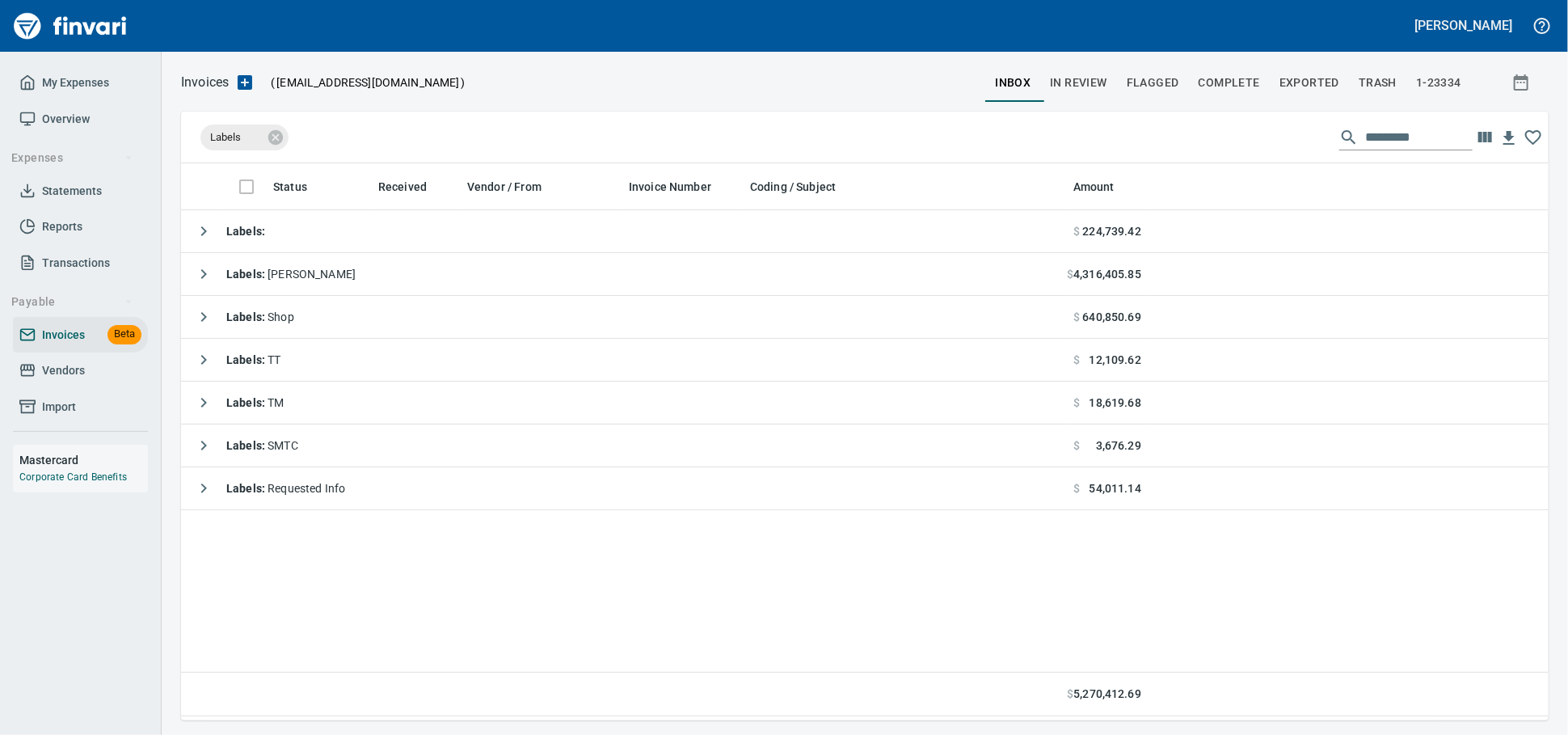
scroll to position [543, 1353]
